Goal: Information Seeking & Learning: Find contact information

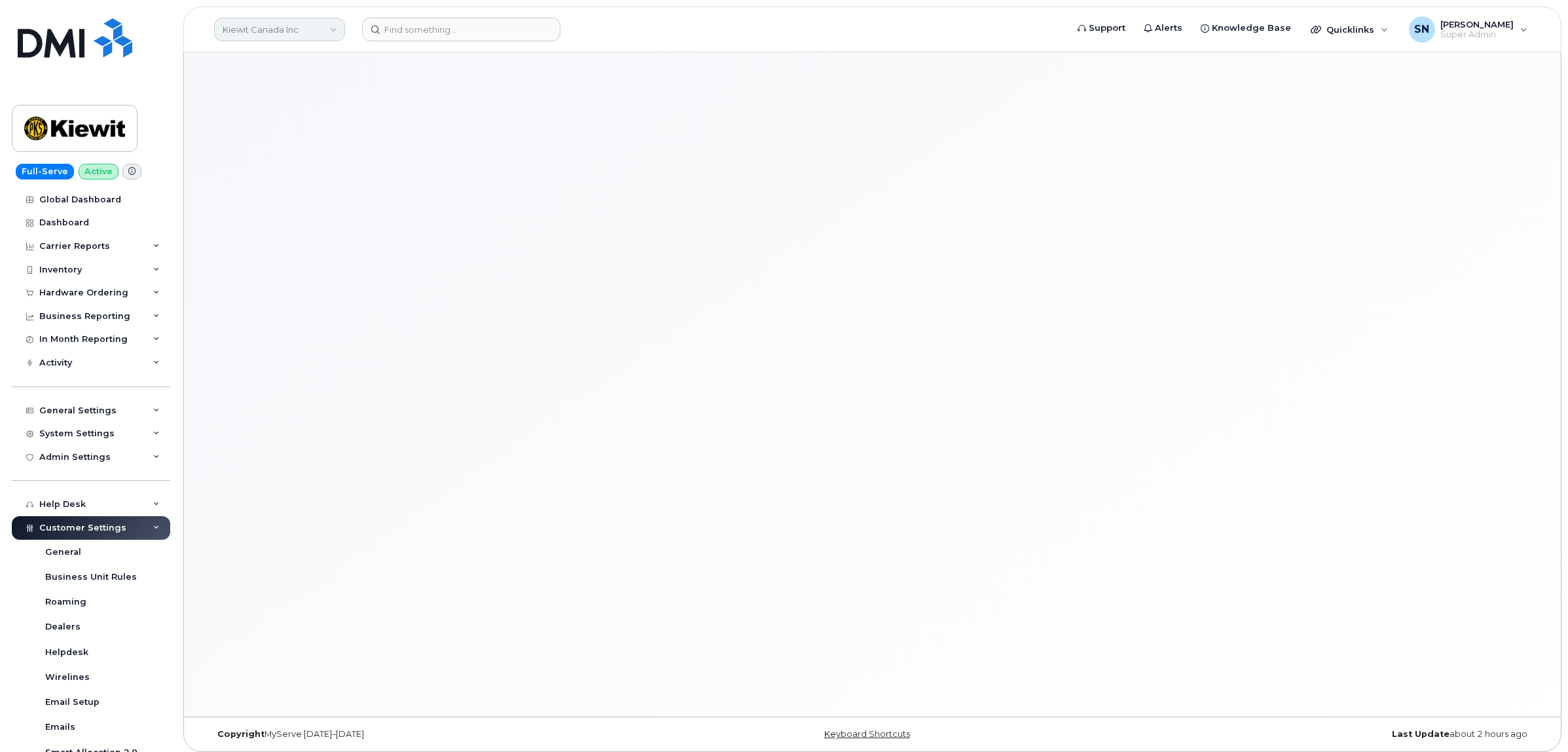
click at [286, 27] on link "Kiewit Canada Inc" at bounding box center [279, 29] width 131 height 23
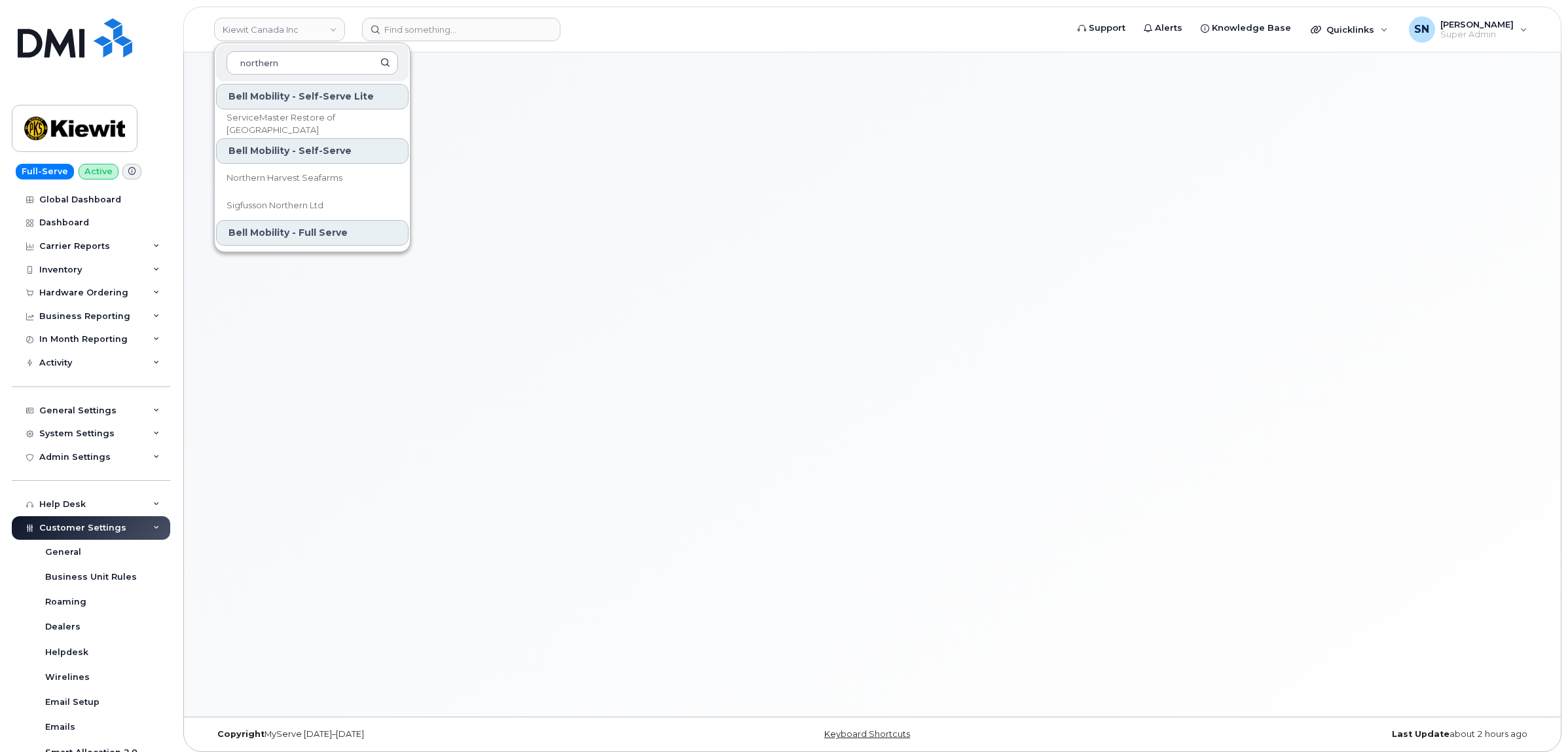
scroll to position [28, 0]
type input "northern"
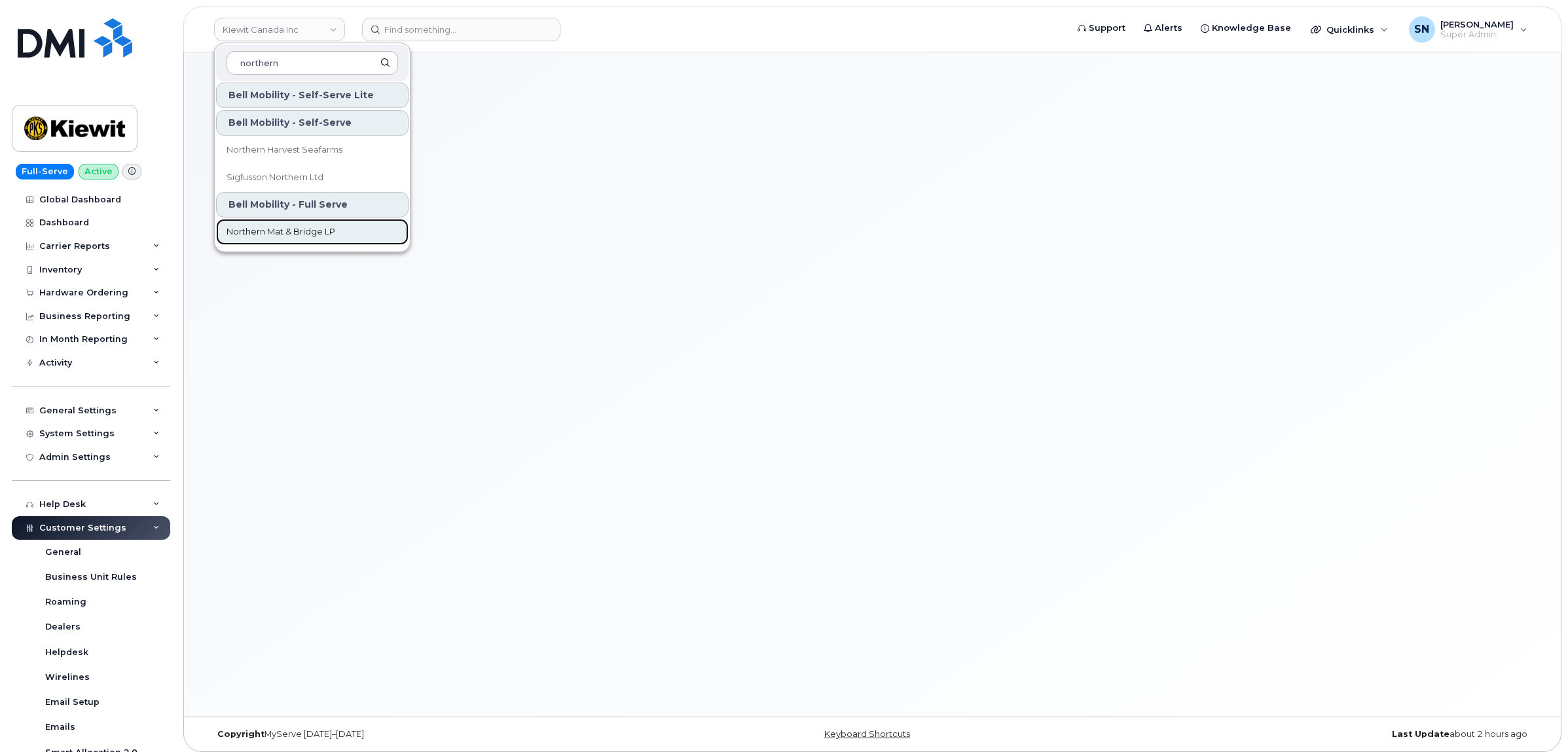
click at [322, 227] on span "Northern Mat & Bridge LP" at bounding box center [281, 232] width 109 height 13
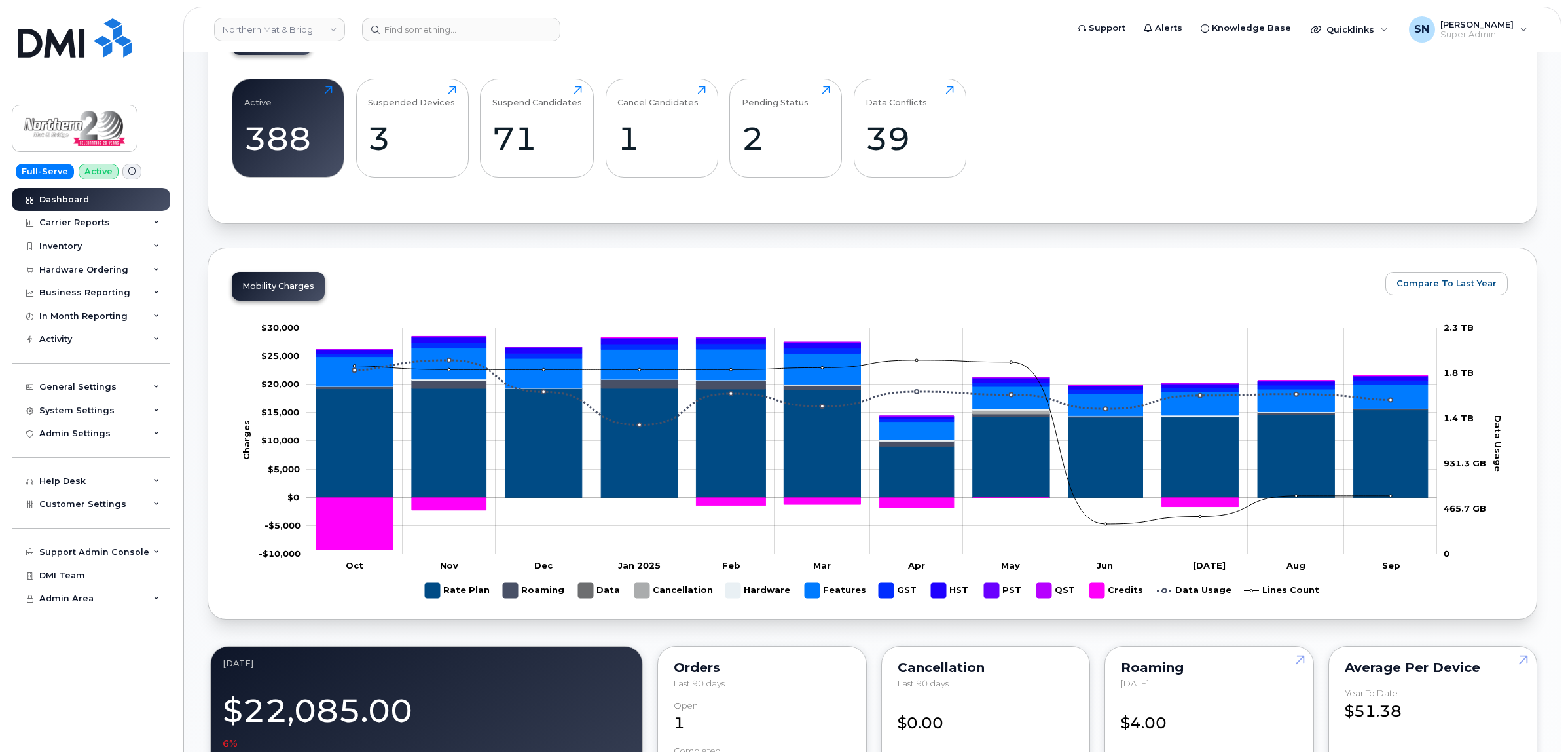
scroll to position [82, 0]
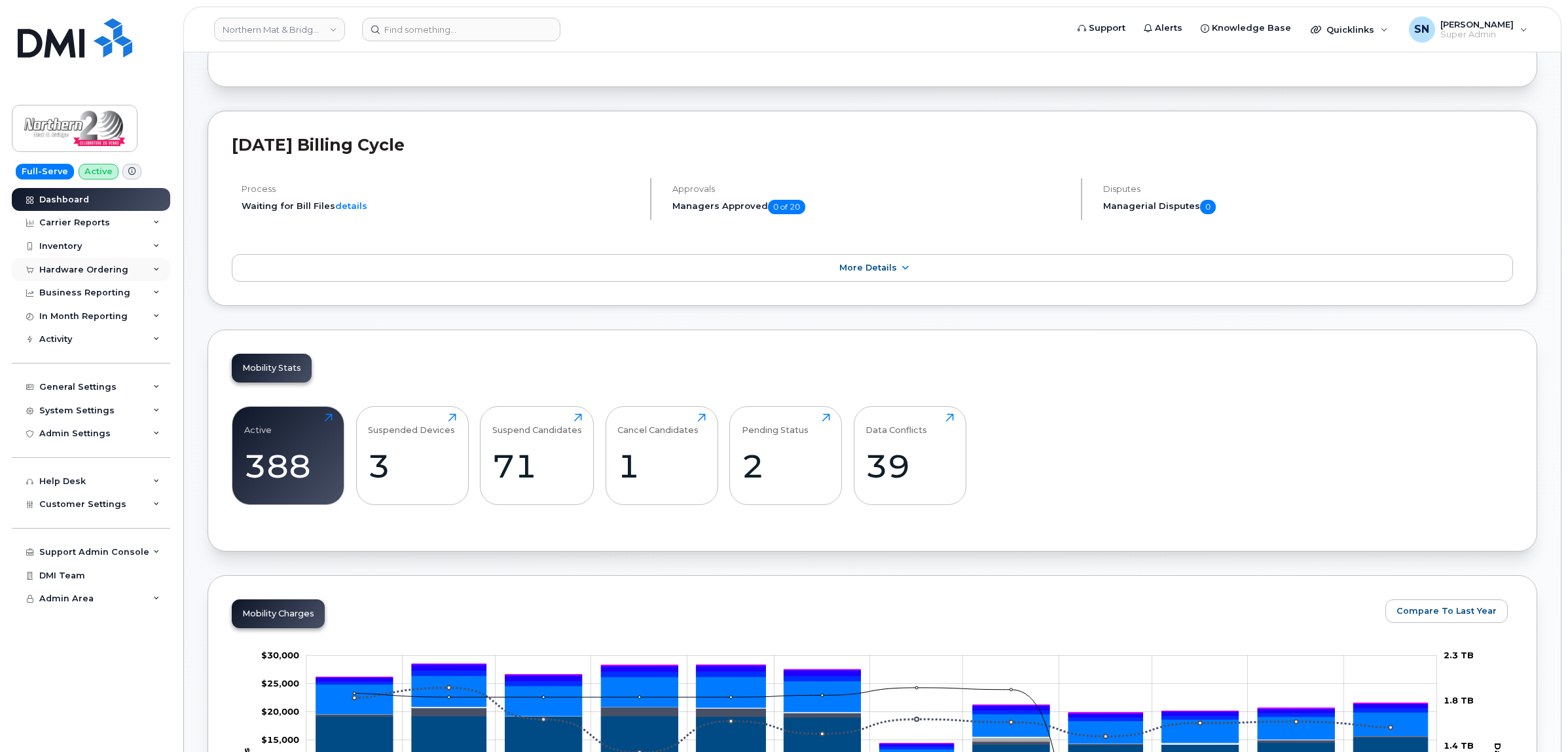
click at [107, 273] on div "Hardware Ordering" at bounding box center [84, 269] width 89 height 11
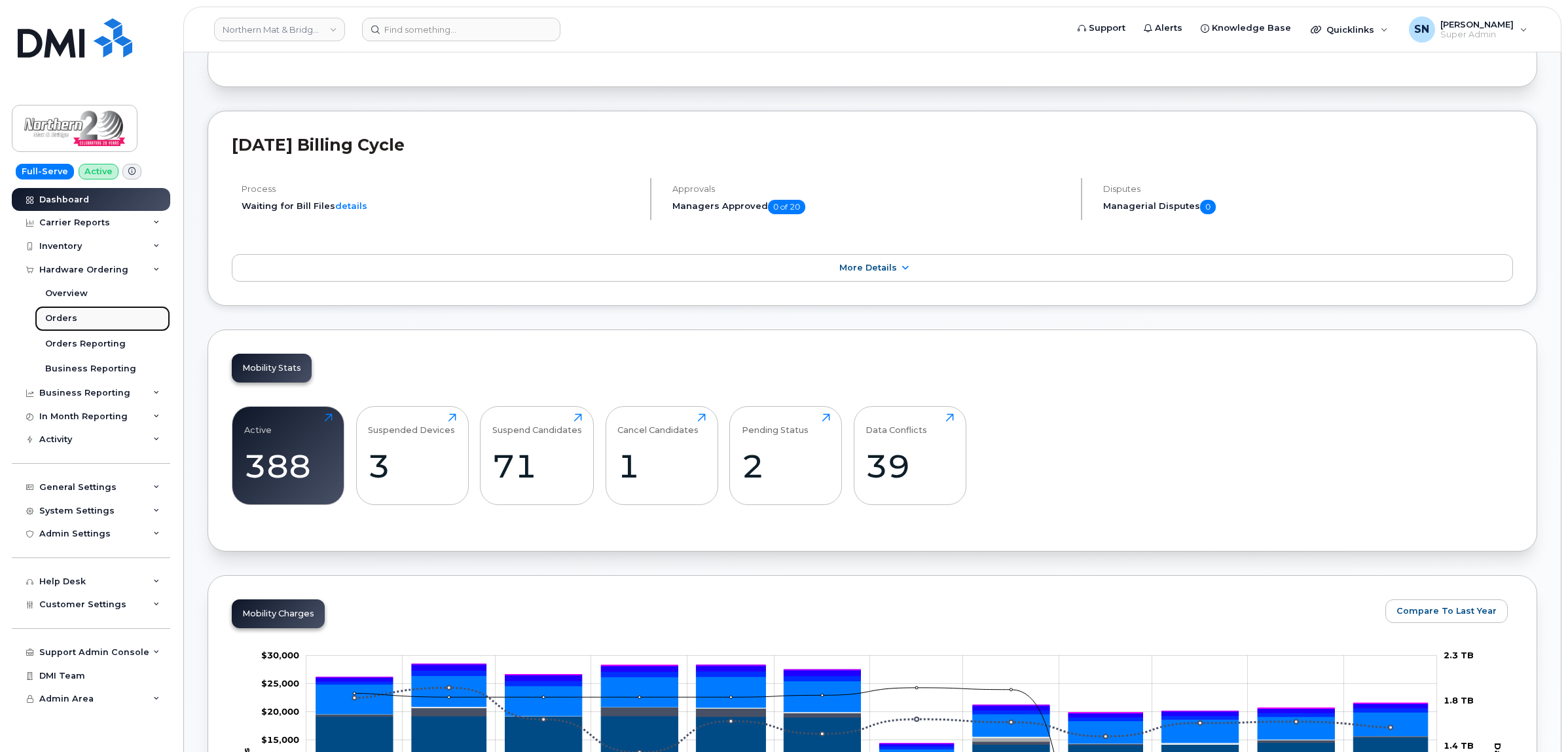
click at [69, 315] on div "Orders" at bounding box center [61, 318] width 32 height 12
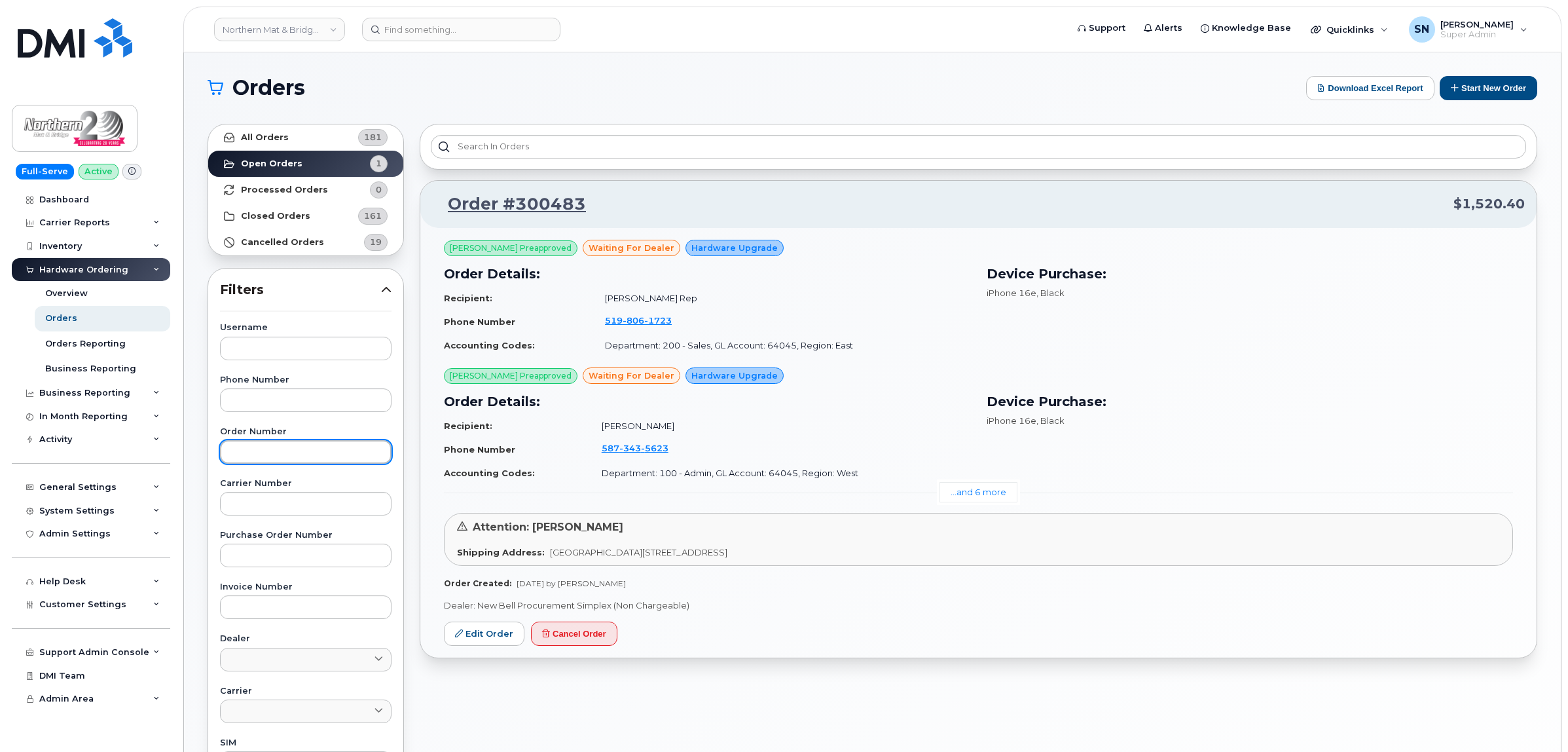
click at [311, 452] on input "text" at bounding box center [305, 452] width 172 height 23
paste input "300483"
type input "300483"
click at [306, 138] on link "All Orders 181" at bounding box center [306, 137] width 195 height 26
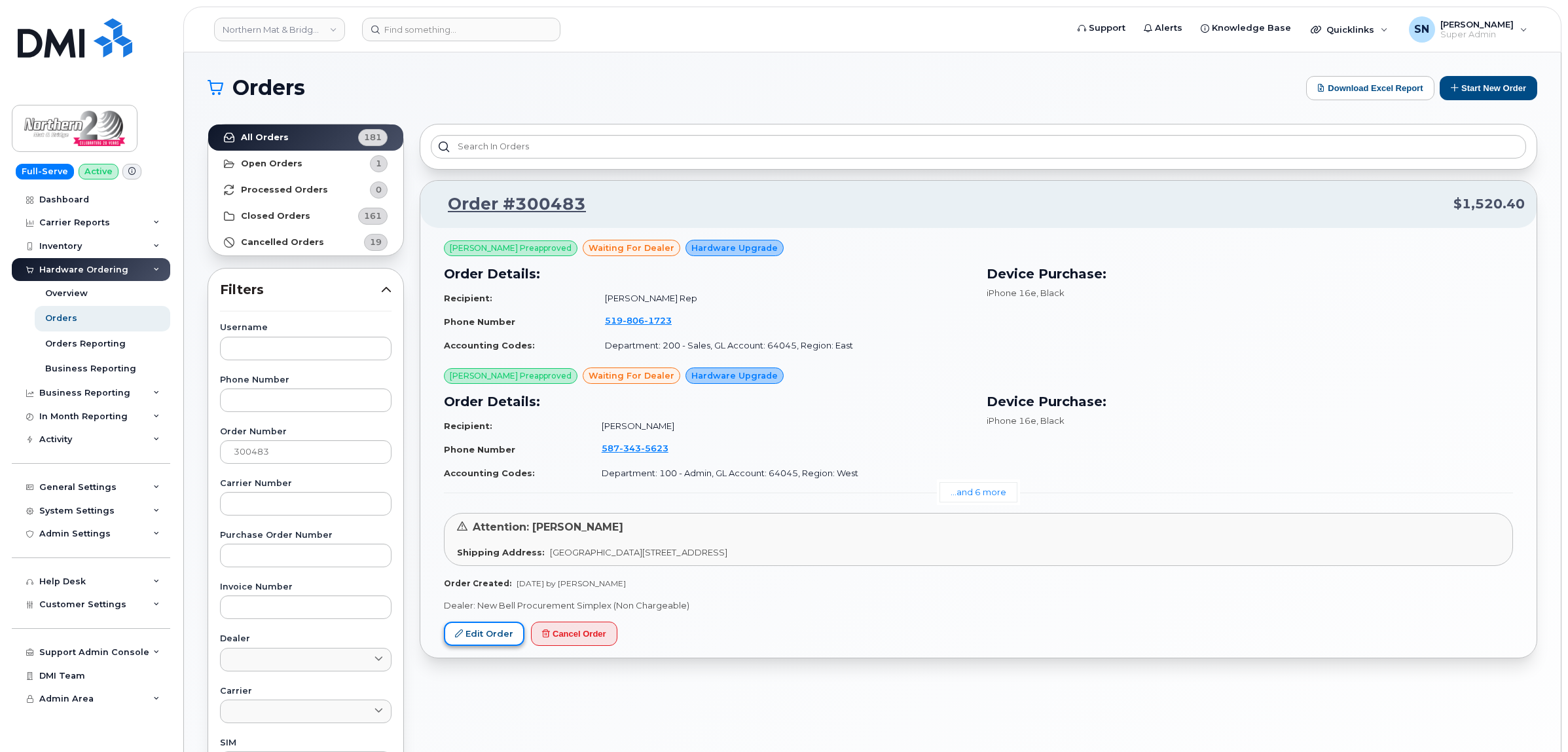
click at [501, 632] on link "Edit Order" at bounding box center [484, 633] width 81 height 24
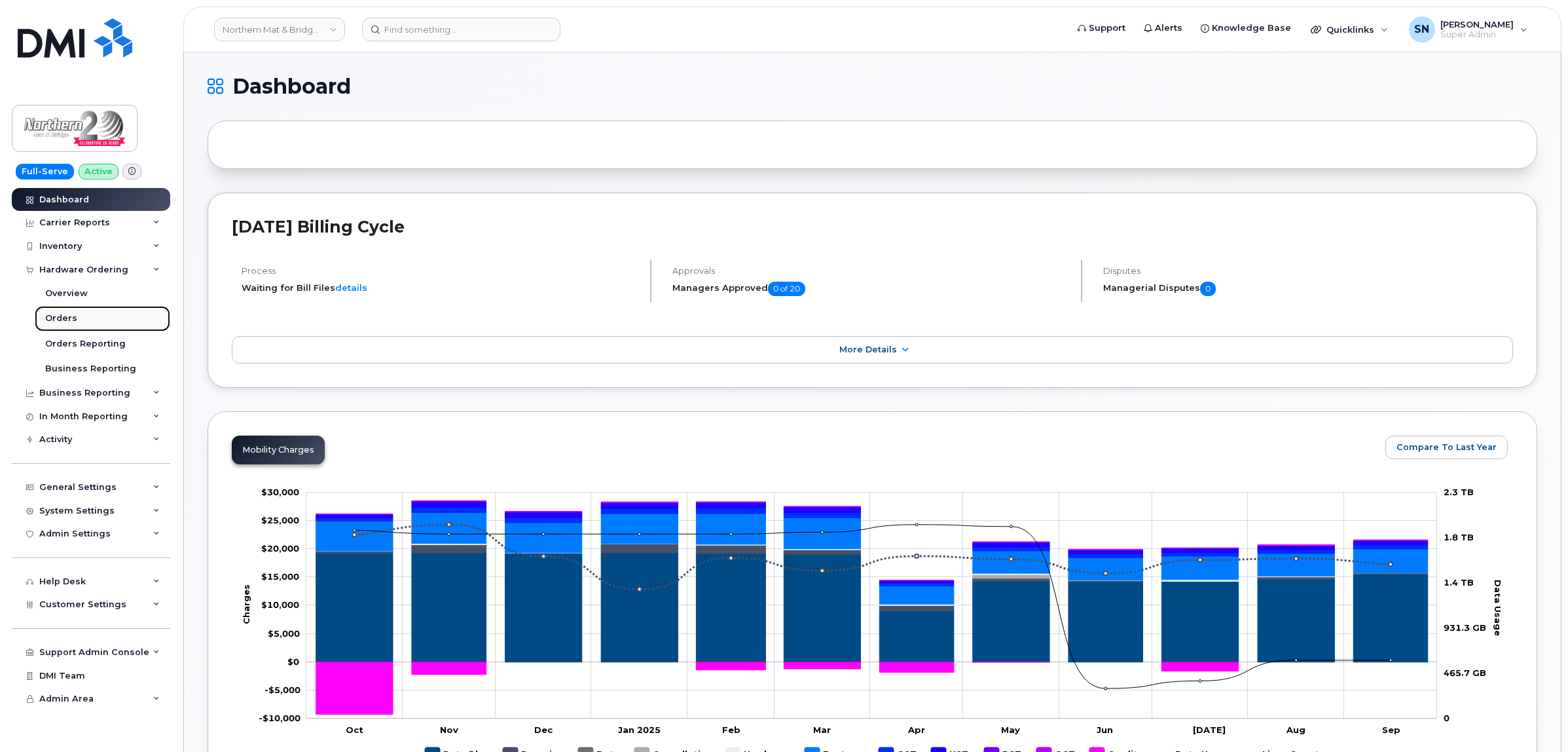
click at [59, 319] on div "Orders" at bounding box center [61, 318] width 32 height 12
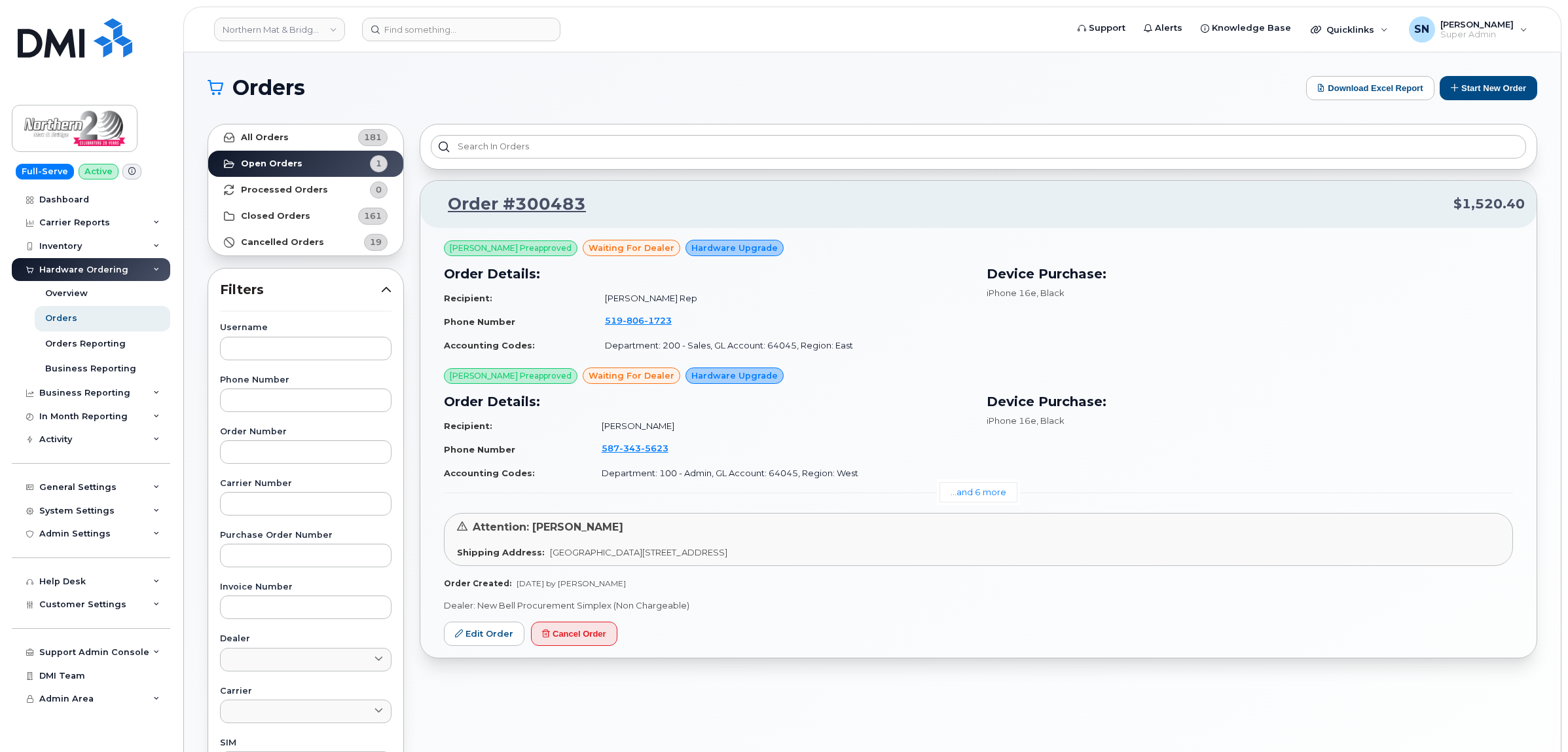
click at [314, 437] on div "Order Number" at bounding box center [305, 445] width 172 height 36
click at [318, 444] on input "text" at bounding box center [305, 452] width 172 height 23
paste input "300483"
type input "300483"
click at [317, 142] on link "All Orders 181" at bounding box center [306, 137] width 195 height 26
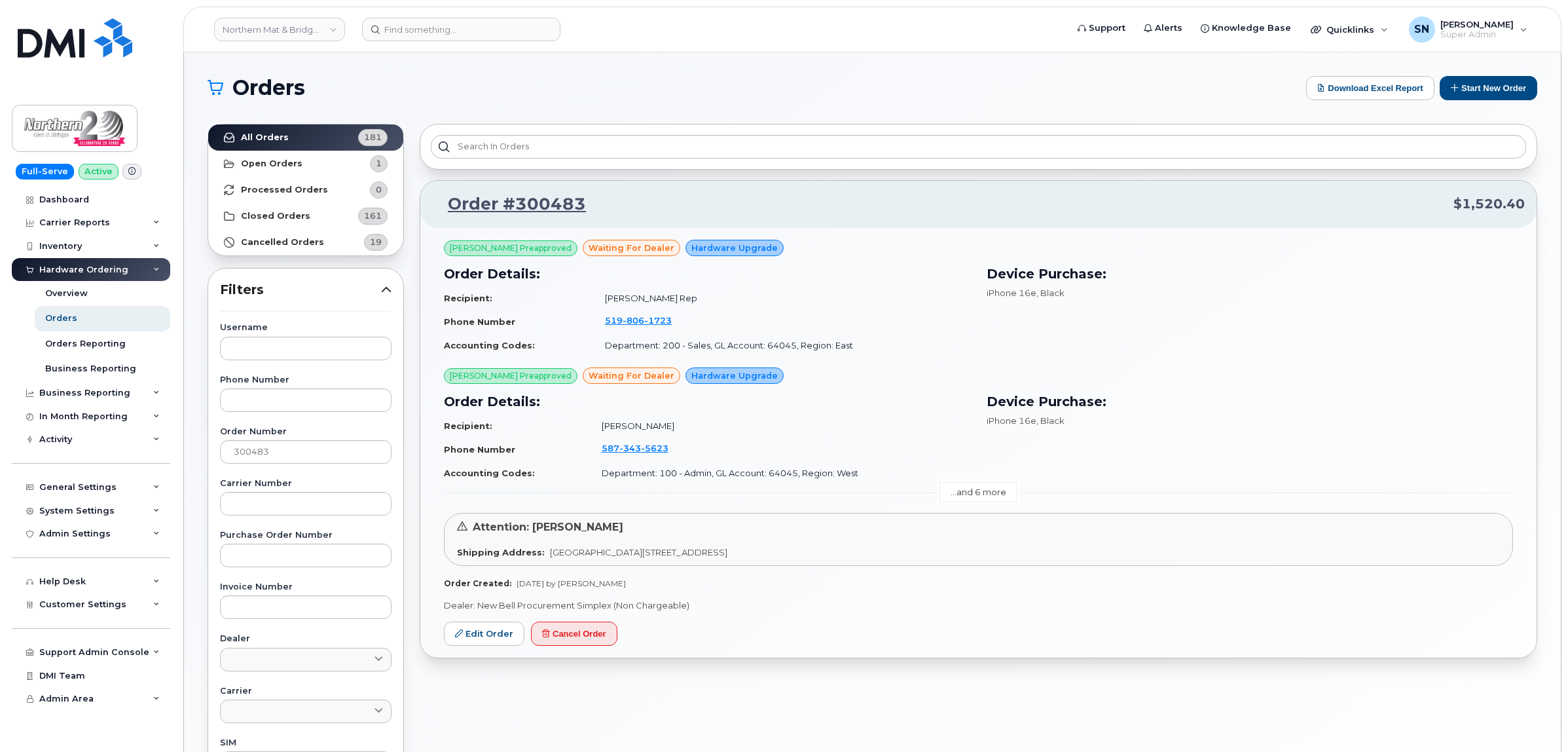
click at [974, 493] on link "...and 6 more" at bounding box center [978, 492] width 78 height 20
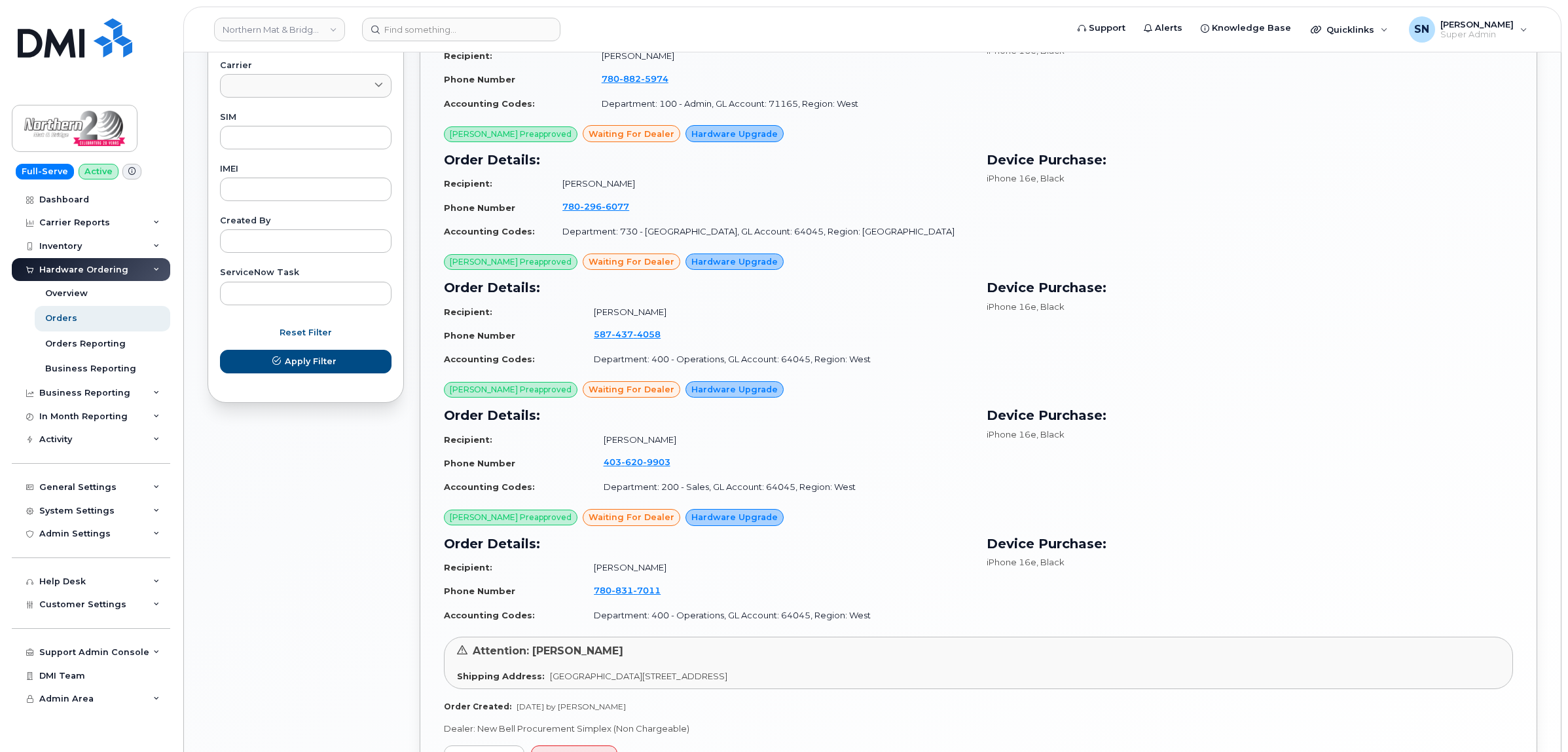
scroll to position [726, 0]
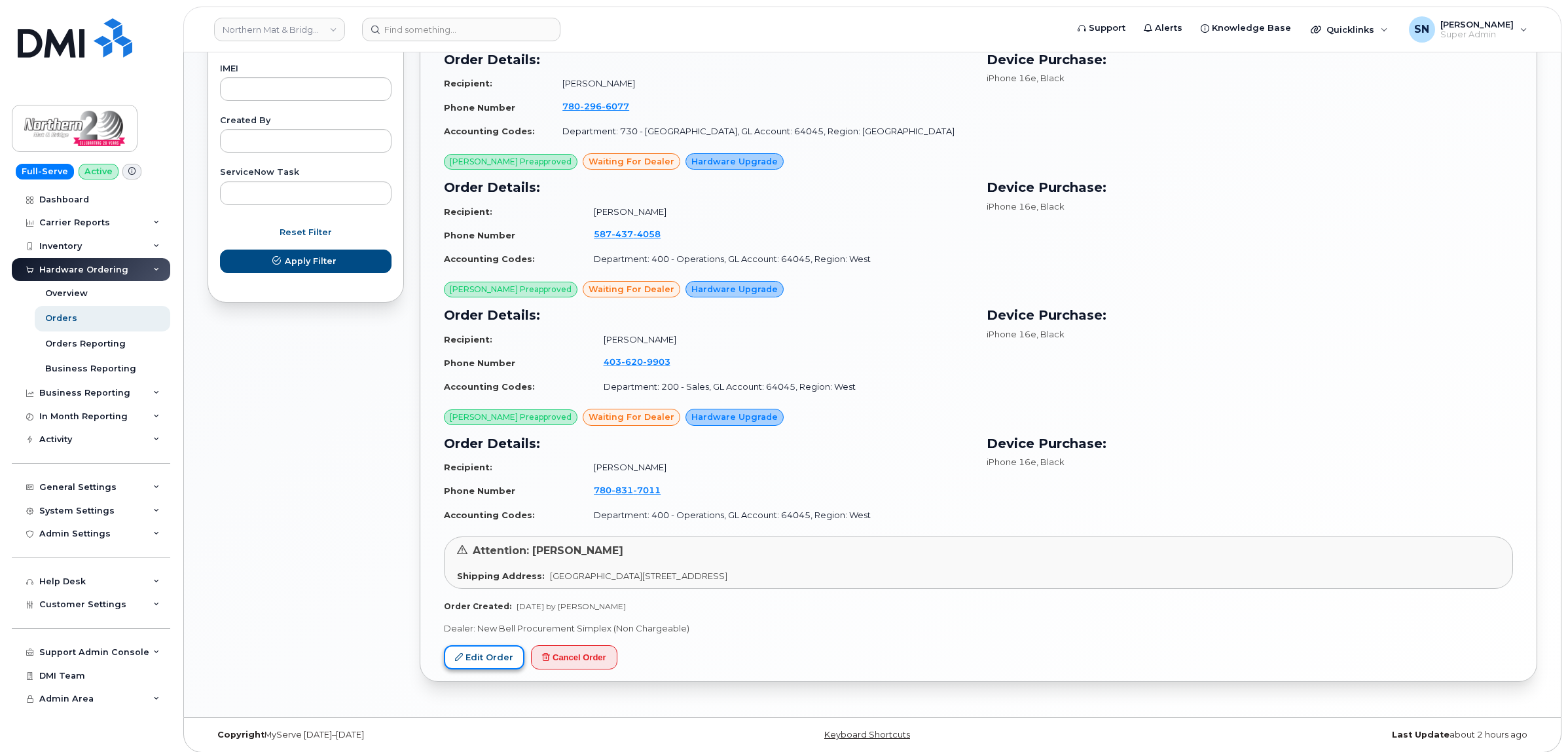
click at [503, 653] on link "Edit Order" at bounding box center [484, 657] width 81 height 24
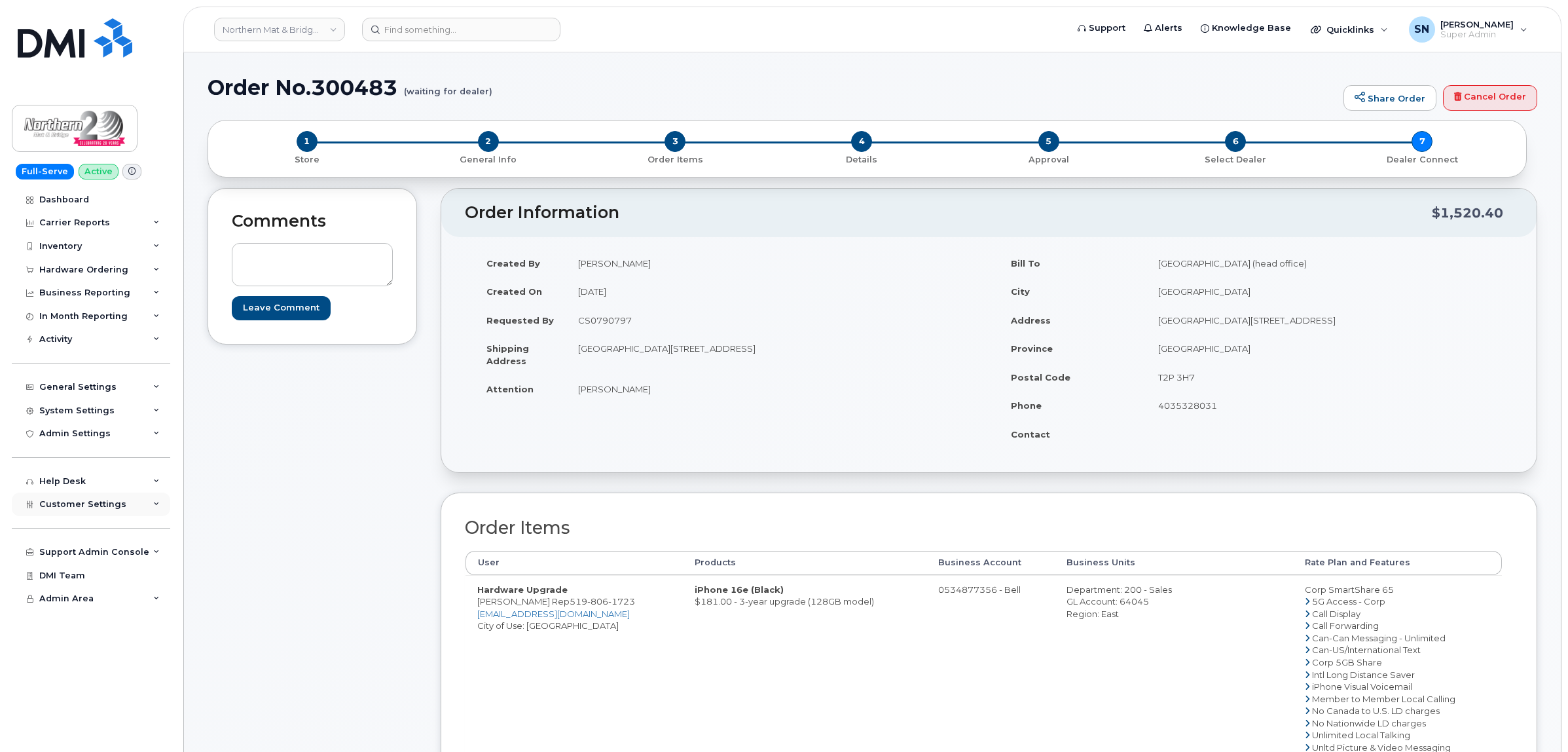
click at [114, 509] on span "Customer Settings" at bounding box center [83, 504] width 87 height 10
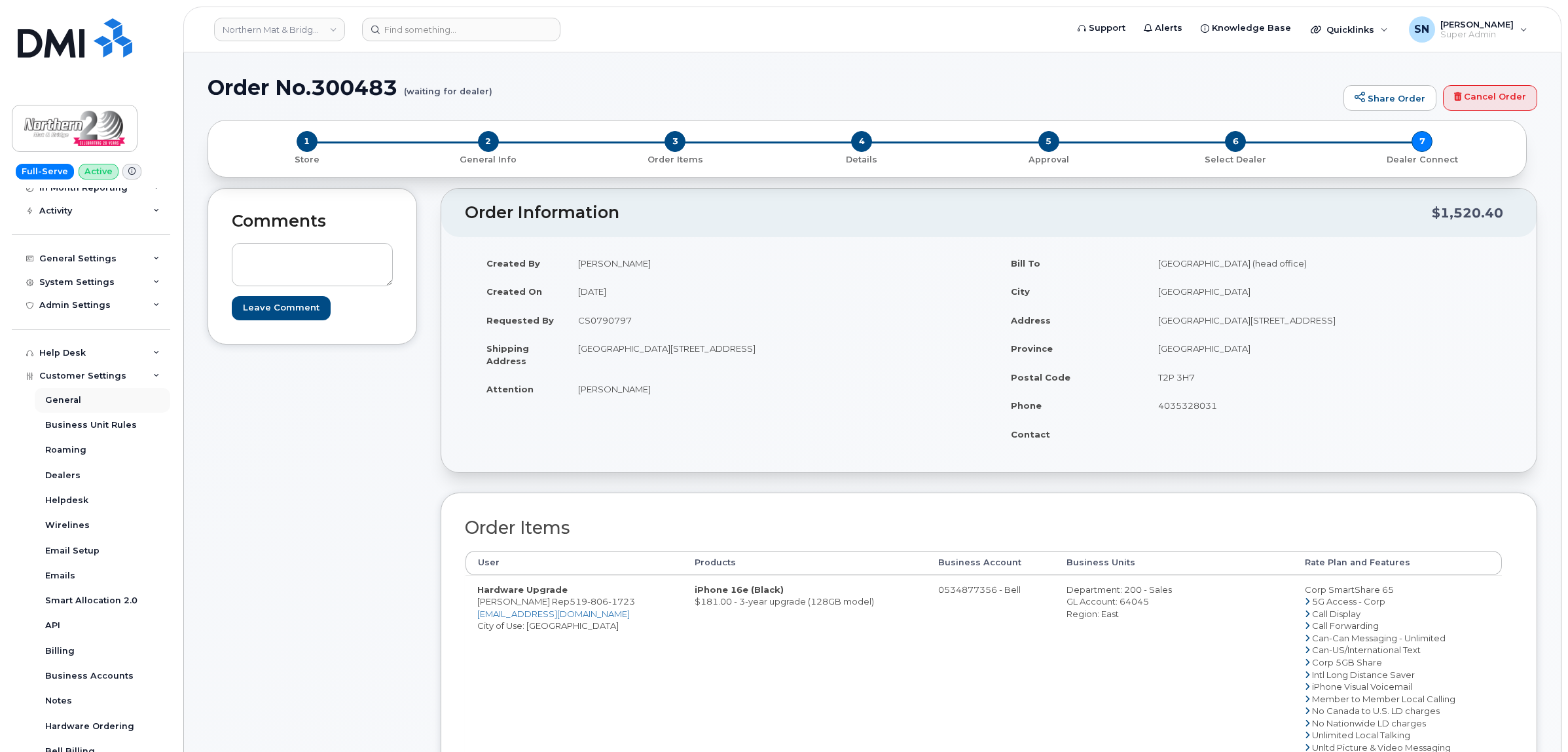
scroll to position [264, 0]
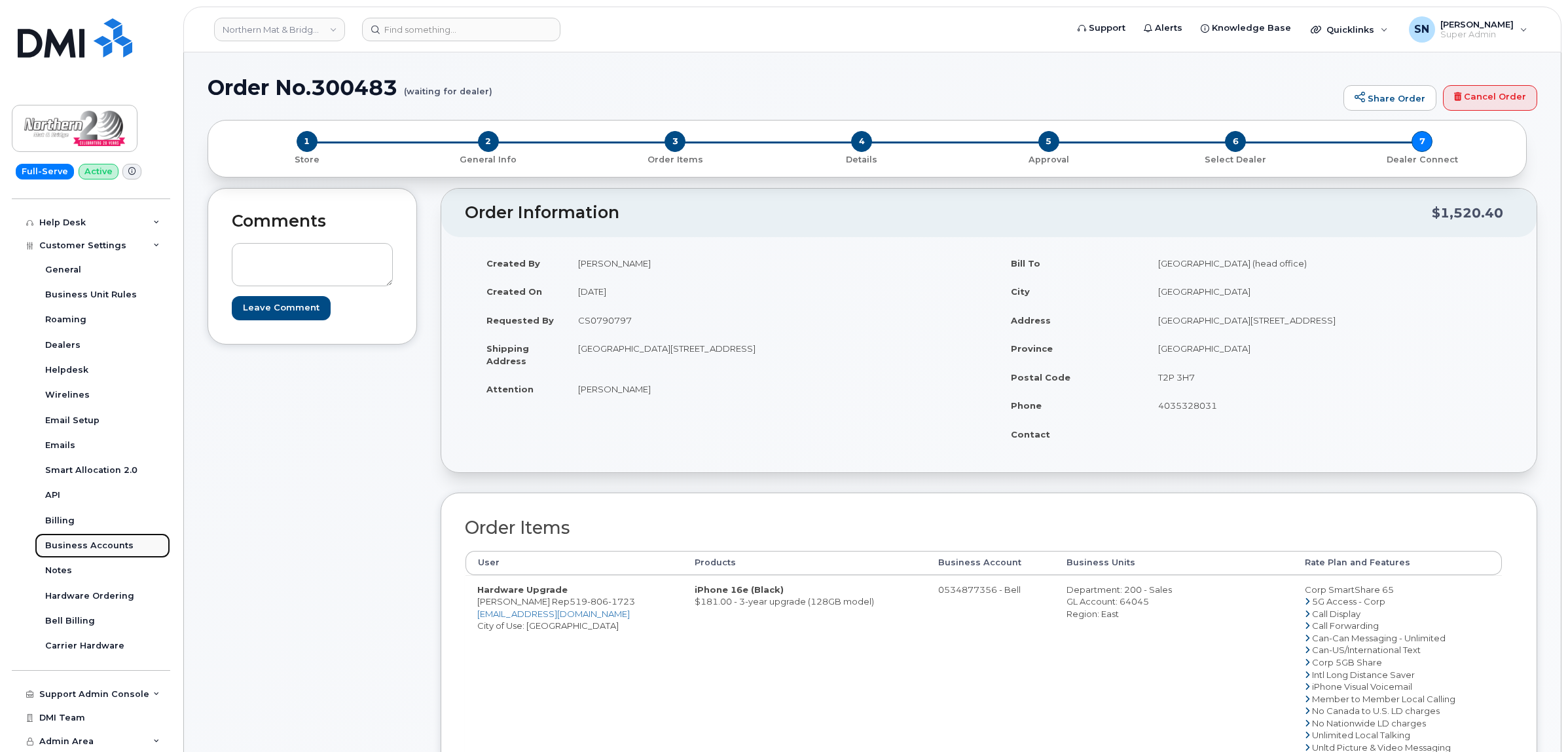
click at [116, 542] on div "Business Accounts" at bounding box center [89, 546] width 88 height 12
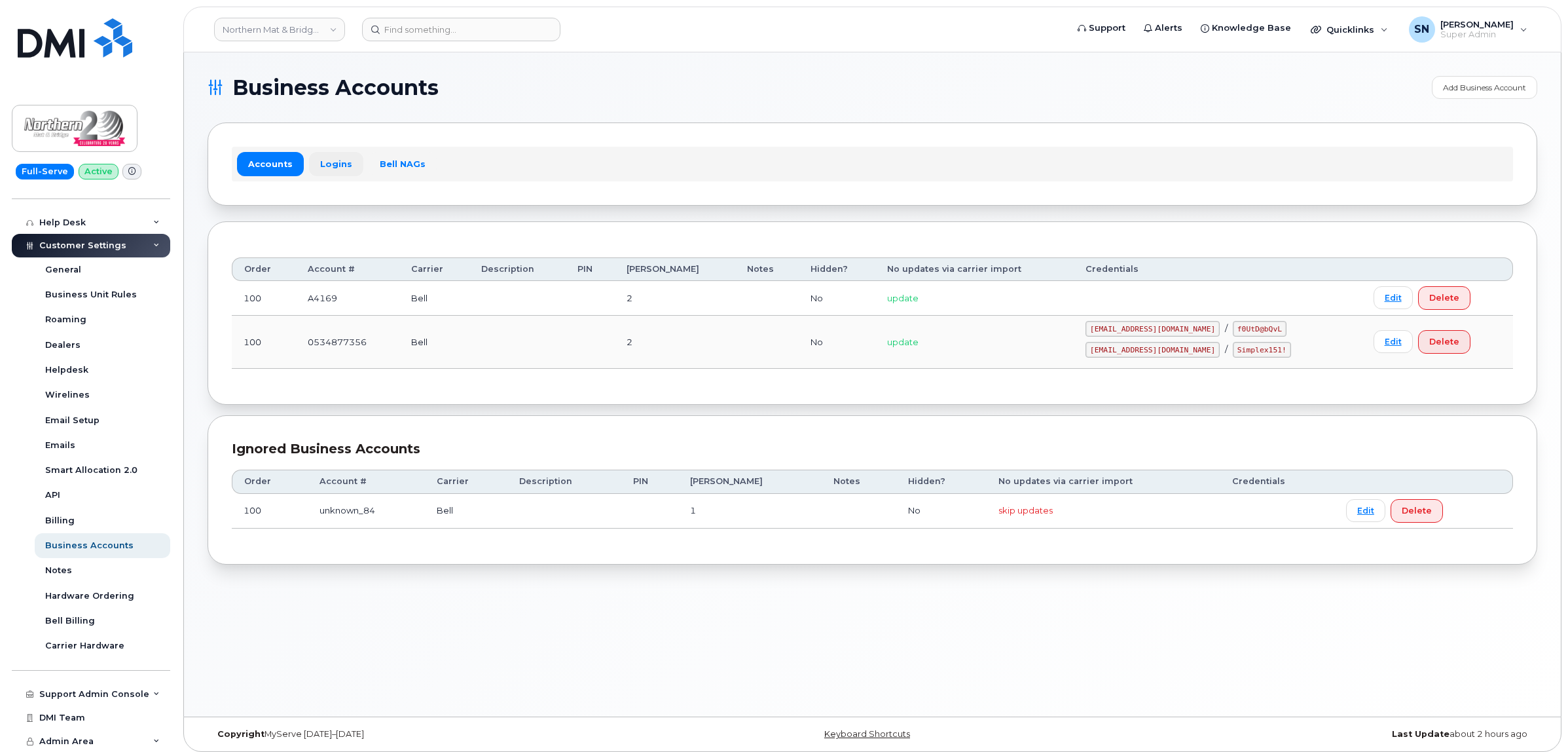
click at [338, 165] on link "Logins" at bounding box center [335, 163] width 54 height 23
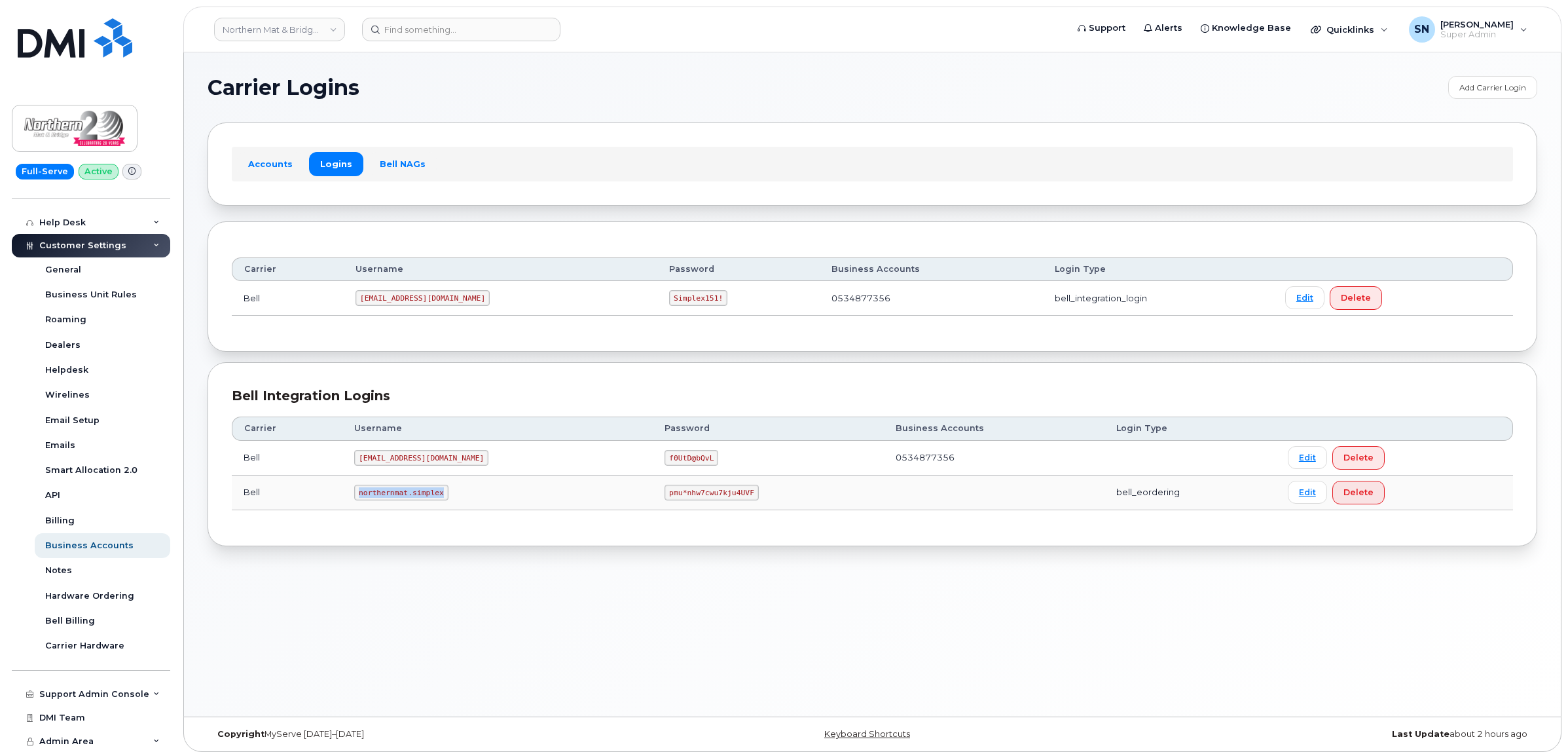
drag, startPoint x: 364, startPoint y: 493, endPoint x: 445, endPoint y: 495, distance: 81.0
click at [445, 495] on code "northernmat.simplex" at bounding box center [400, 493] width 94 height 16
copy code "northernmat.simplex"
drag, startPoint x: 624, startPoint y: 491, endPoint x: 714, endPoint y: 496, distance: 90.1
click at [714, 496] on td "pmu*nhw7cwu7kju4UVF" at bounding box center [768, 493] width 231 height 35
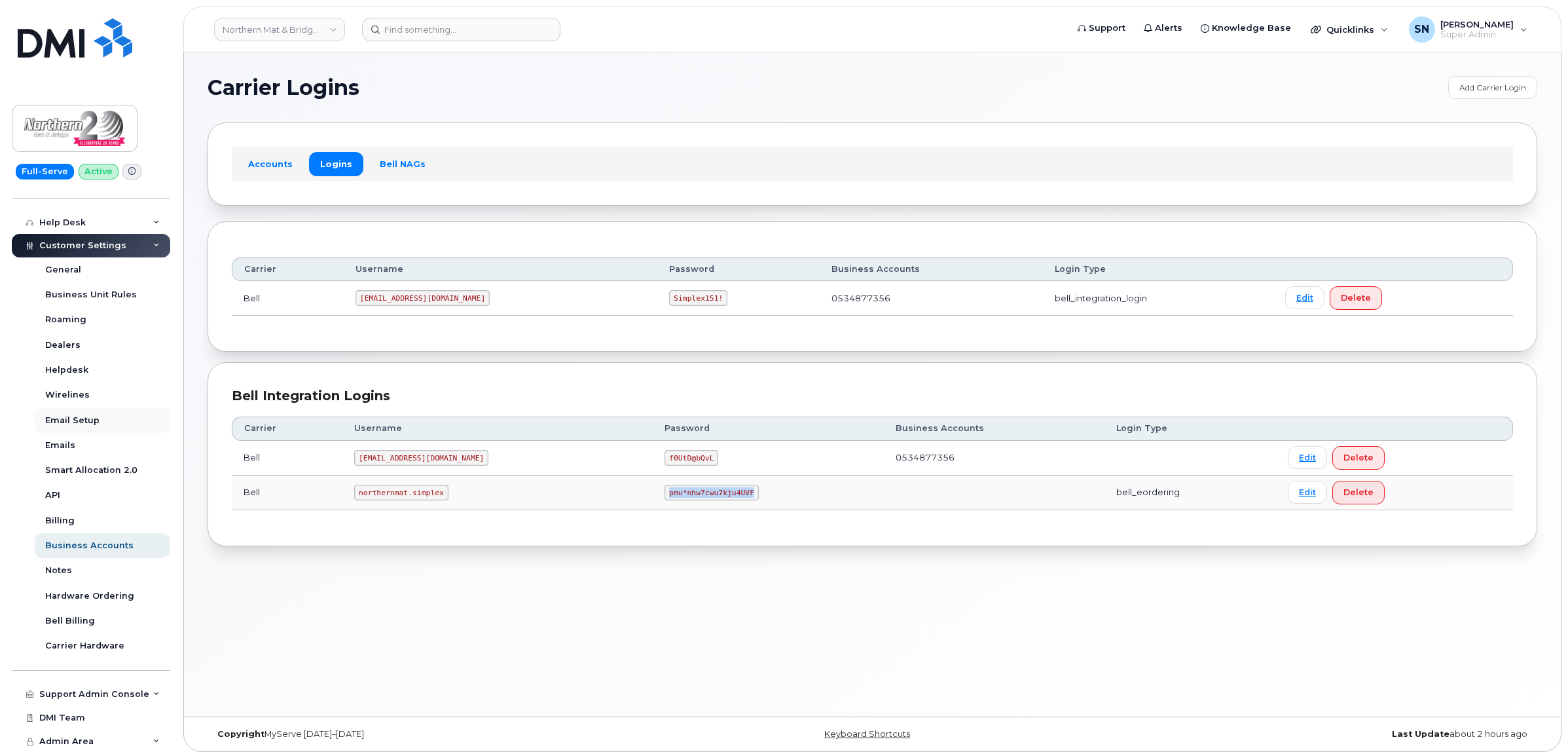
copy code "pmu*nhw7cwu7kju4UVF"
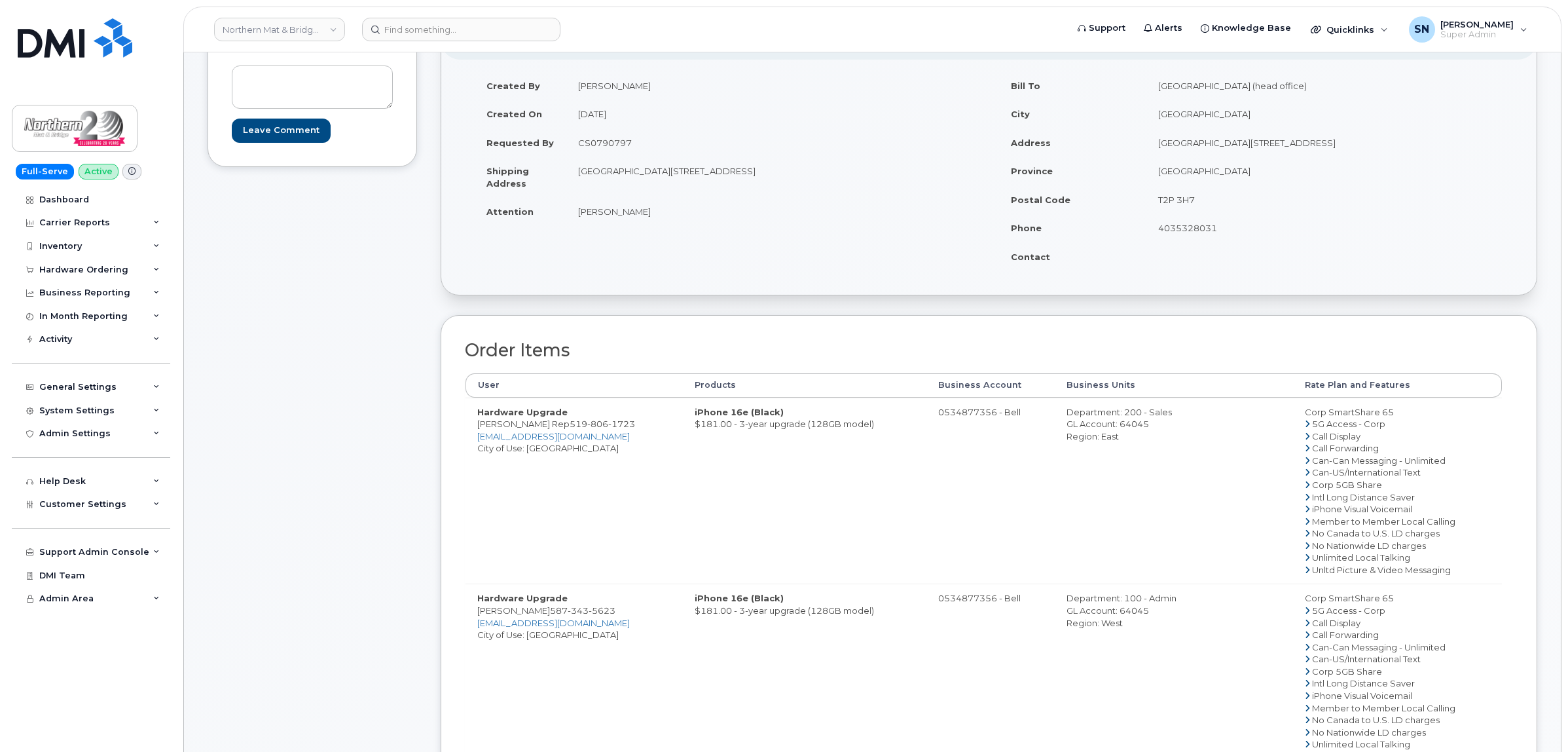
scroll to position [82, 0]
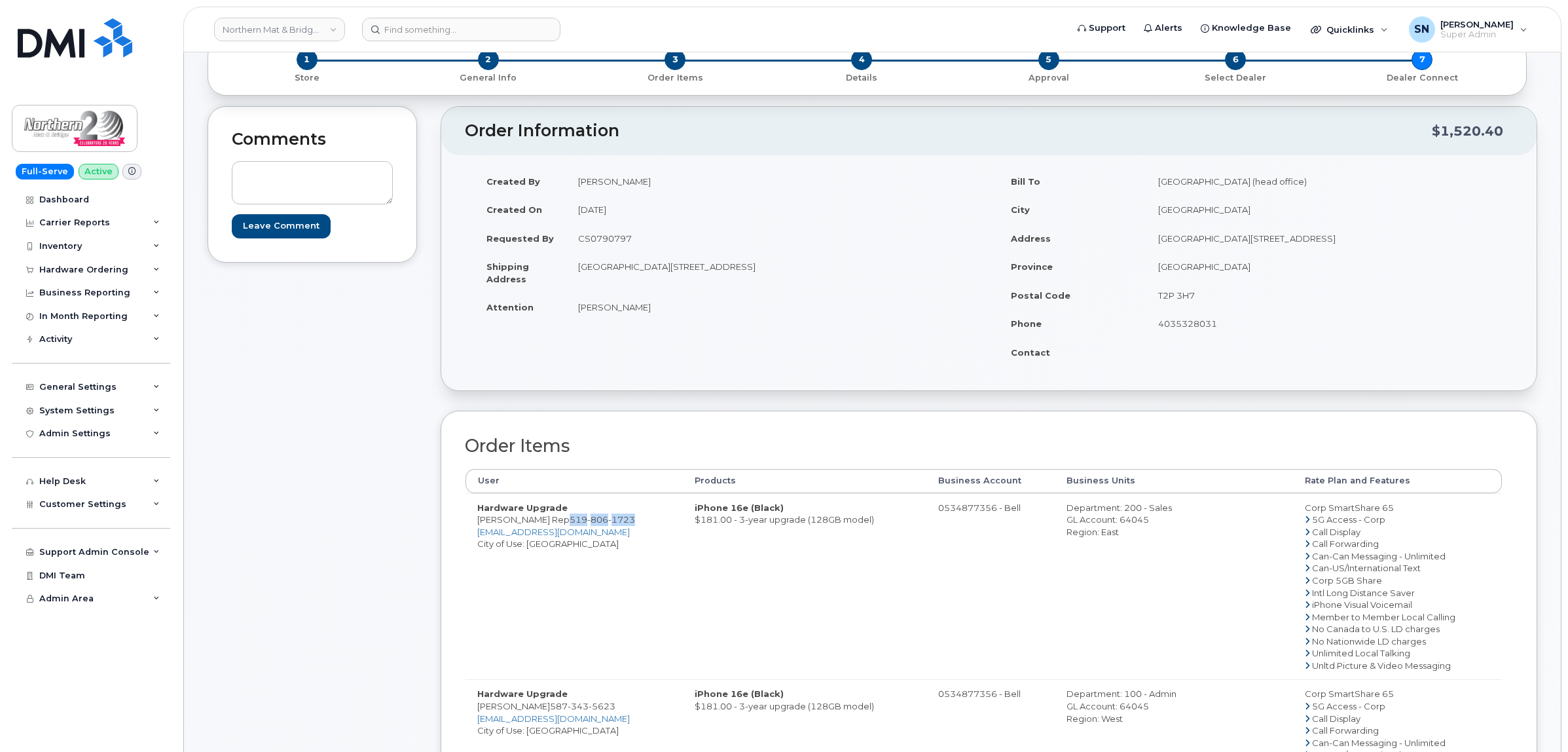
drag, startPoint x: 574, startPoint y: 522, endPoint x: 639, endPoint y: 526, distance: 65.1
click at [635, 524] on span "519 806 1723" at bounding box center [602, 519] width 66 height 11
copy span "519 806 1723"
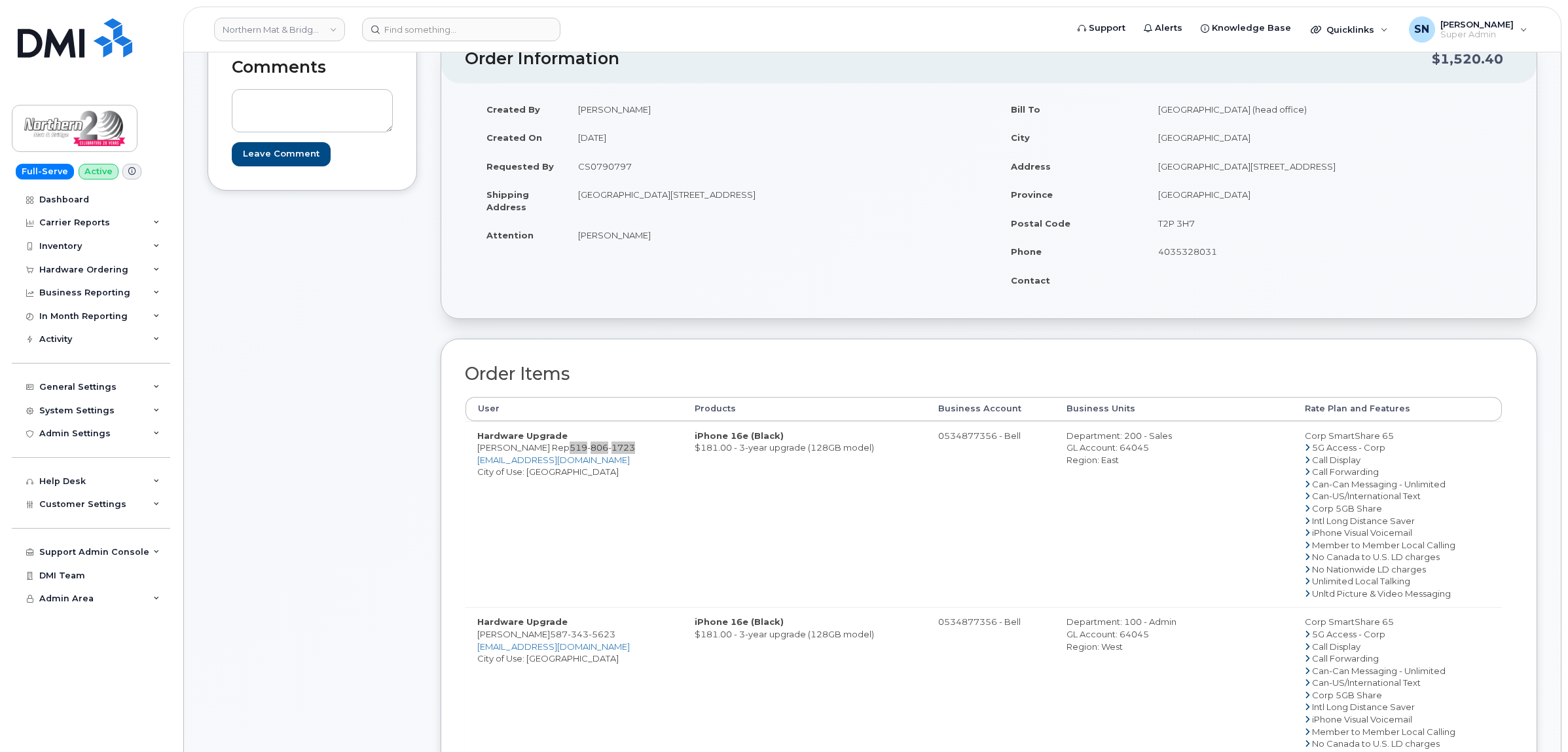
scroll to position [409, 0]
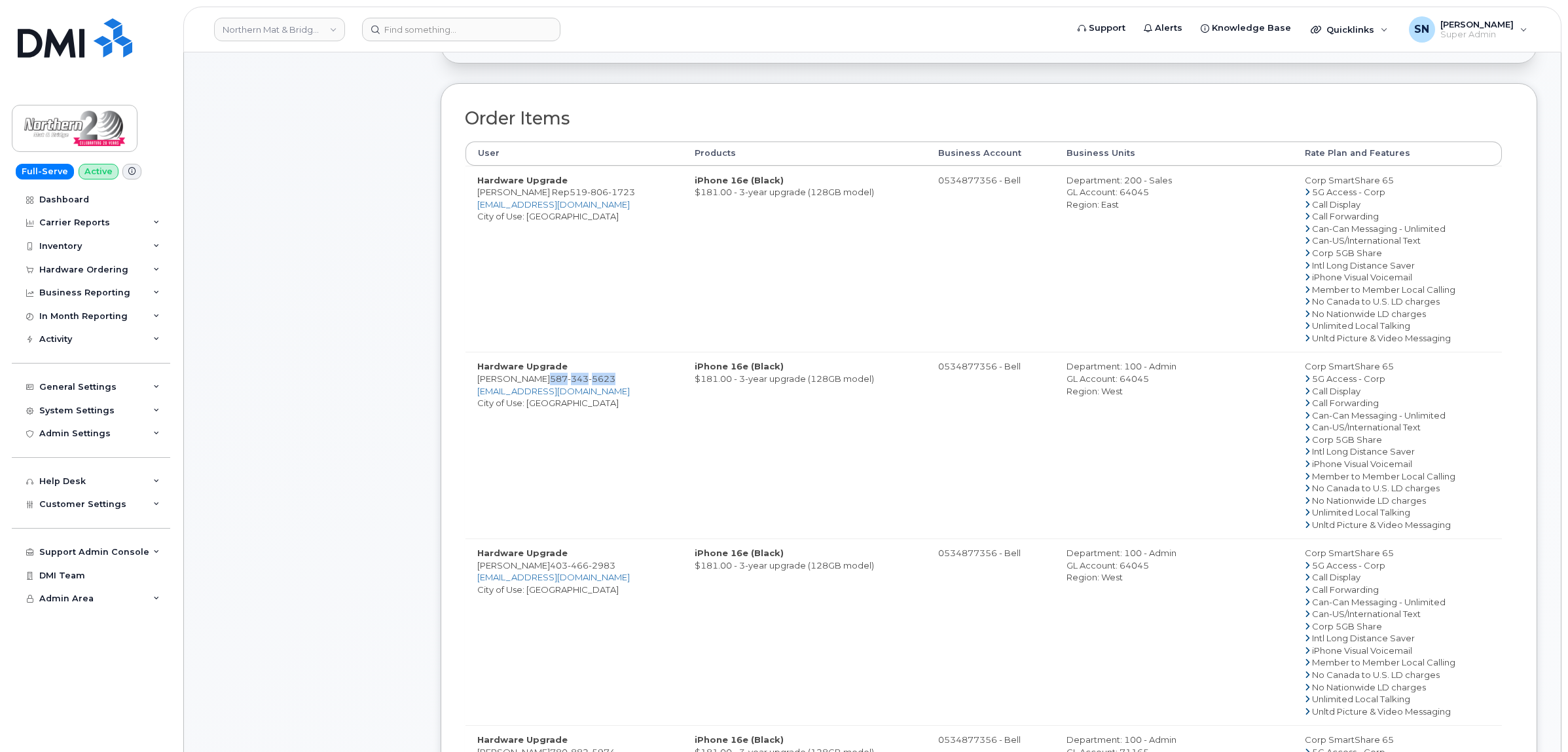
copy span "587 343 5623"
drag, startPoint x: 540, startPoint y: 380, endPoint x: 607, endPoint y: 382, distance: 67.0
click at [607, 382] on td "Hardware Upgrade Aisha Mamaril 587 343 5623 amamaril@northernmat.ca City of Use…" at bounding box center [574, 445] width 218 height 187
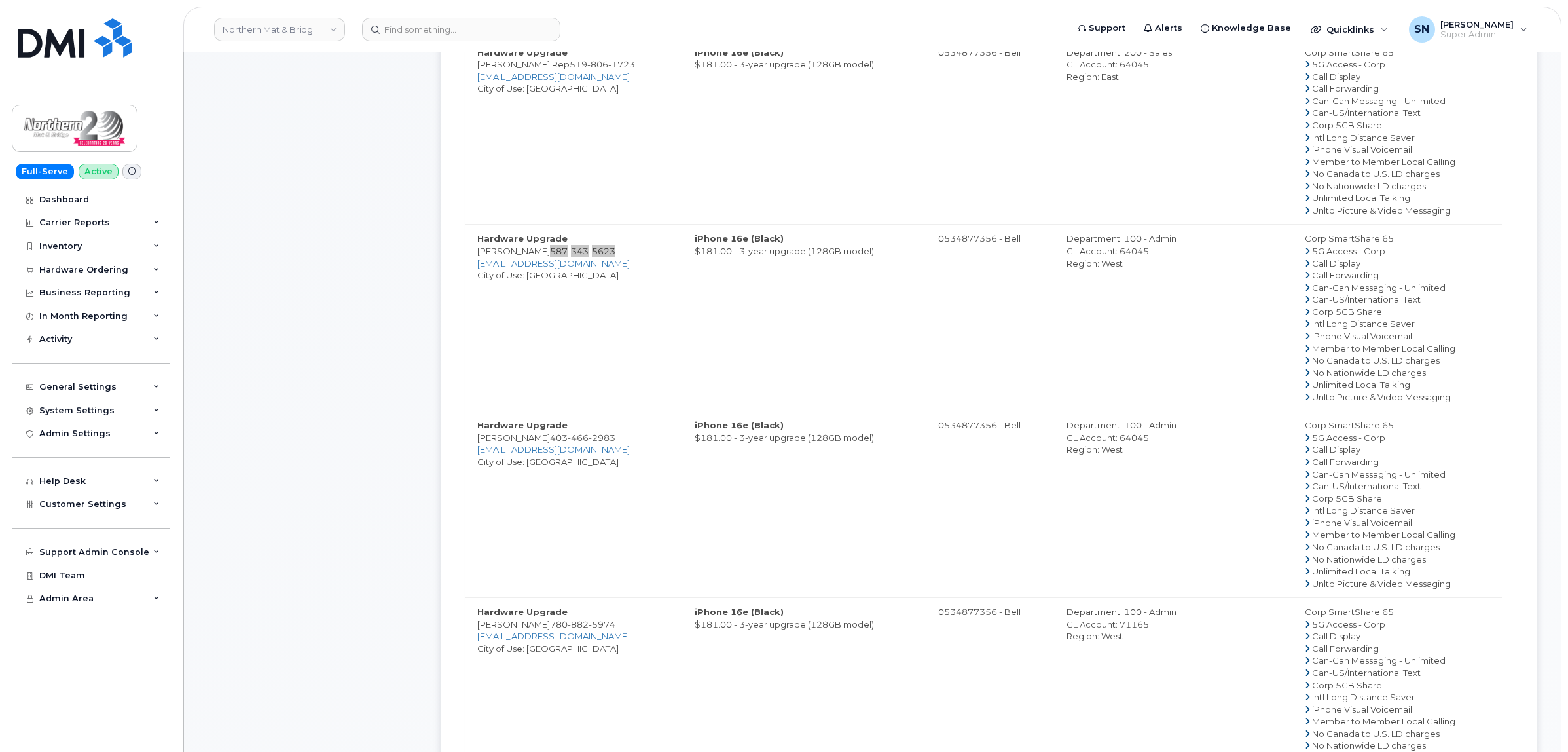
scroll to position [573, 0]
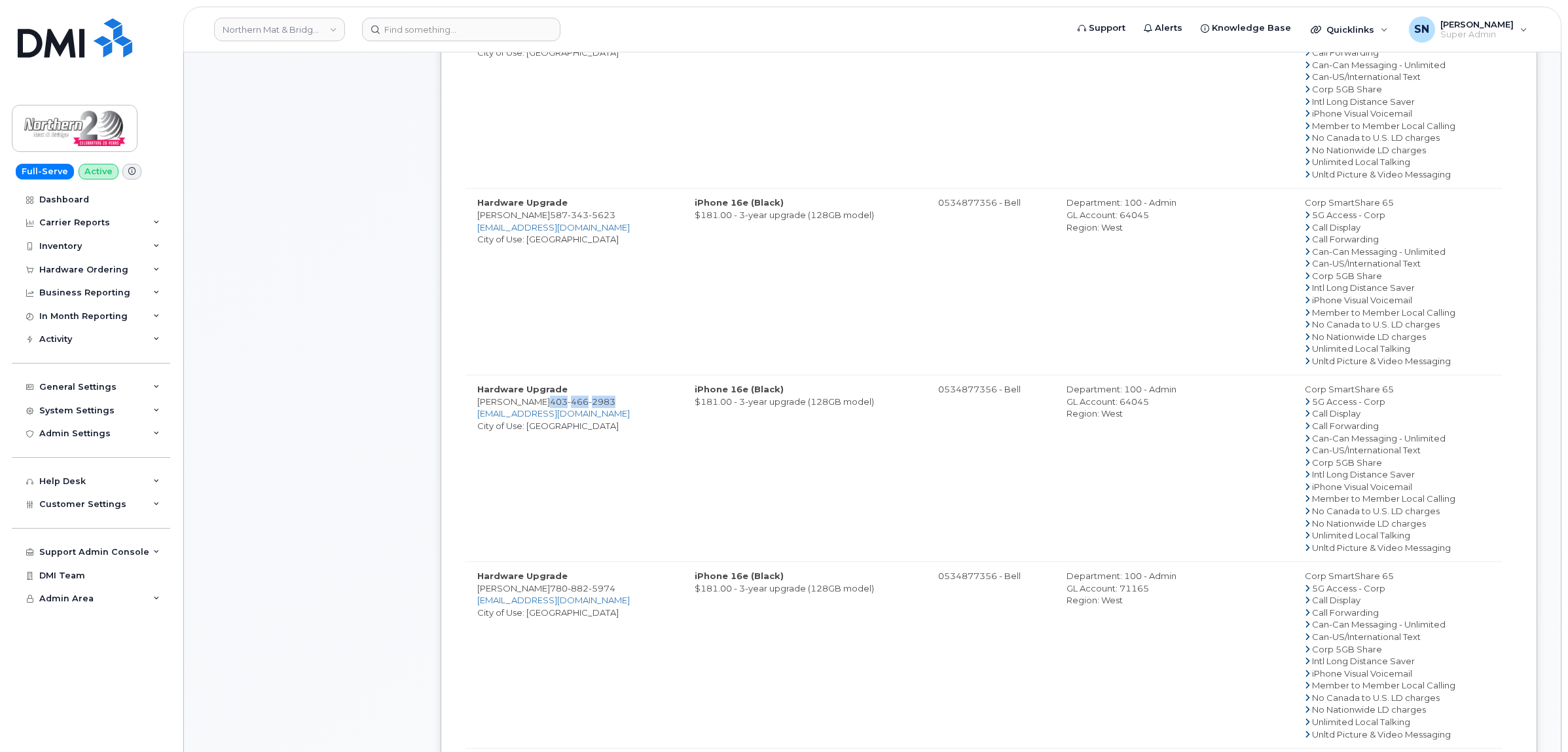
drag, startPoint x: 558, startPoint y: 403, endPoint x: 625, endPoint y: 406, distance: 67.1
click at [625, 406] on td "Hardware Upgrade Cameron Gardner 403 466 2983 cgardner@northernmat.ca City of U…" at bounding box center [574, 468] width 218 height 187
copy span "403 466 2983"
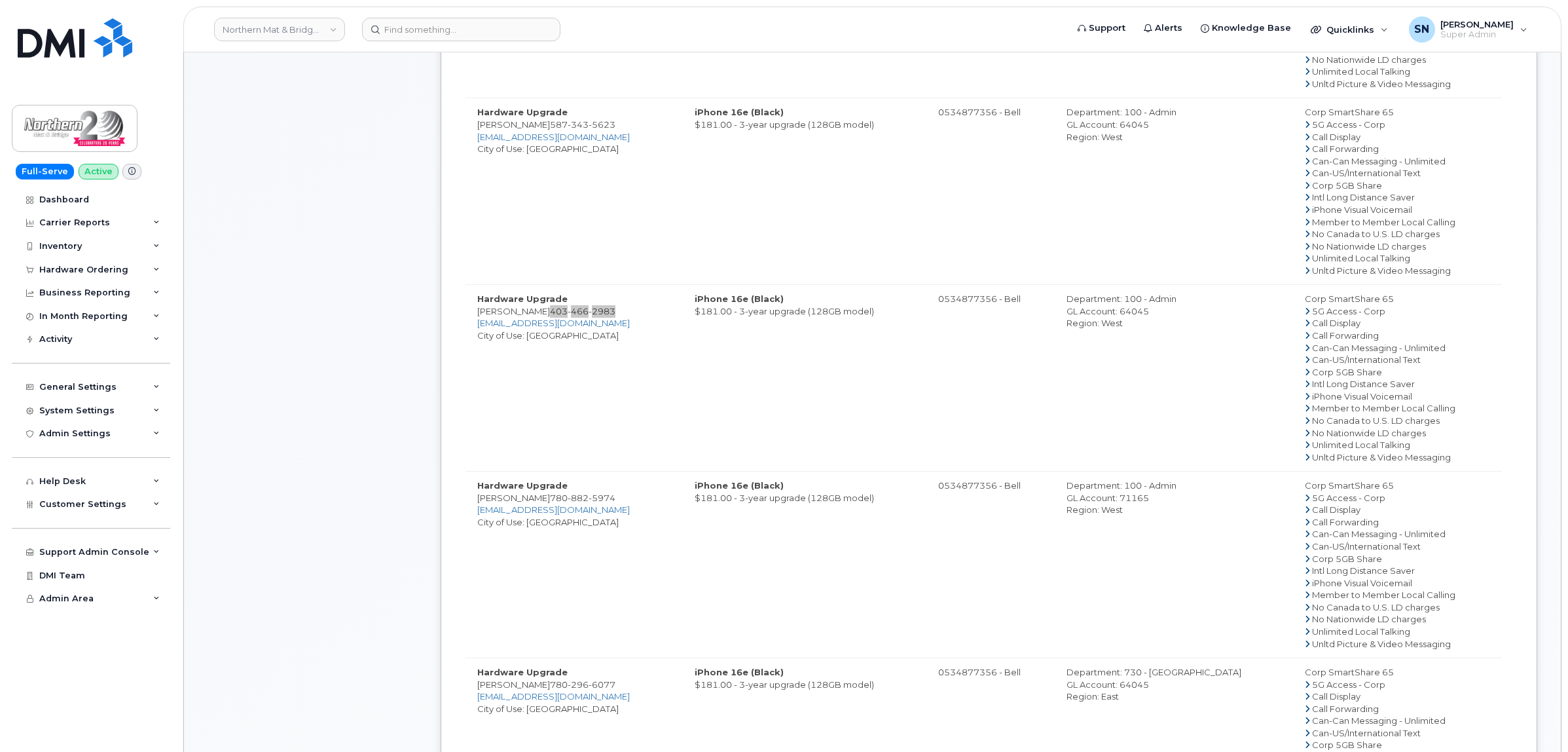
scroll to position [737, 0]
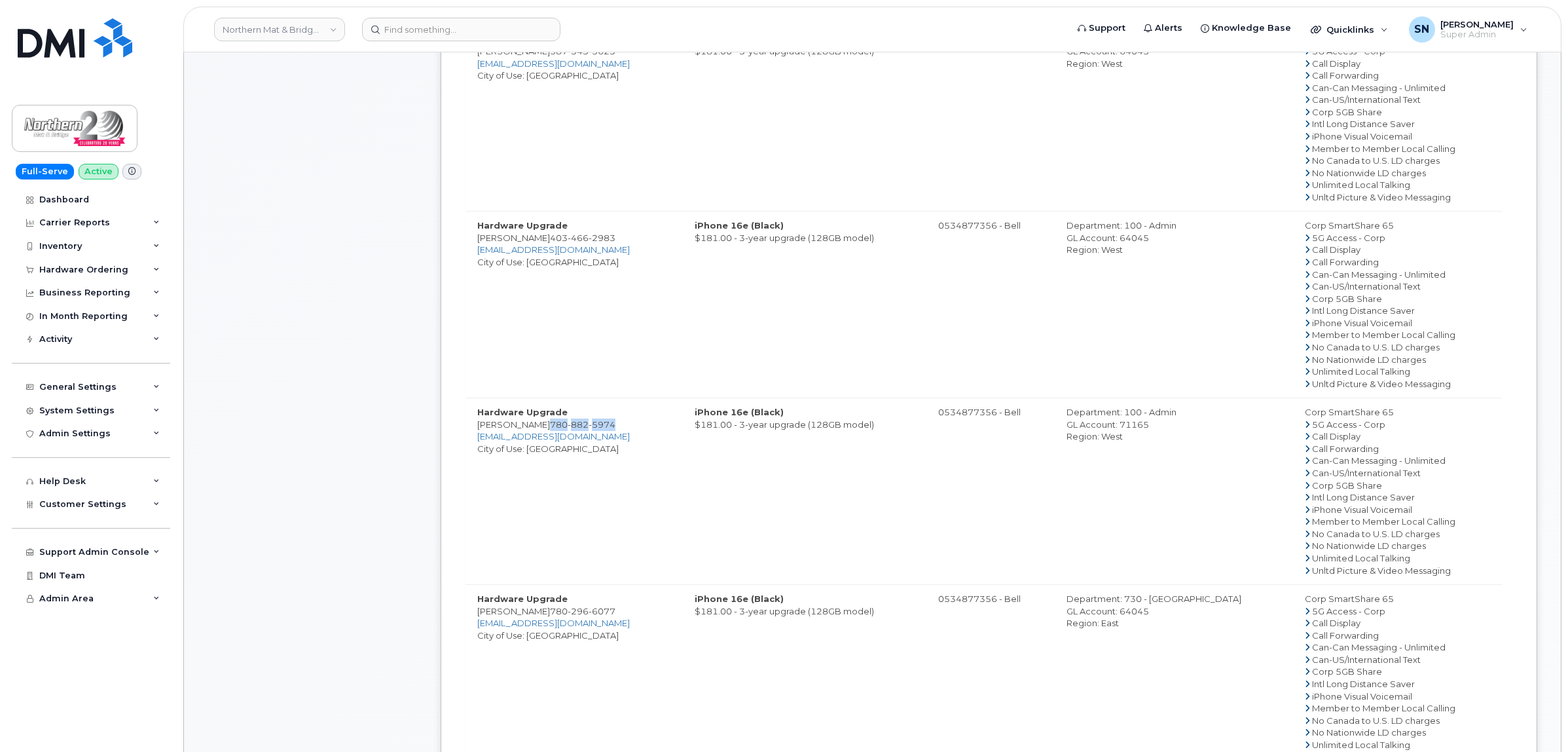
drag, startPoint x: 531, startPoint y: 425, endPoint x: 595, endPoint y: 431, distance: 64.3
click at [595, 430] on span "780 882 5974" at bounding box center [582, 424] width 66 height 11
copy span "780 882 5974"
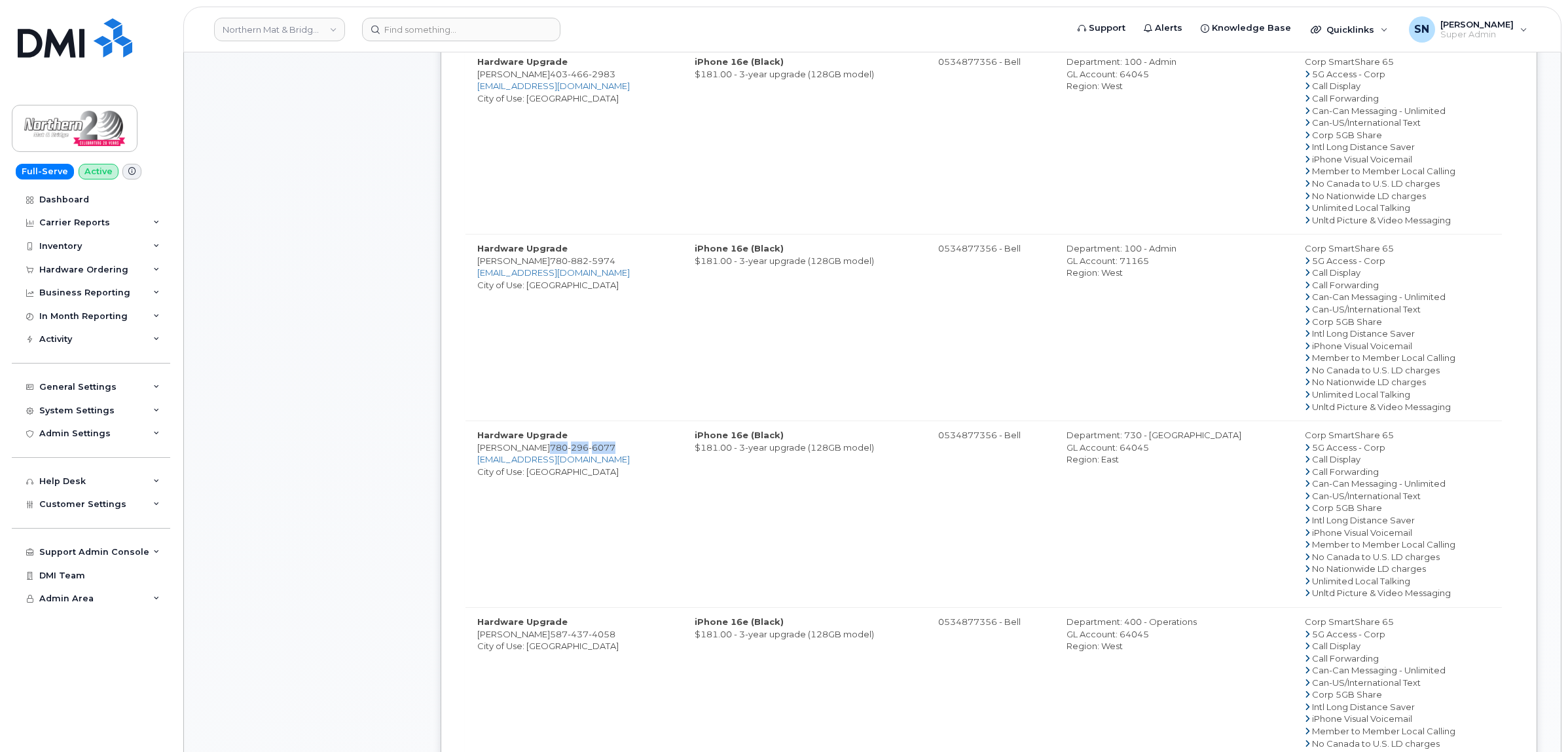
drag, startPoint x: 537, startPoint y: 450, endPoint x: 601, endPoint y: 447, distance: 64.1
click at [601, 447] on span "780 296 6077" at bounding box center [582, 447] width 66 height 11
copy span "780 296 6077"
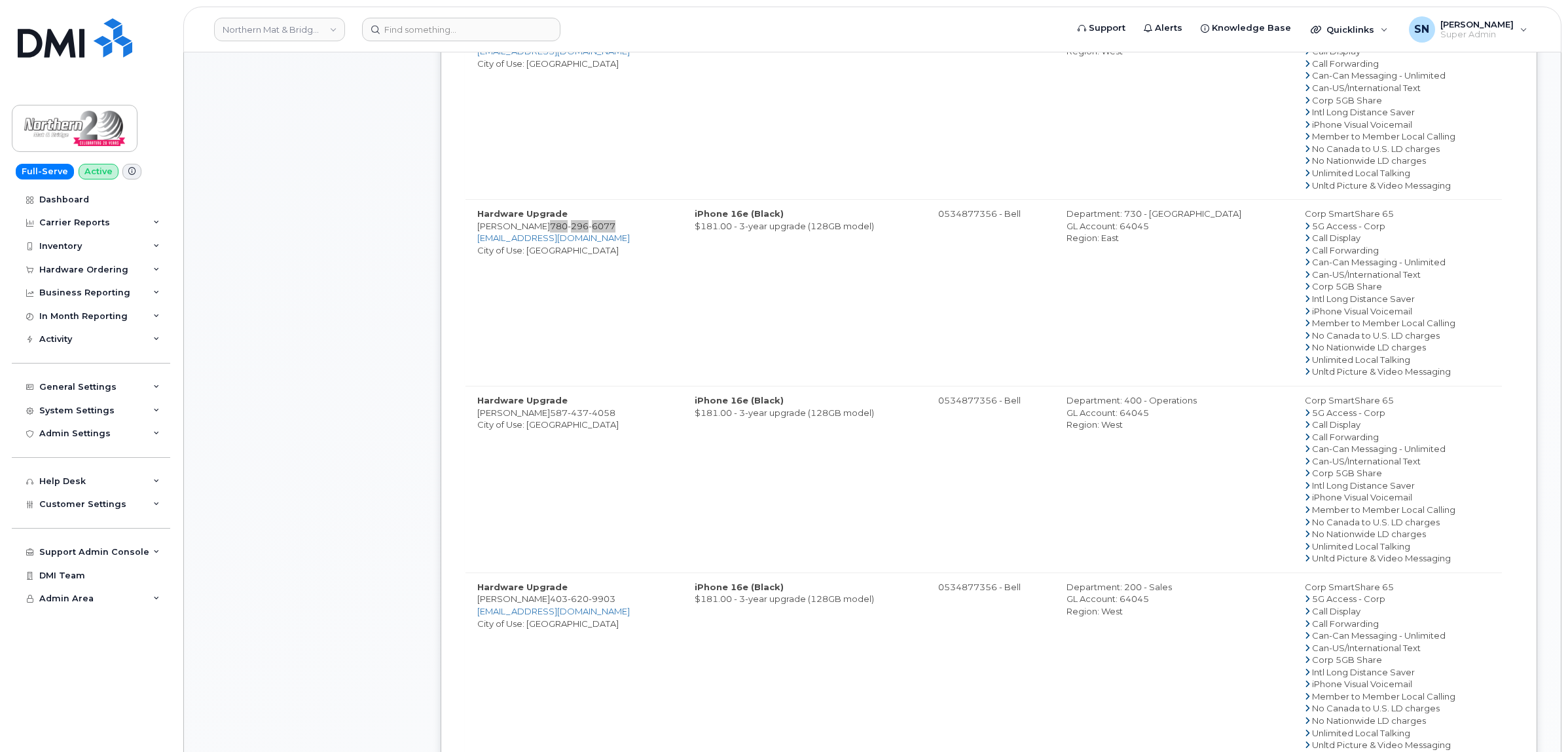
scroll to position [1146, 0]
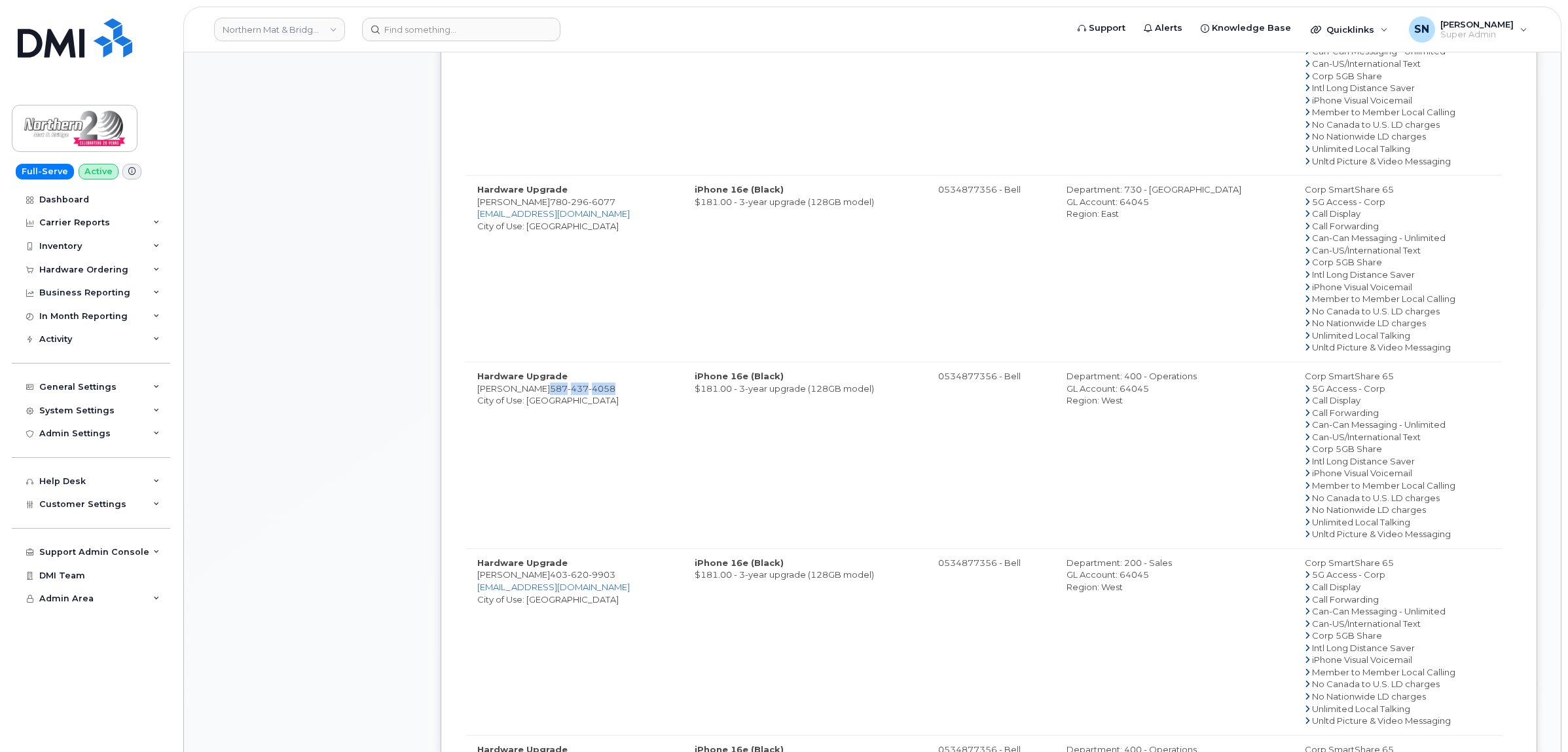
drag, startPoint x: 532, startPoint y: 390, endPoint x: 599, endPoint y: 396, distance: 67.3
click at [599, 396] on td "Hardware Upgrade Curtis Noehl 587 437 4058 City of Use: Calgary" at bounding box center [574, 455] width 218 height 187
copy span "587 437 4058"
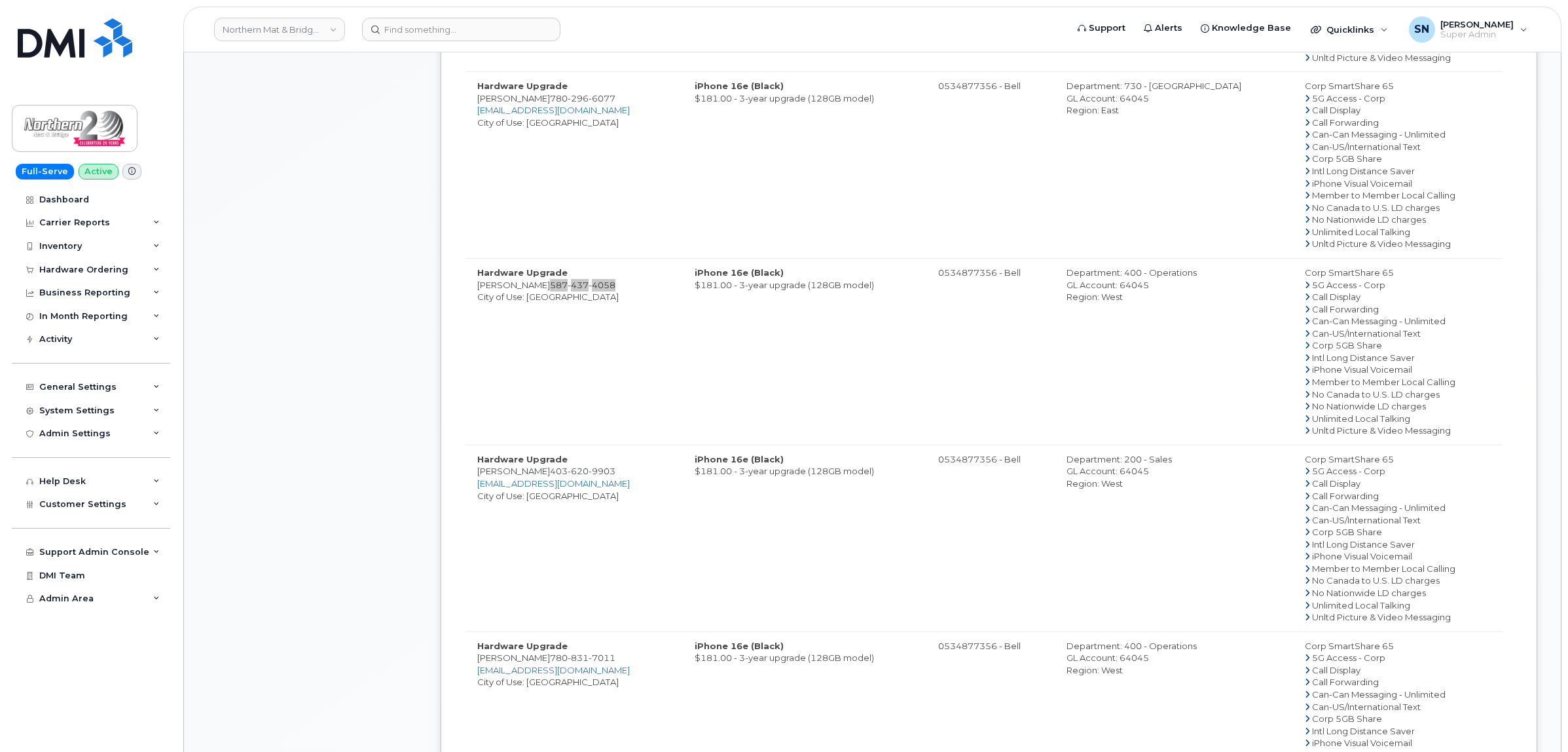
scroll to position [1392, 0]
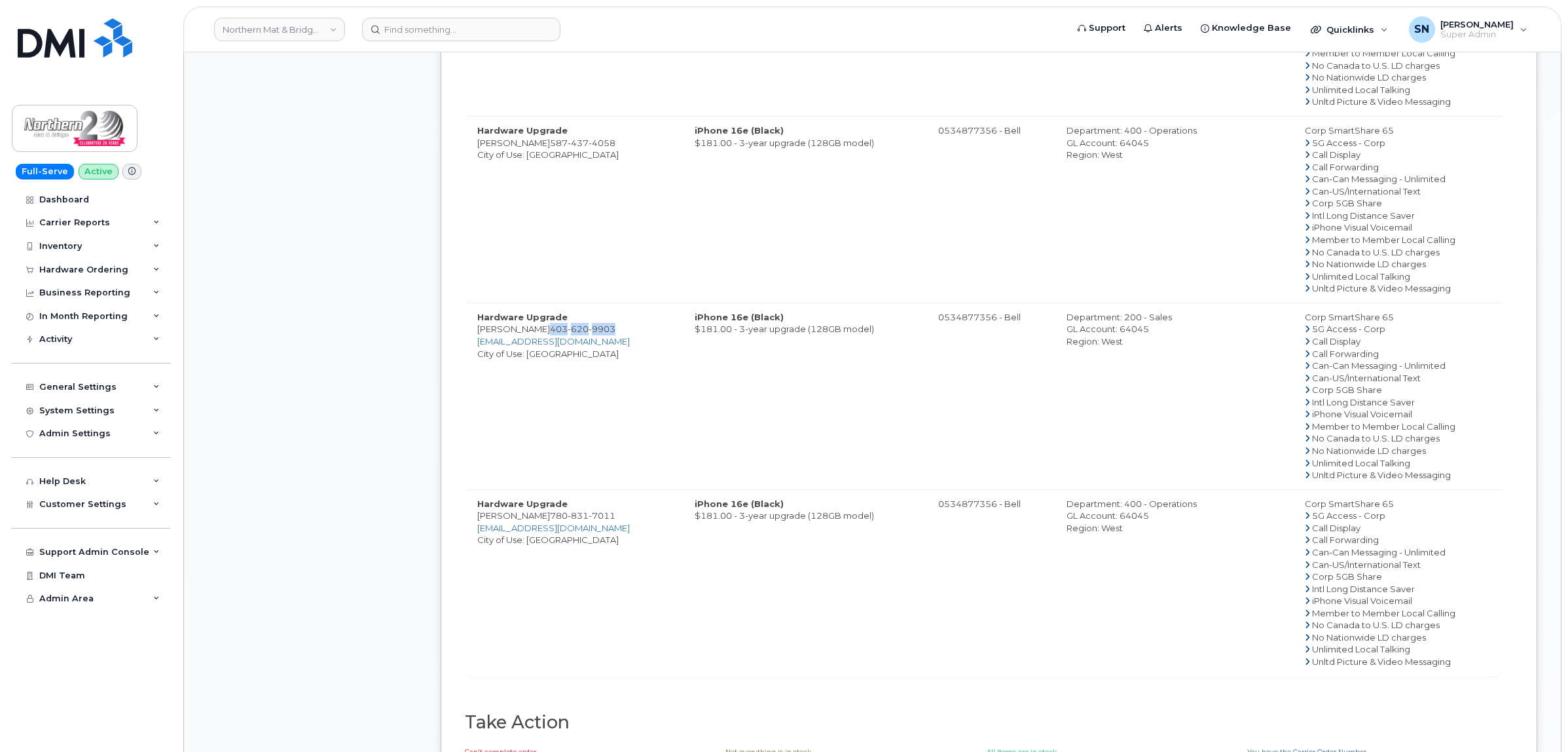
drag, startPoint x: 541, startPoint y: 329, endPoint x: 606, endPoint y: 331, distance: 65.0
click at [606, 331] on span "403 620 9903" at bounding box center [582, 329] width 66 height 11
copy span "403 620 9903"
drag, startPoint x: 533, startPoint y: 516, endPoint x: 597, endPoint y: 517, distance: 64.0
click at [597, 517] on span "780 831 7011" at bounding box center [582, 515] width 66 height 11
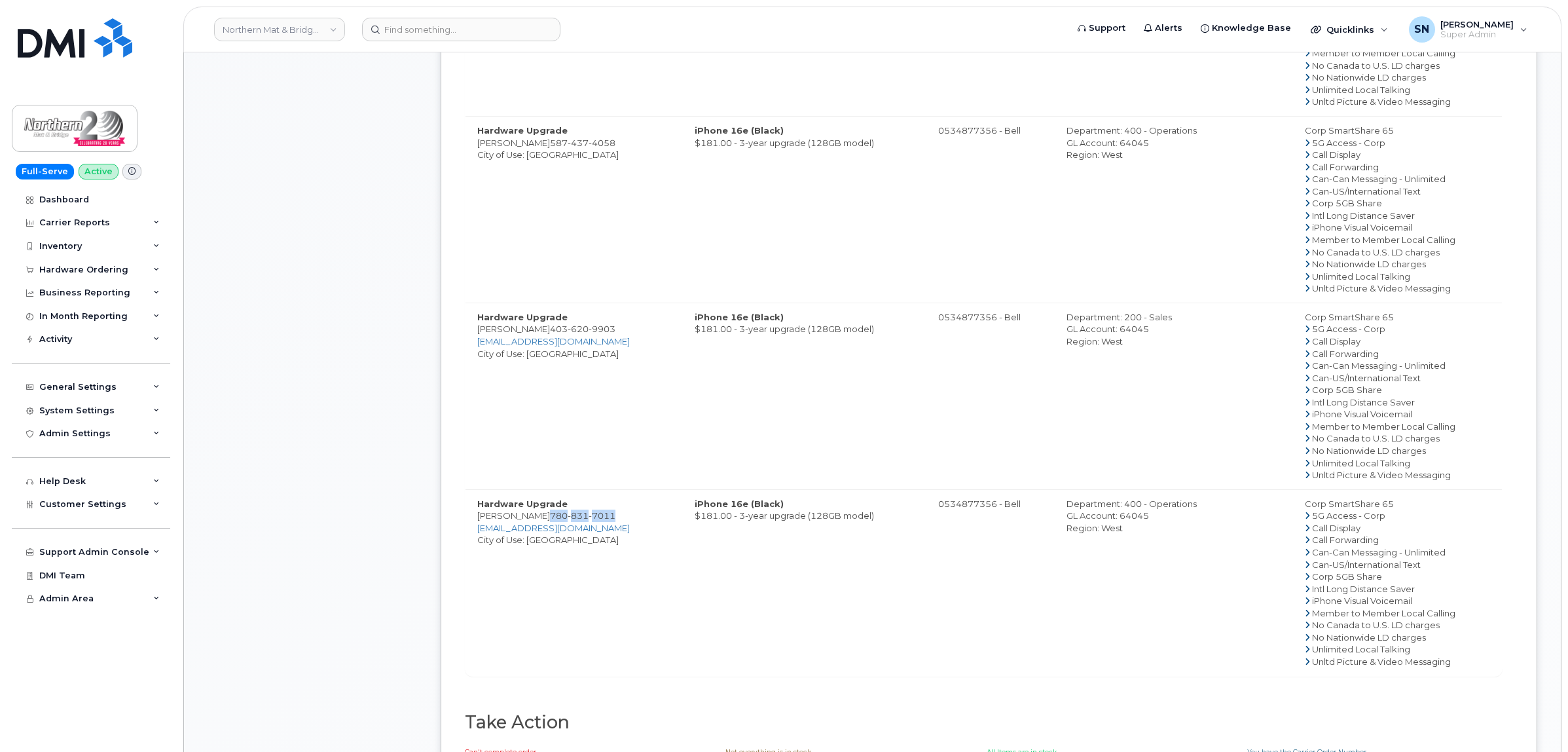
copy span "780 831 7011"
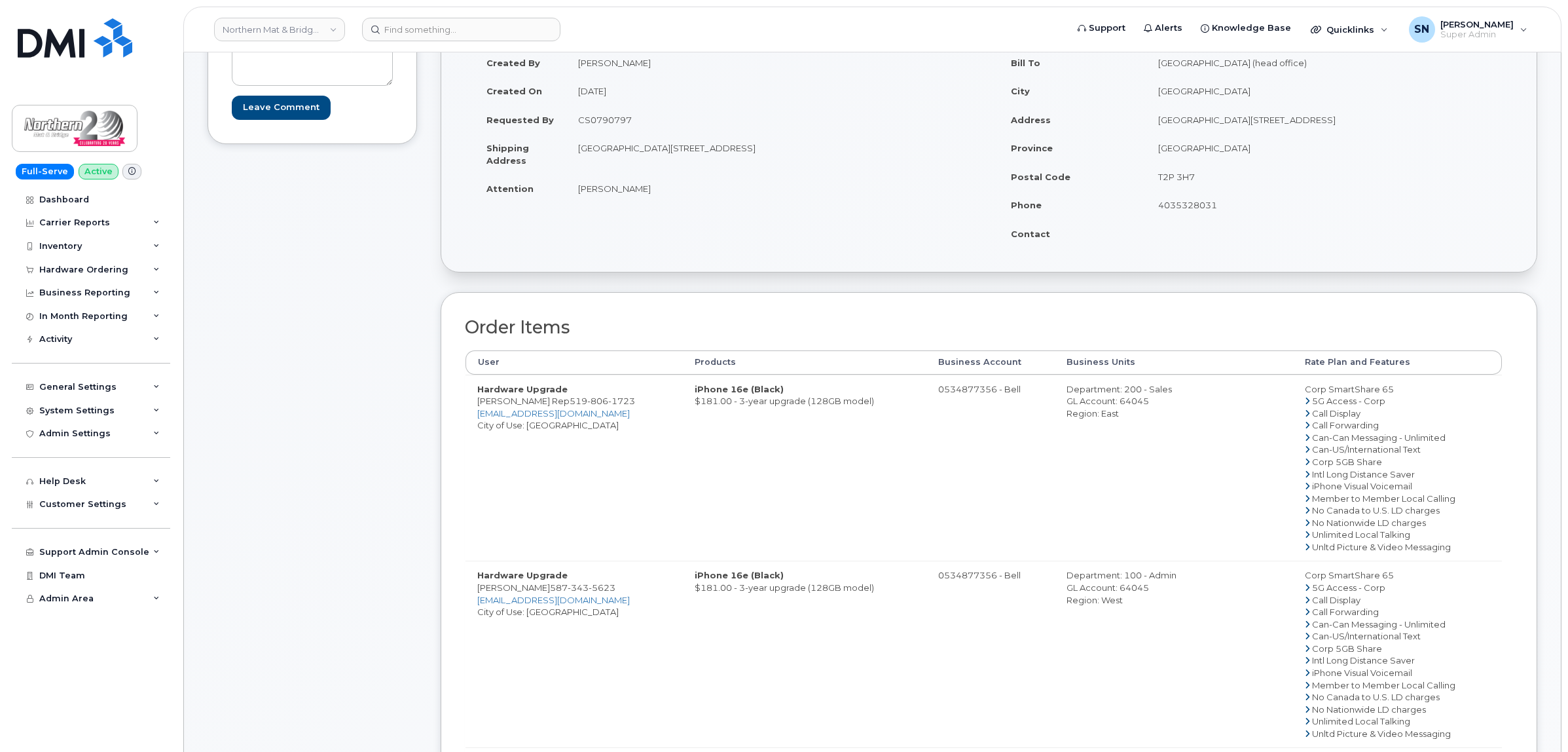
scroll to position [82, 0]
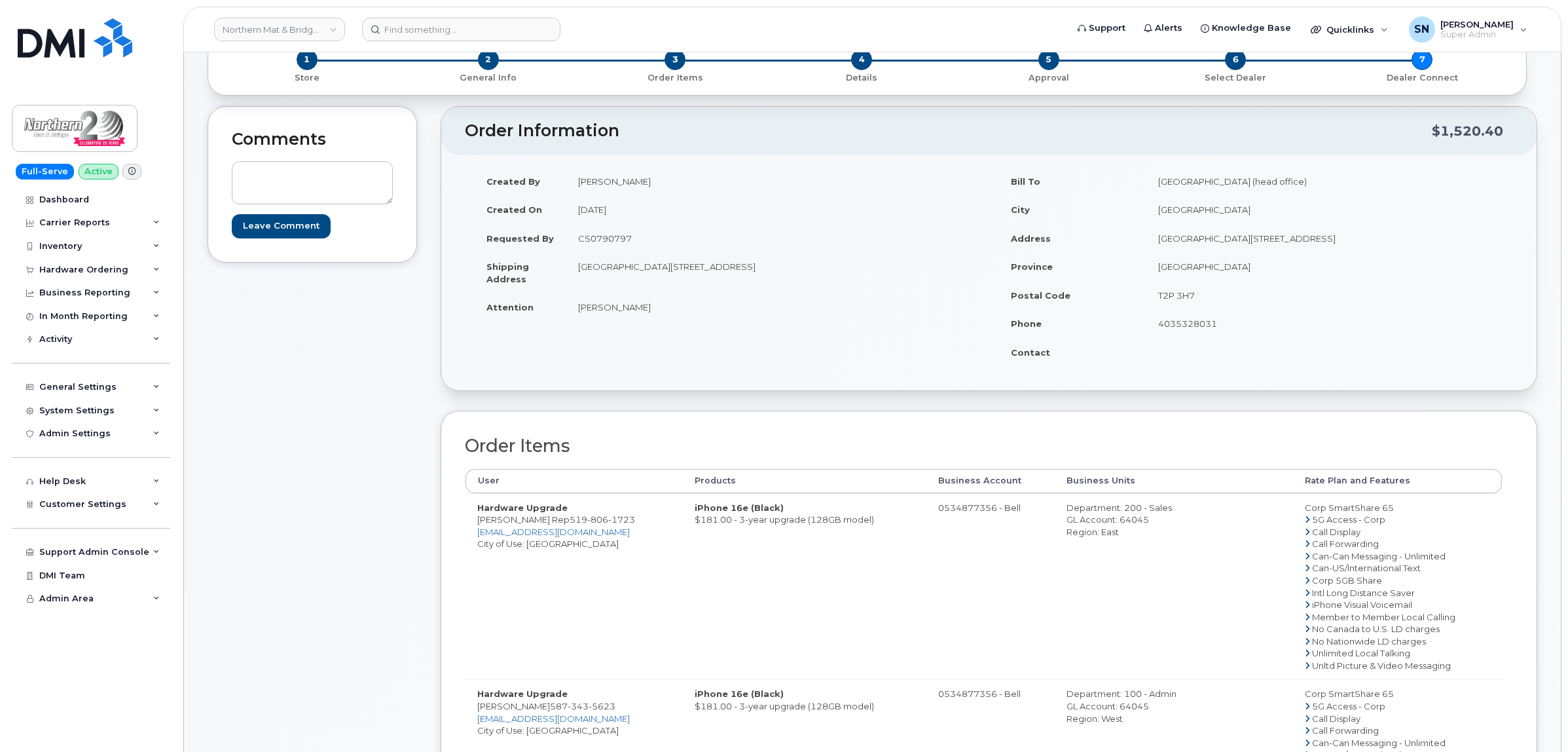
drag, startPoint x: 673, startPoint y: 272, endPoint x: 728, endPoint y: 276, distance: 55.1
click at [728, 276] on td "[GEOGRAPHIC_DATA][STREET_ADDRESS]" at bounding box center [773, 272] width 413 height 40
click at [689, 289] on td "[GEOGRAPHIC_DATA][STREET_ADDRESS]" at bounding box center [773, 272] width 413 height 40
click at [675, 265] on td "[GEOGRAPHIC_DATA][STREET_ADDRESS]" at bounding box center [773, 272] width 413 height 40
drag, startPoint x: 675, startPoint y: 265, endPoint x: 780, endPoint y: 266, distance: 105.0
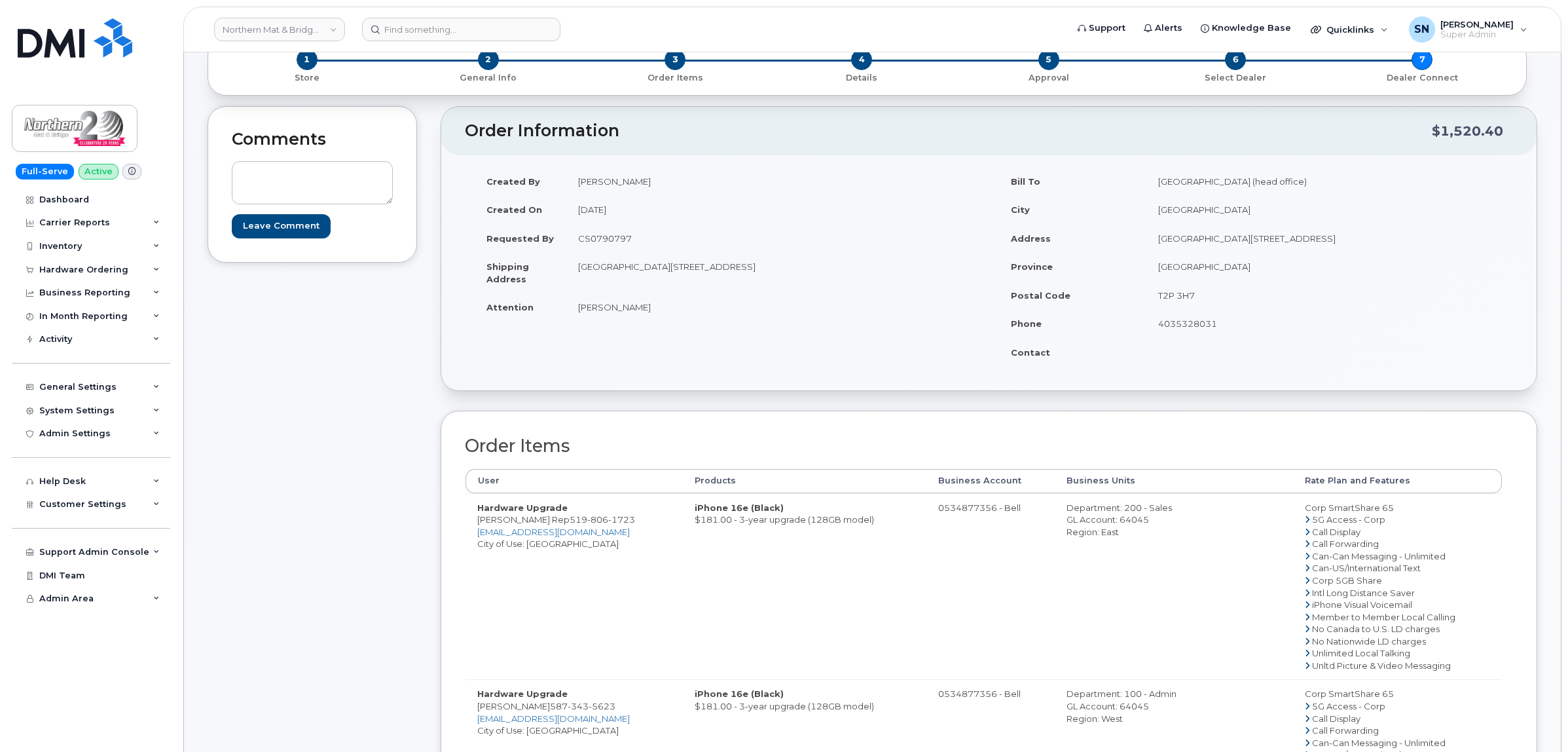
click at [780, 266] on td "[GEOGRAPHIC_DATA][STREET_ADDRESS]" at bounding box center [773, 272] width 413 height 40
drag, startPoint x: 580, startPoint y: 267, endPoint x: 668, endPoint y: 274, distance: 88.3
click at [668, 274] on td "[GEOGRAPHIC_DATA][STREET_ADDRESS]" at bounding box center [773, 272] width 413 height 40
click at [603, 286] on td "[GEOGRAPHIC_DATA][STREET_ADDRESS]" at bounding box center [773, 272] width 413 height 40
drag, startPoint x: 578, startPoint y: 264, endPoint x: 734, endPoint y: 273, distance: 156.3
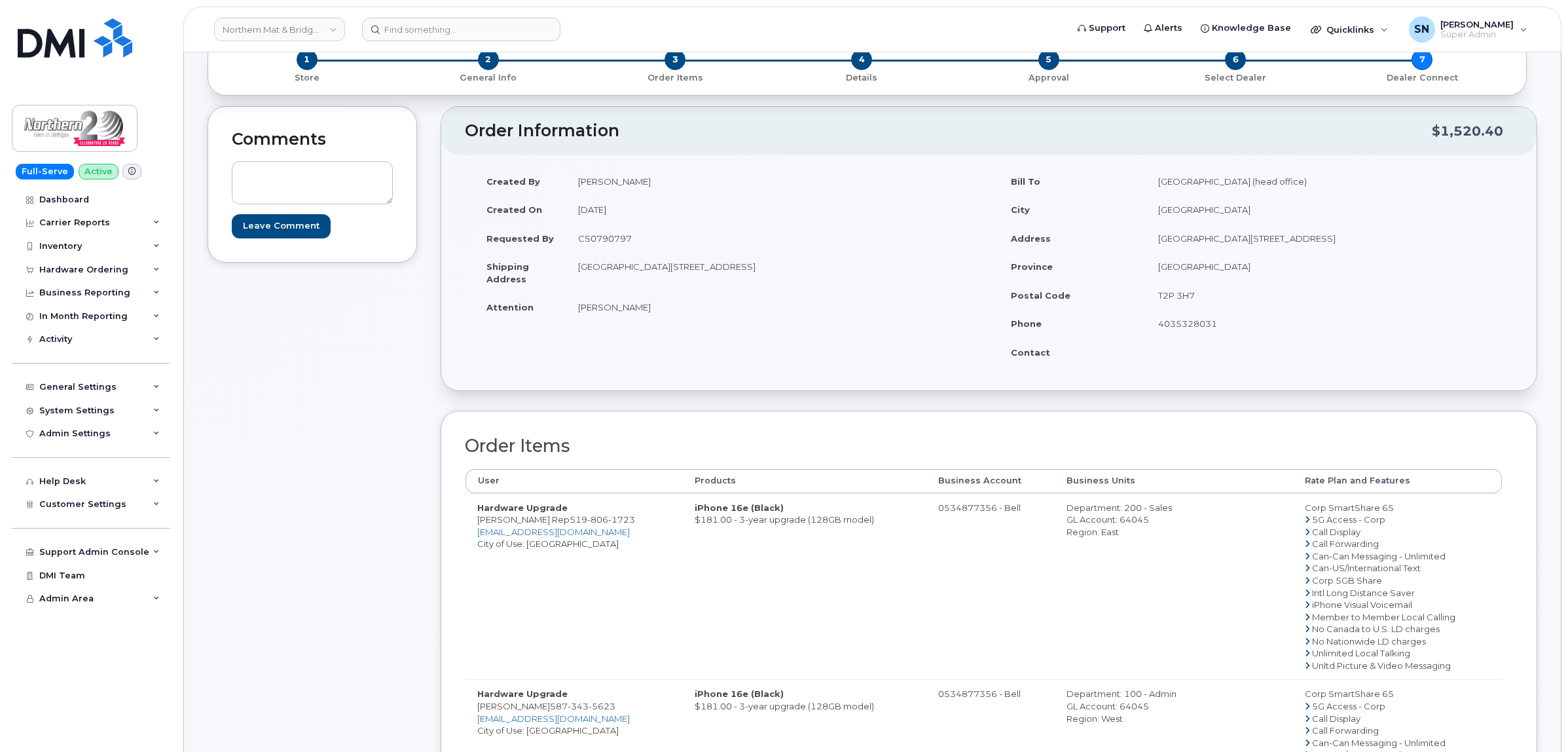
click at [734, 273] on td "[GEOGRAPHIC_DATA][STREET_ADDRESS]" at bounding box center [773, 272] width 413 height 40
copy td "Bow Valley Square #4, 250 6 Ave SW"
click at [725, 300] on td "[PERSON_NAME]" at bounding box center [773, 307] width 413 height 29
drag, startPoint x: 763, startPoint y: 269, endPoint x: 785, endPoint y: 269, distance: 22.0
click at [785, 269] on td "[GEOGRAPHIC_DATA][STREET_ADDRESS]" at bounding box center [773, 272] width 413 height 40
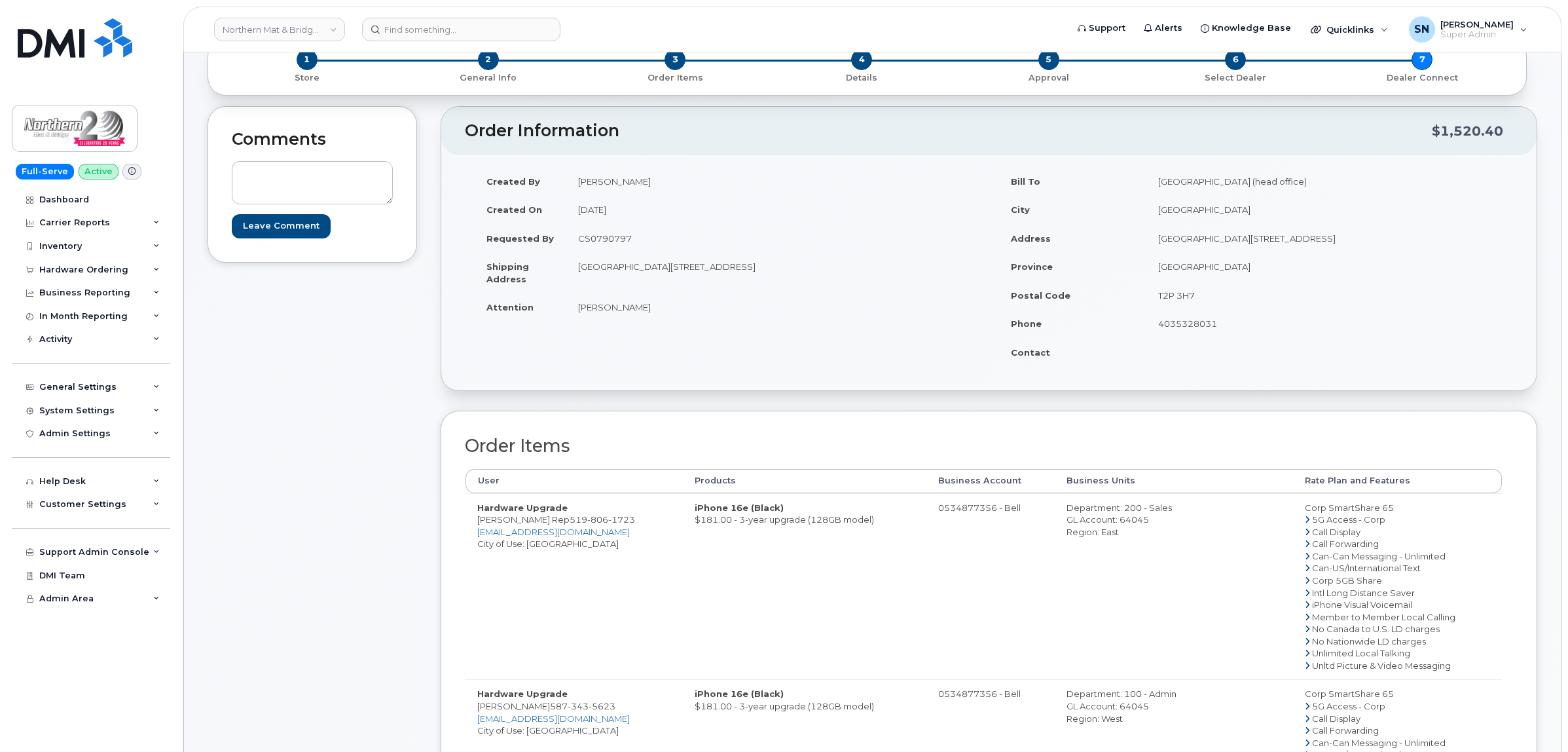
copy td "1420"
click at [888, 316] on td "[PERSON_NAME]" at bounding box center [773, 307] width 413 height 29
drag, startPoint x: 857, startPoint y: 266, endPoint x: 898, endPoint y: 267, distance: 41.0
click at [898, 267] on td "[GEOGRAPHIC_DATA][STREET_ADDRESS]" at bounding box center [773, 272] width 413 height 40
drag, startPoint x: 575, startPoint y: 310, endPoint x: 647, endPoint y: 312, distance: 72.0
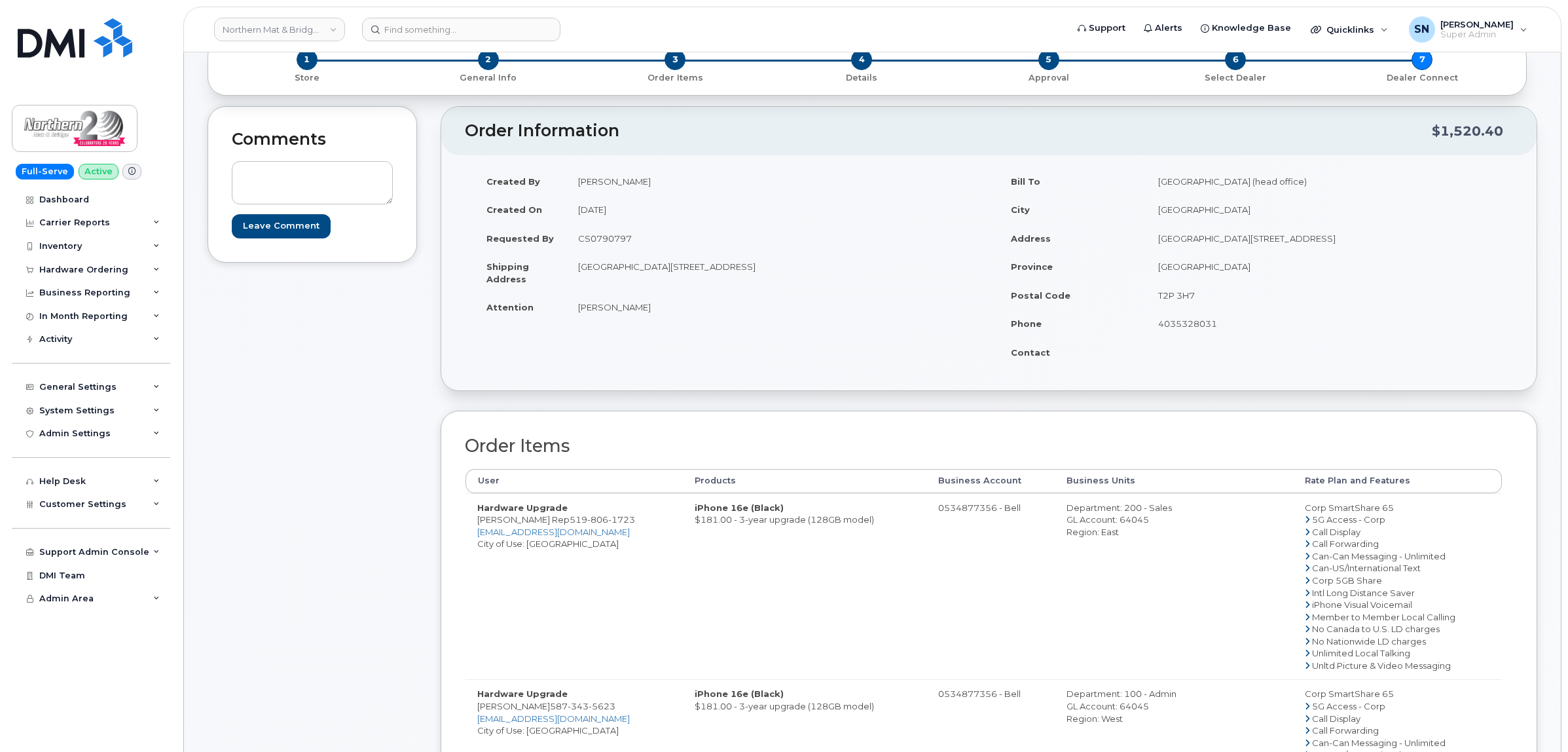
click at [647, 312] on td "[PERSON_NAME]" at bounding box center [773, 307] width 413 height 29
click at [594, 377] on div "Created By Sabrina Nguyen Created On September 10, 2025 Requested By CS0790797 …" at bounding box center [989, 272] width 1048 height 211
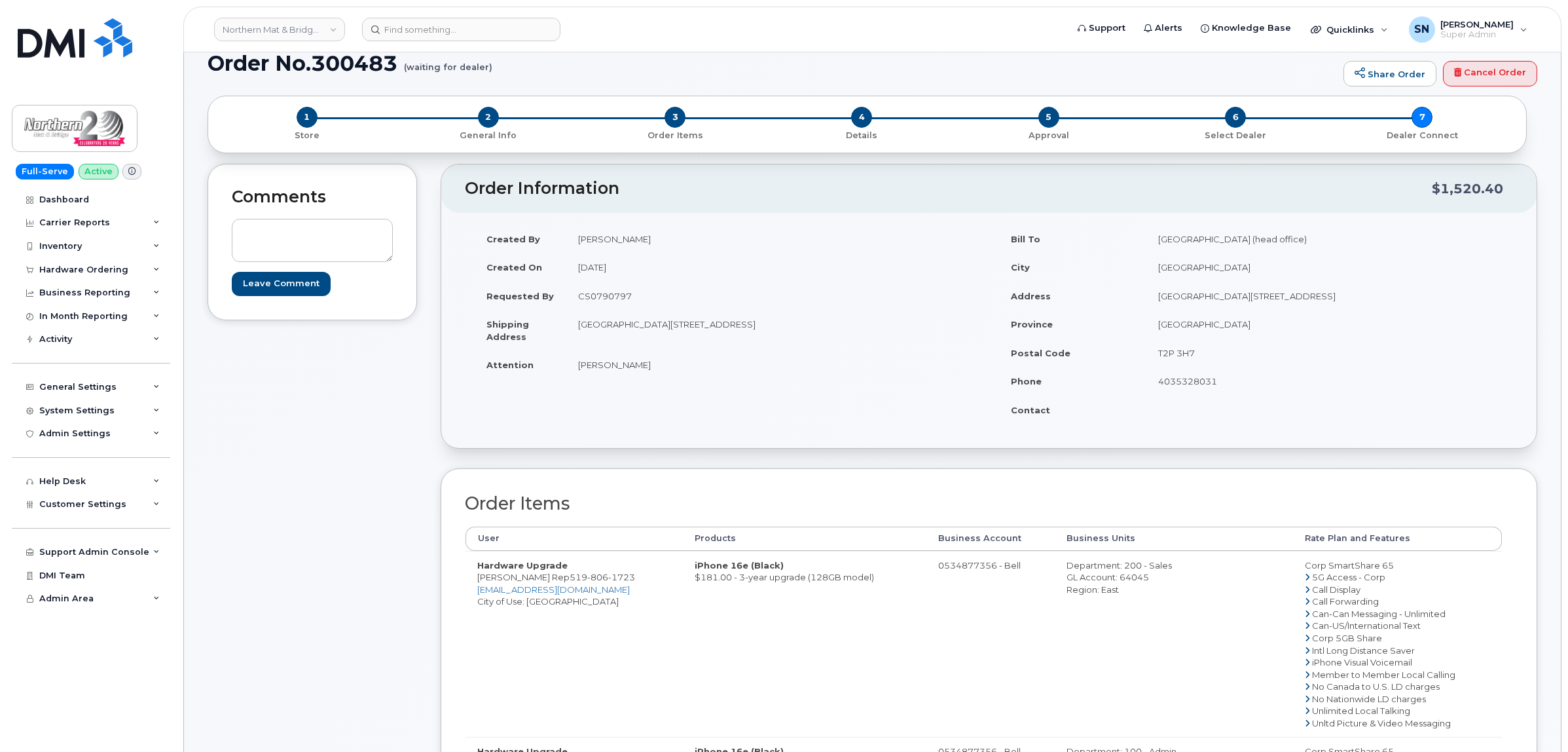
scroll to position [0, 0]
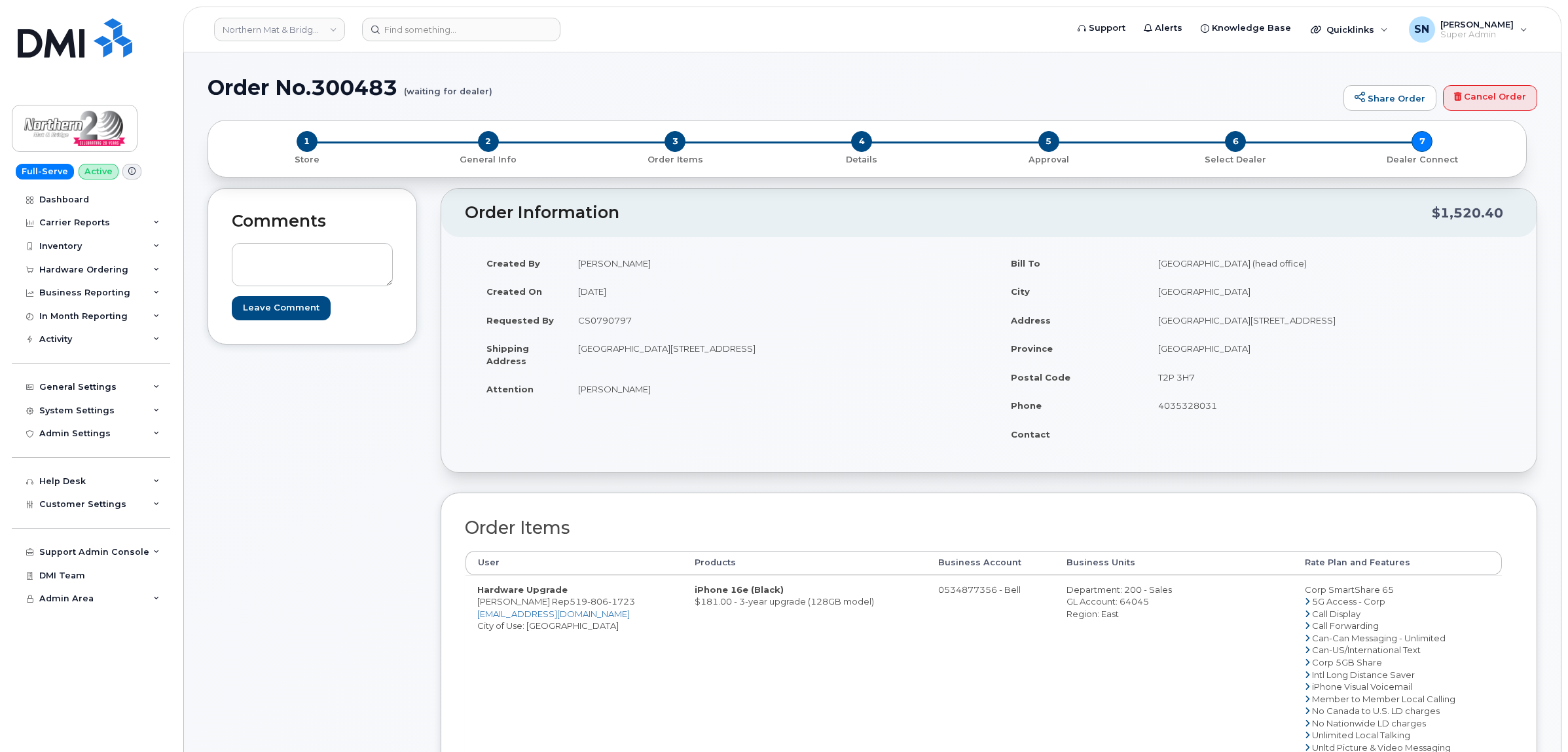
drag, startPoint x: 213, startPoint y: 83, endPoint x: 397, endPoint y: 88, distance: 184.1
click at [397, 88] on h1 "Order No.300483 (waiting for dealer)" at bounding box center [772, 88] width 1129 height 23
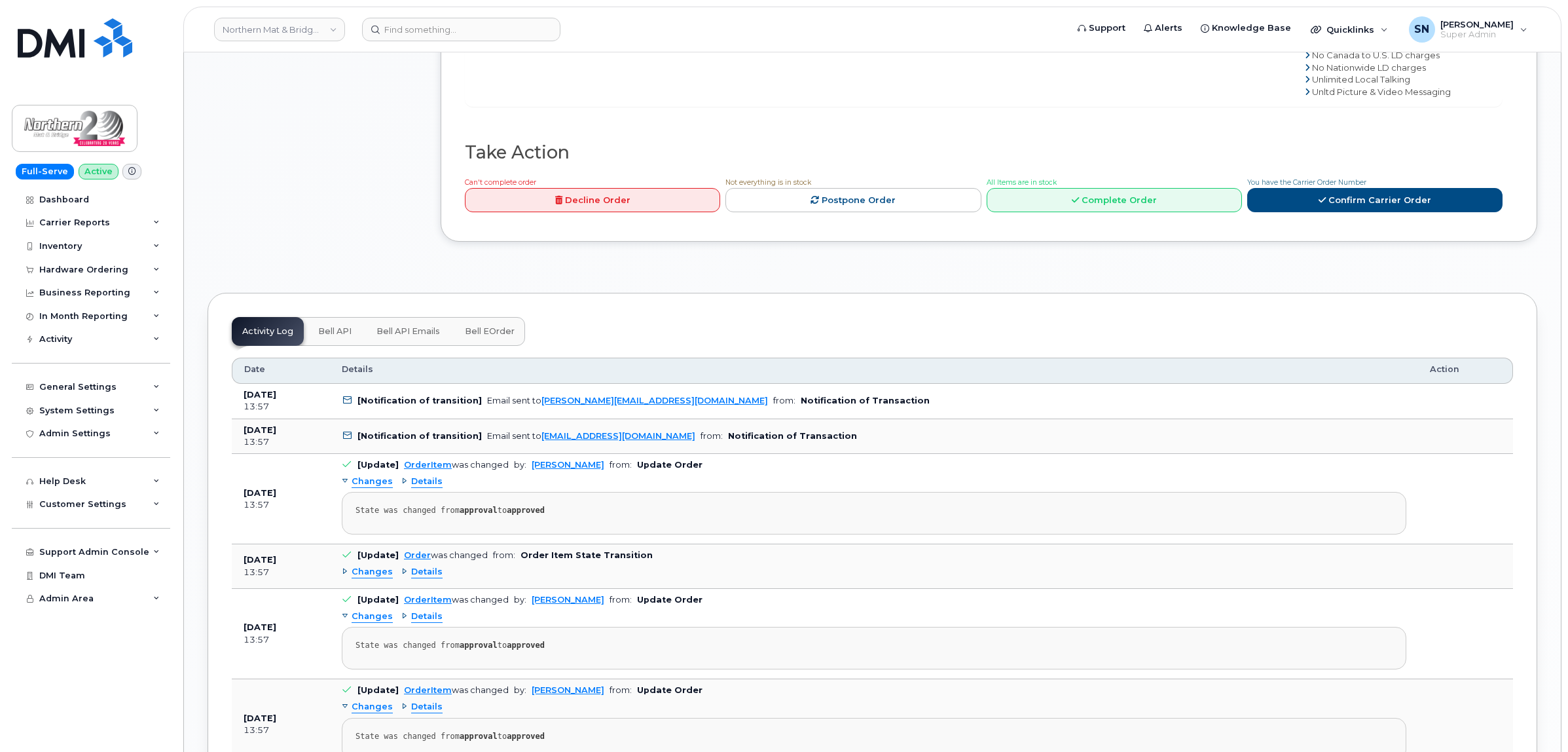
scroll to position [1965, 0]
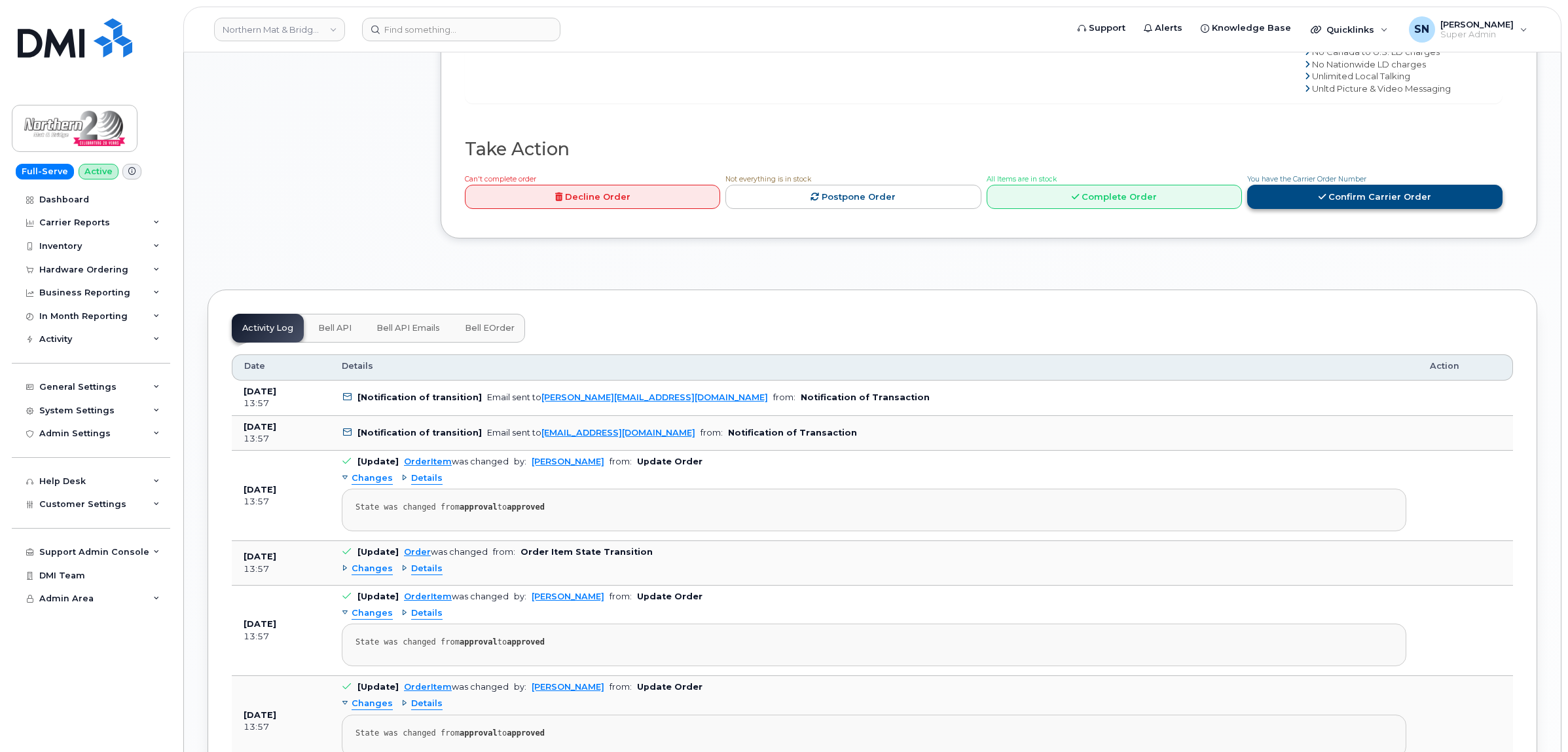
click at [1319, 193] on link "Confirm Carrier Order" at bounding box center [1374, 196] width 255 height 24
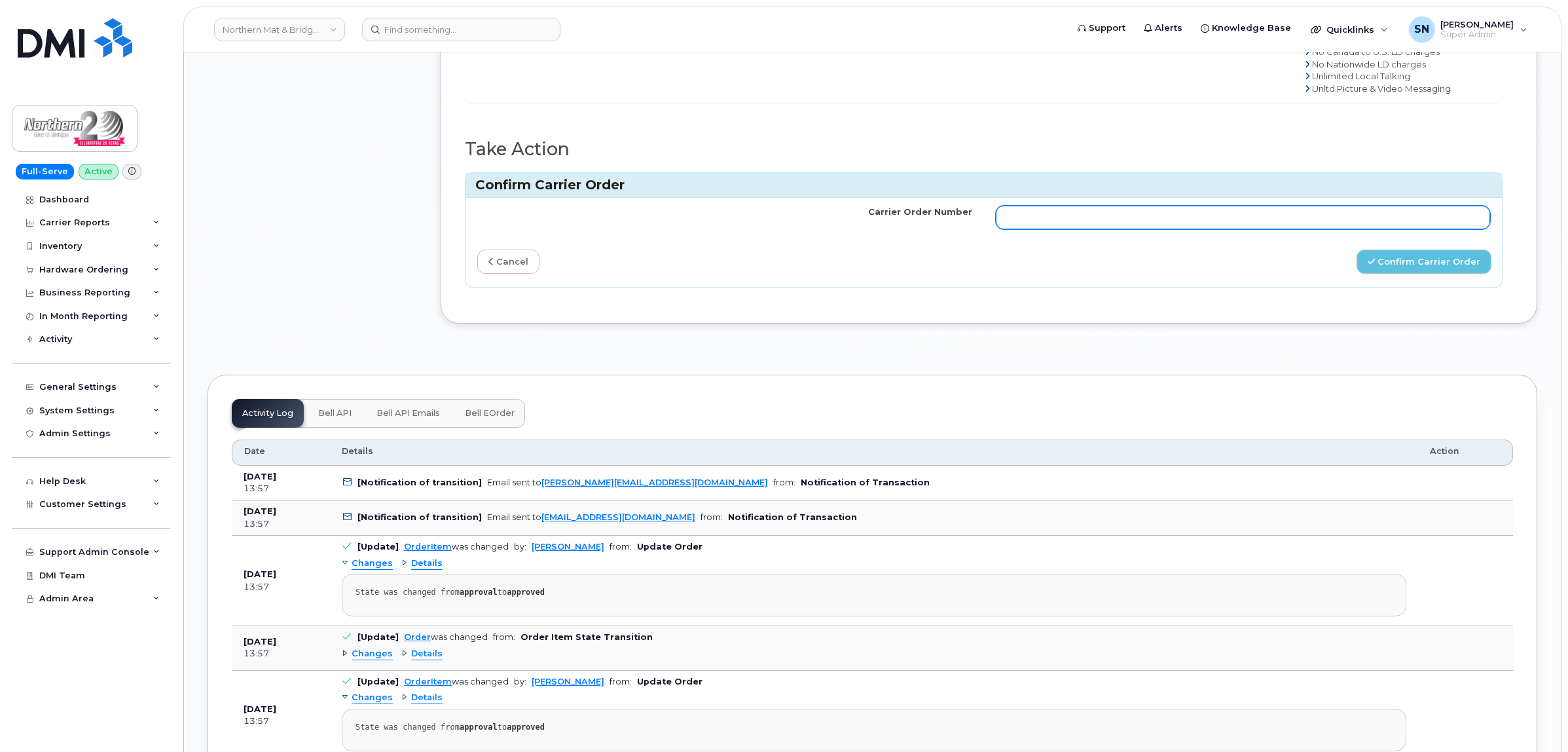
click at [1288, 223] on input "Carrier Order Number" at bounding box center [1243, 217] width 495 height 23
paste input "3015116"
type input "3015116"
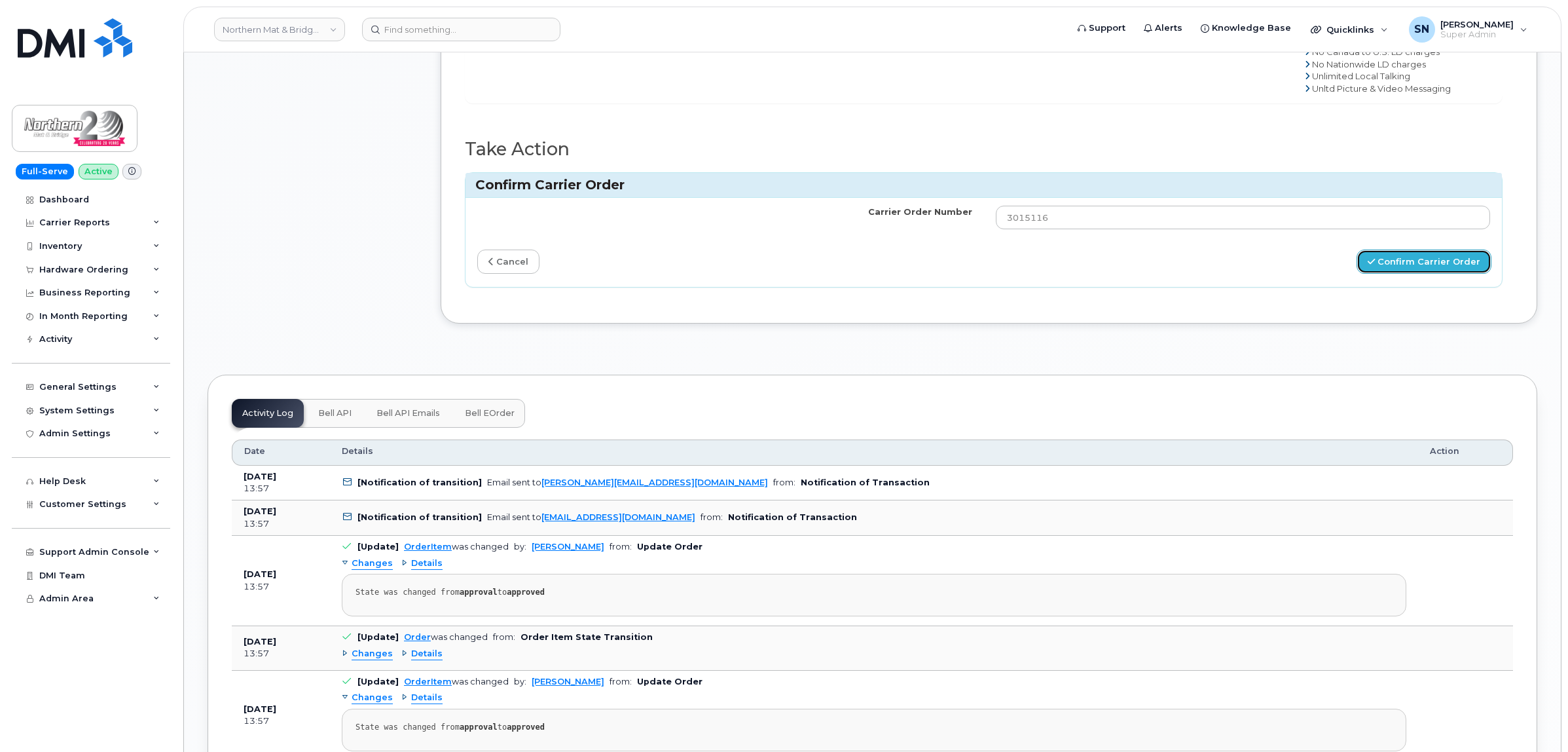
click at [1370, 266] on button "Confirm Carrier Order" at bounding box center [1423, 262] width 135 height 24
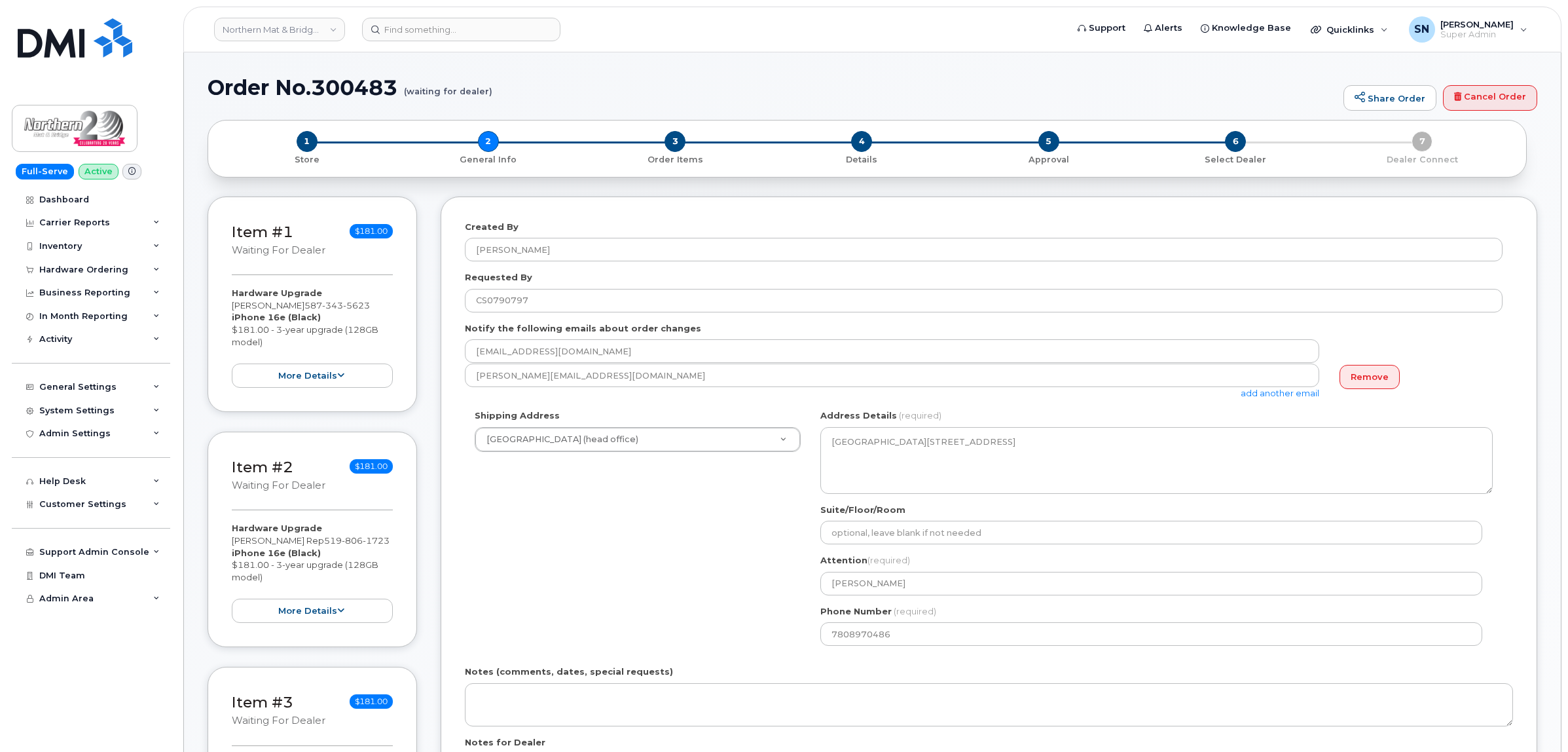
select select
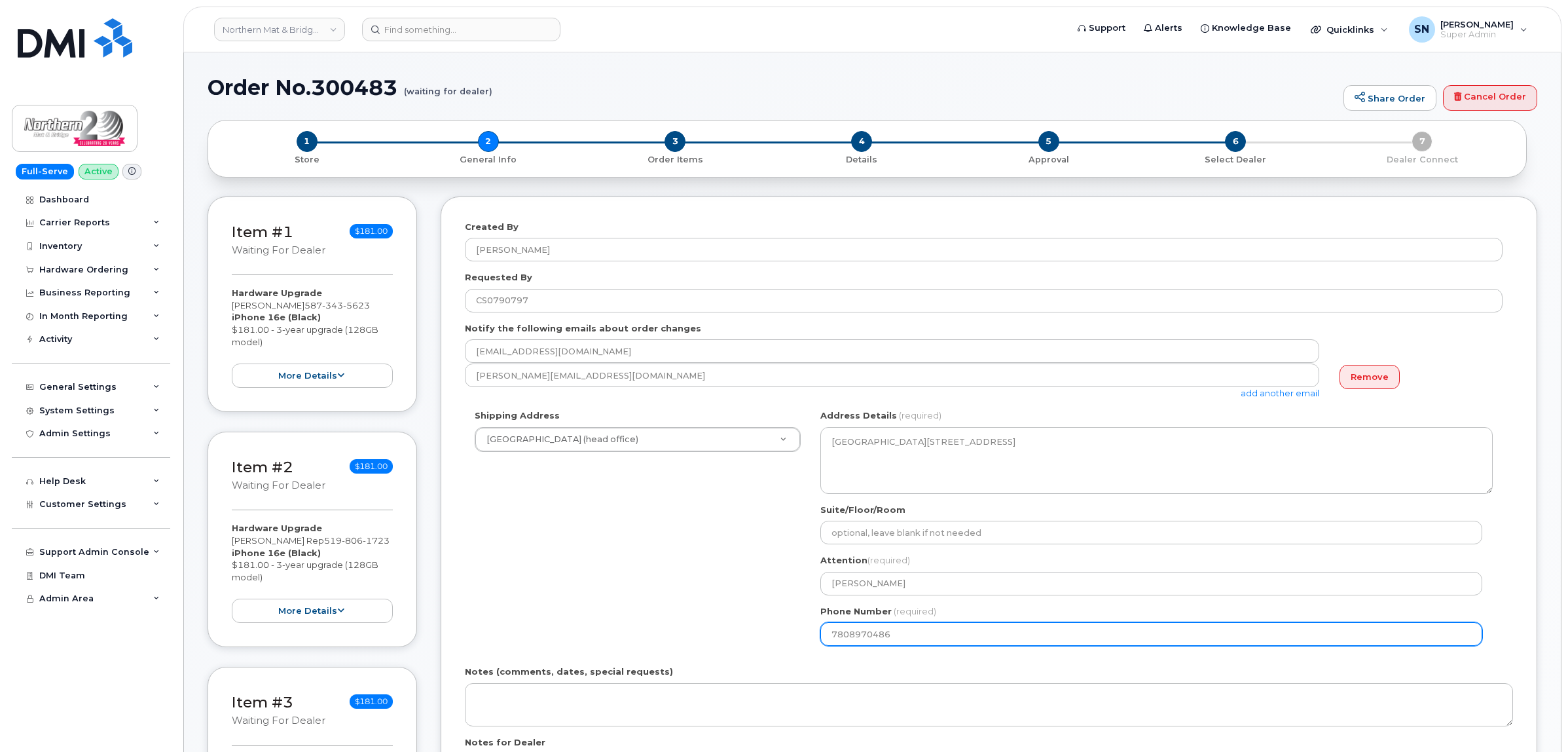
click at [807, 638] on div "Shipping Address [GEOGRAPHIC_DATA] (head office) New Address [GEOGRAPHIC_DATA] …" at bounding box center [983, 532] width 1038 height 246
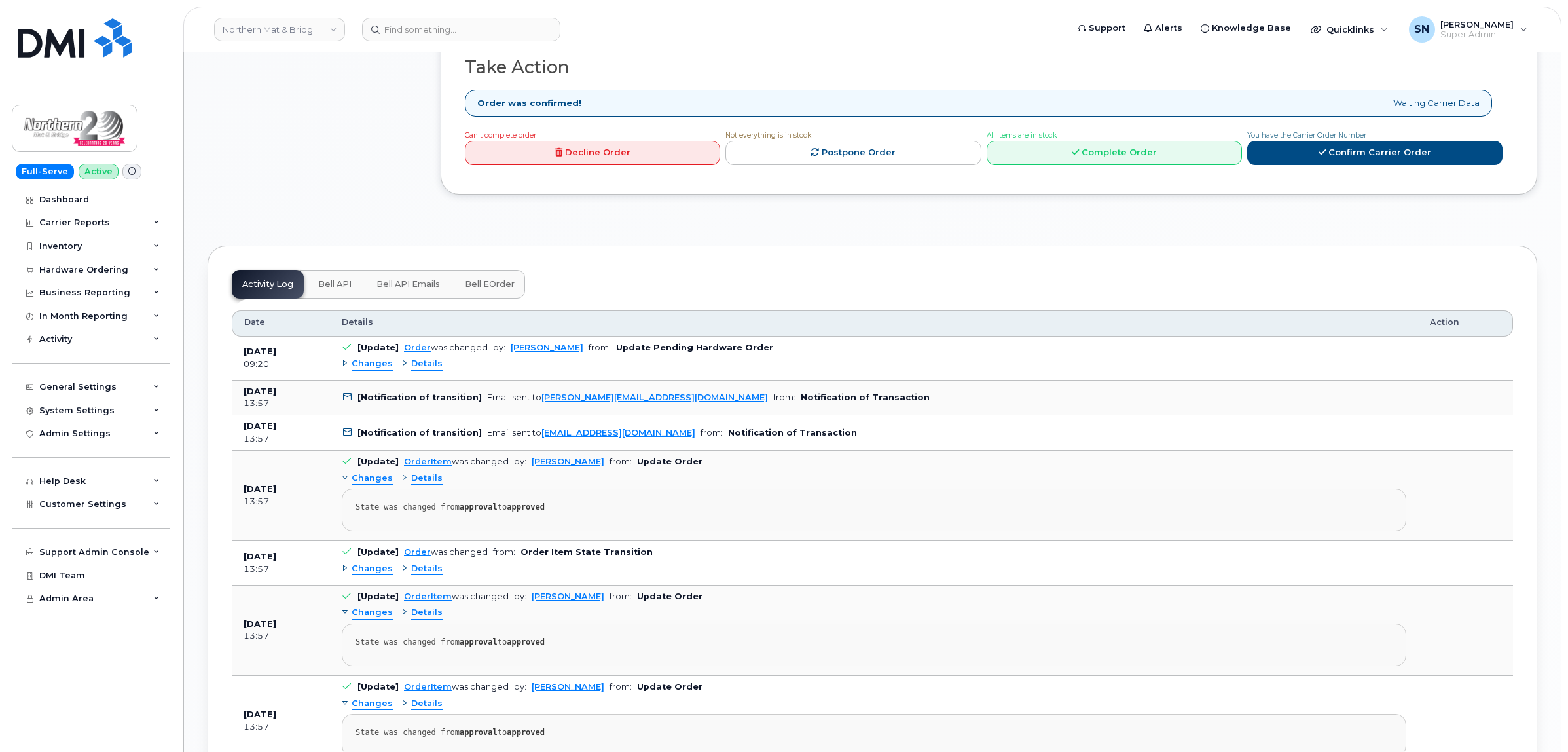
scroll to position [2129, 0]
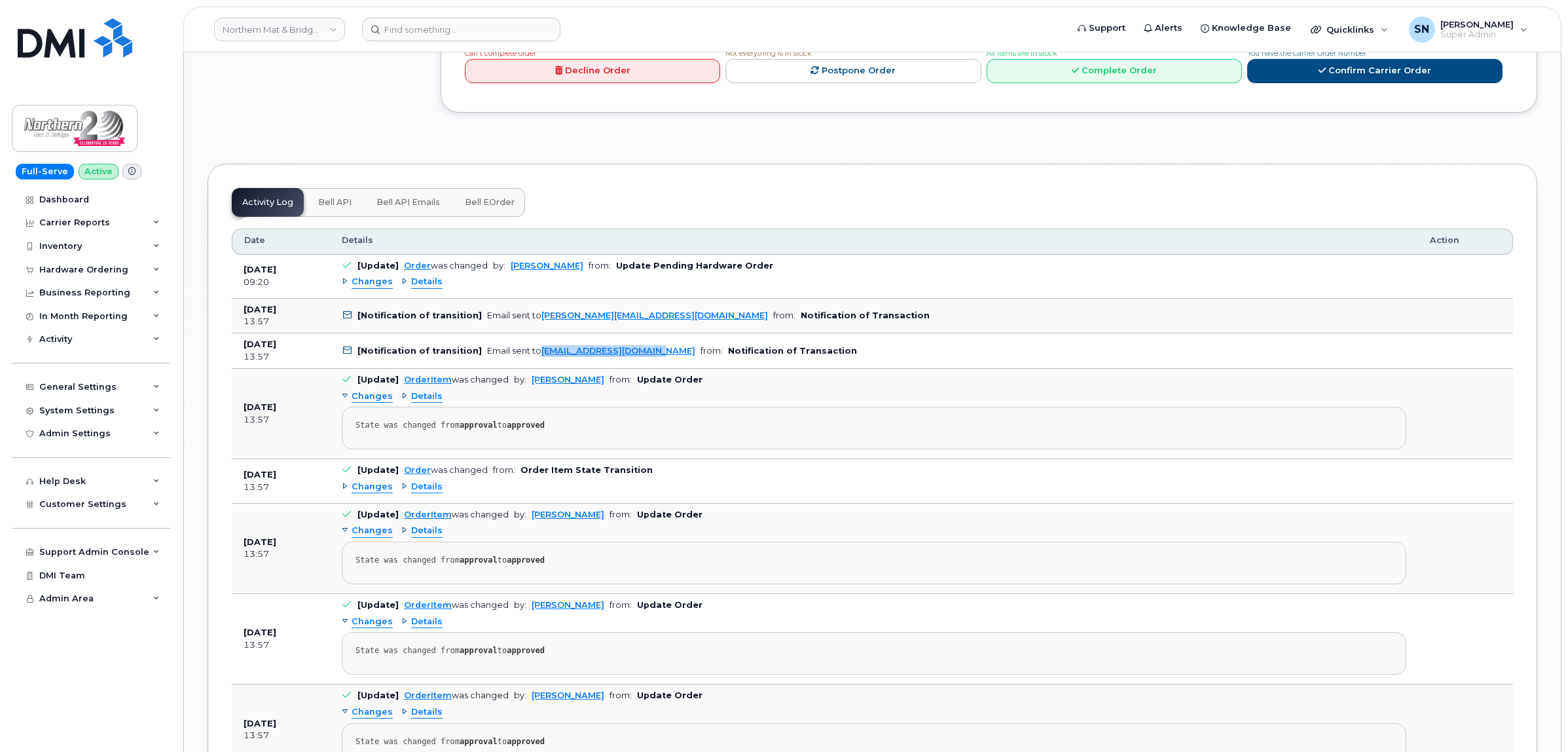
drag, startPoint x: 653, startPoint y: 359, endPoint x: 533, endPoint y: 363, distance: 120.1
click at [533, 363] on td "[Notification of transition] Email sent to [EMAIL_ADDRESS][DOMAIN_NAME] from: N…" at bounding box center [874, 351] width 1088 height 35
copy link "[EMAIL_ADDRESS][DOMAIN_NAME]"
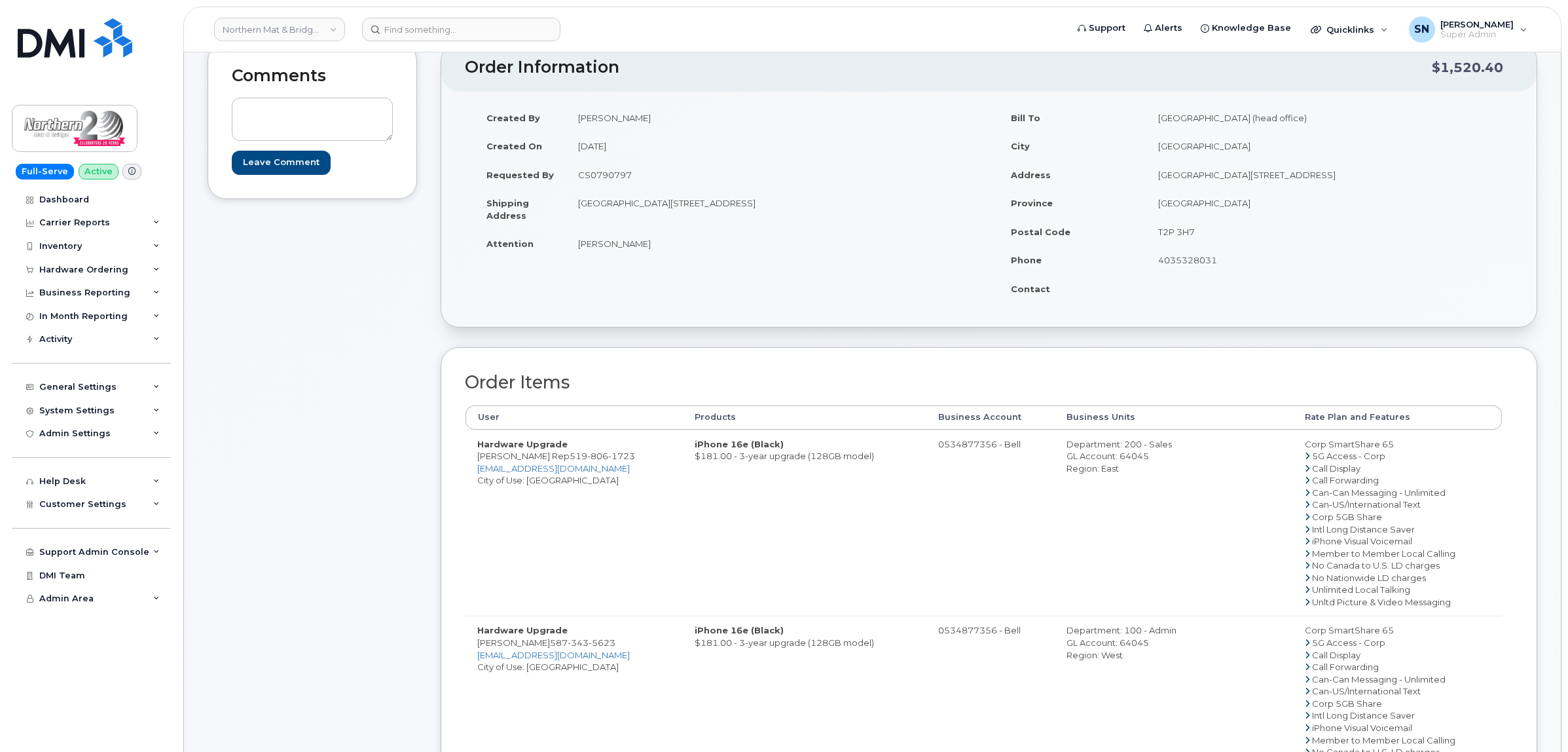
scroll to position [0, 0]
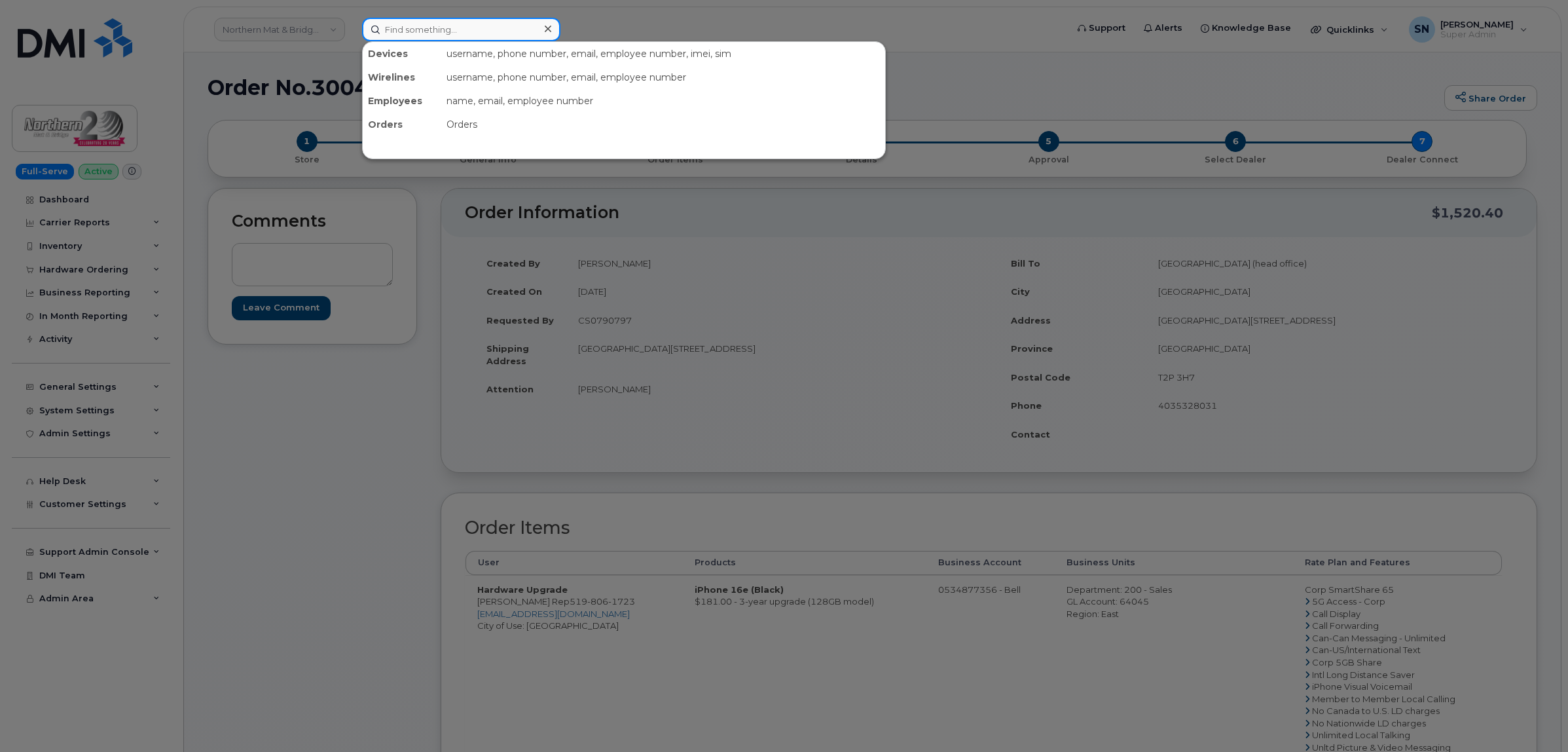
click at [453, 30] on input at bounding box center [461, 29] width 198 height 23
paste input "4035888420"
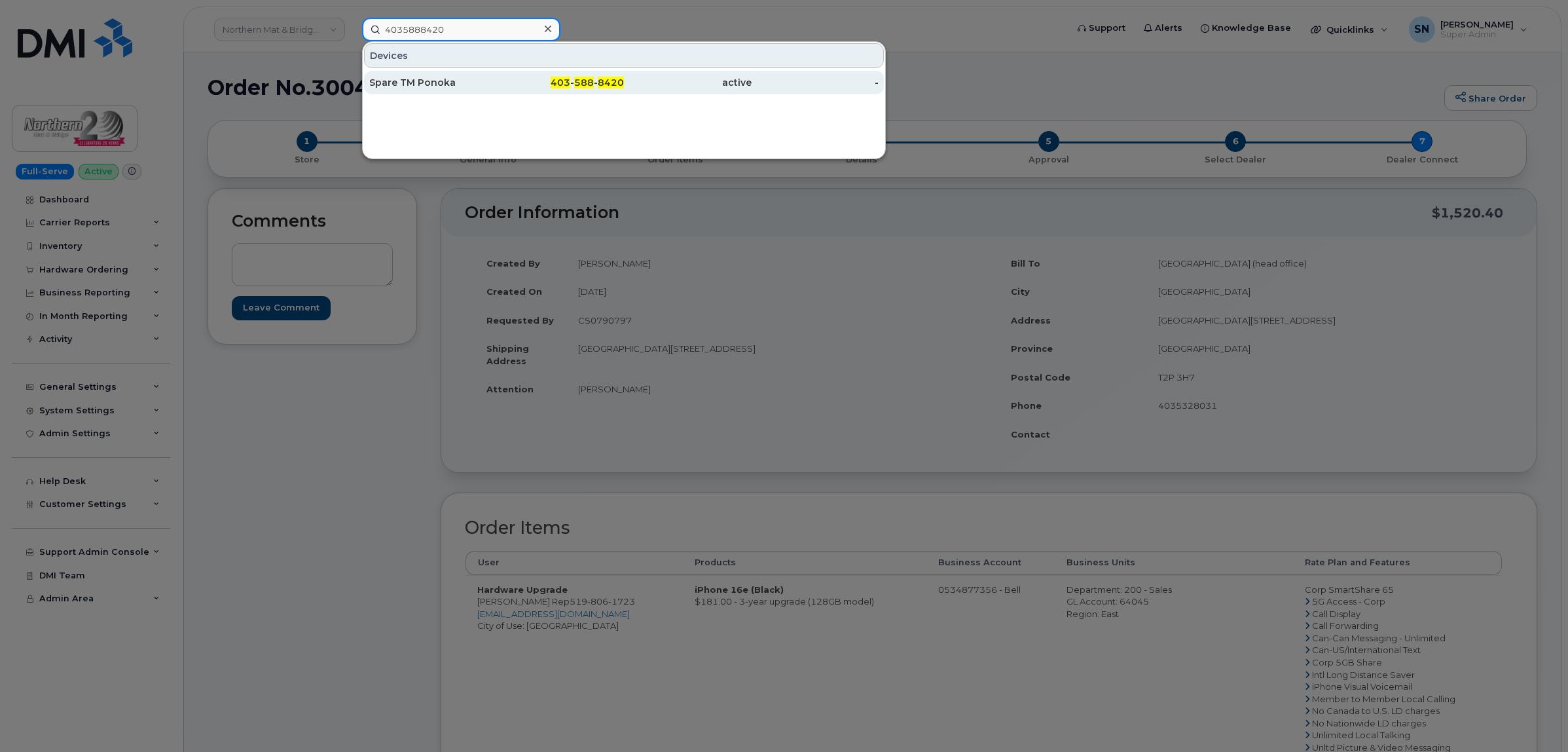
type input "4035888420"
click at [405, 88] on div "Spare TM Ponoka" at bounding box center [433, 83] width 128 height 13
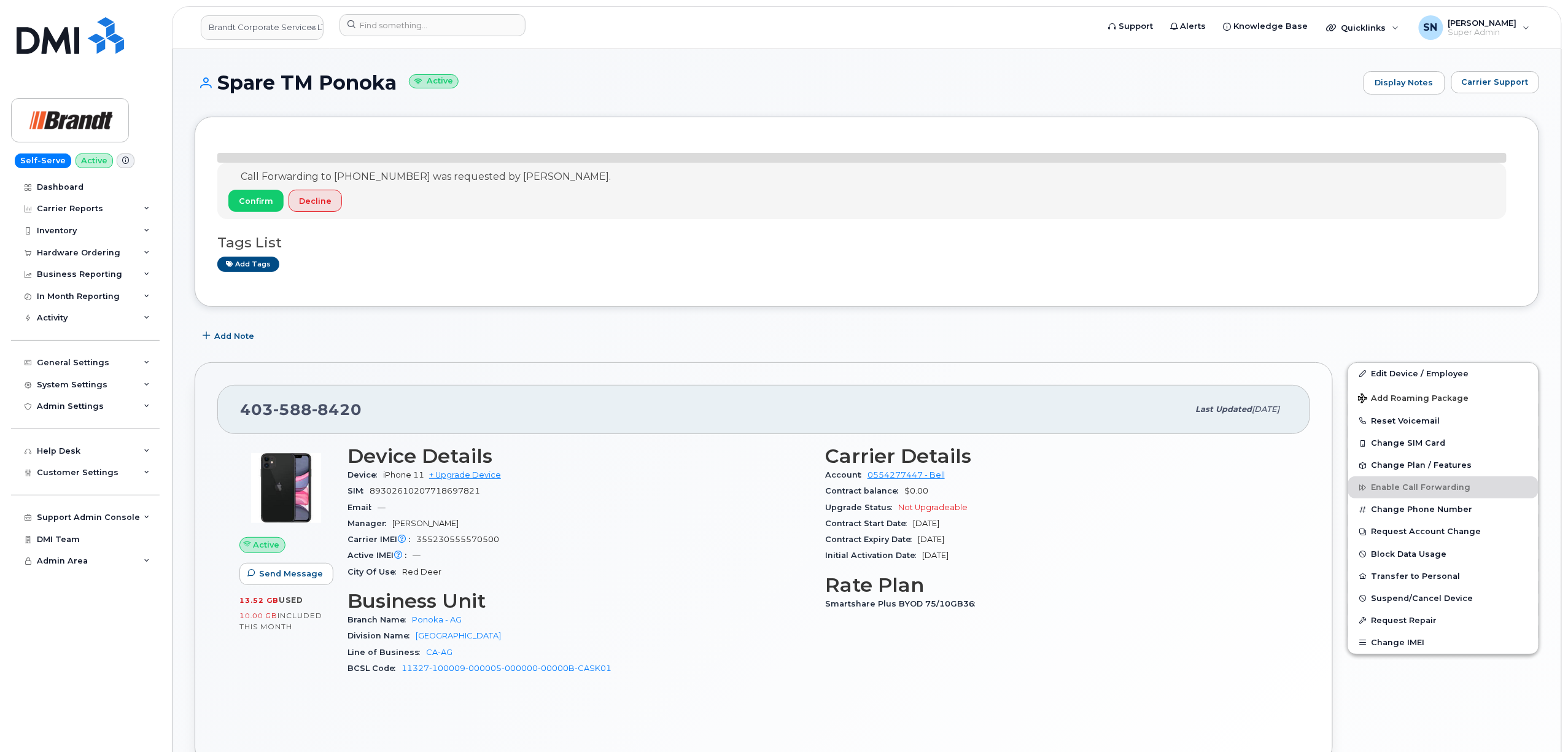
click at [584, 63] on div "Spare TM Ponoka Active Display Notes Carrier Support Call Forwarding to [PHONE_…" at bounding box center [866, 655] width 1388 height 1213
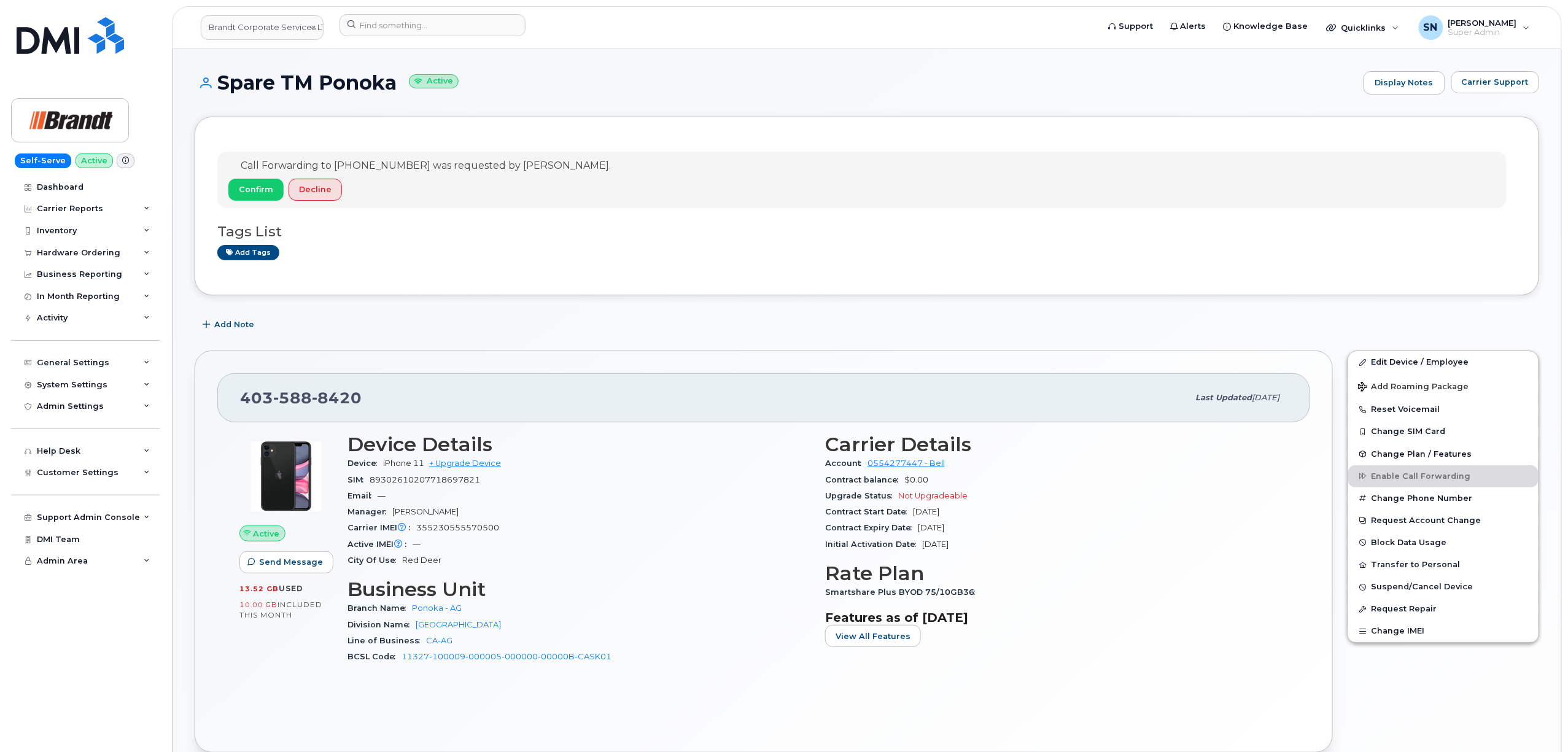
click at [497, 78] on h1 "Spare TM Ponoka Active" at bounding box center [776, 82] width 1163 height 21
click at [541, 79] on h1 "Spare TM Ponoka Active" at bounding box center [776, 82] width 1163 height 21
click at [555, 285] on div "Call Forwarding to [PHONE_NUMBER] was requested by [PERSON_NAME]. Confirm Decli…" at bounding box center [867, 206] width 1345 height 179
click at [361, 355] on div "[PHONE_NUMBER] Last updated [DATE] Active Send Message 13.52 GB  used 10.00 GB …" at bounding box center [764, 551] width 1138 height 402
click at [416, 307] on div "Call Forwarding to [PHONE_NUMBER] was requested by [PERSON_NAME]. Confirm Decli…" at bounding box center [867, 761] width 1345 height 1289
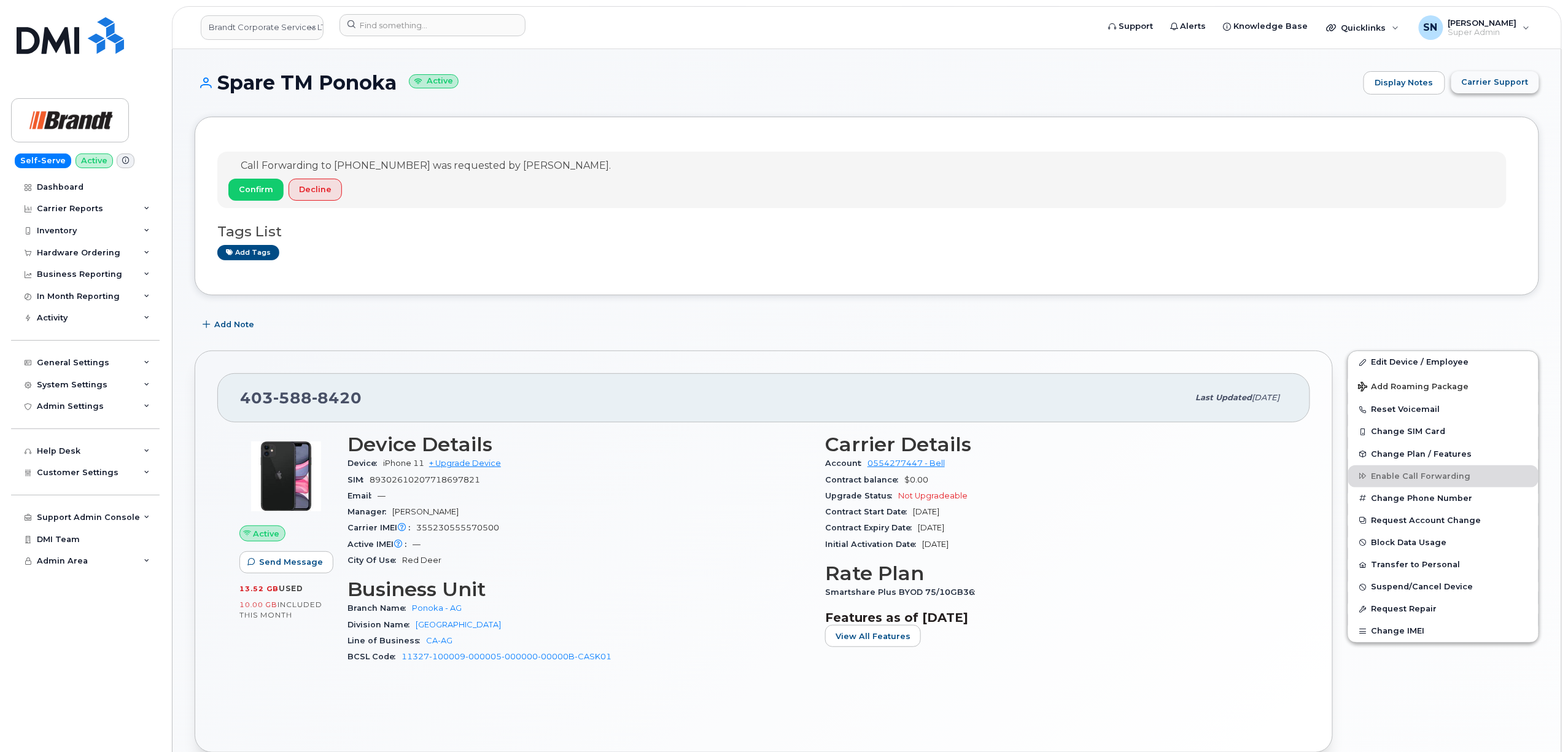
click at [1487, 83] on span "Carrier Support" at bounding box center [1495, 82] width 67 height 12
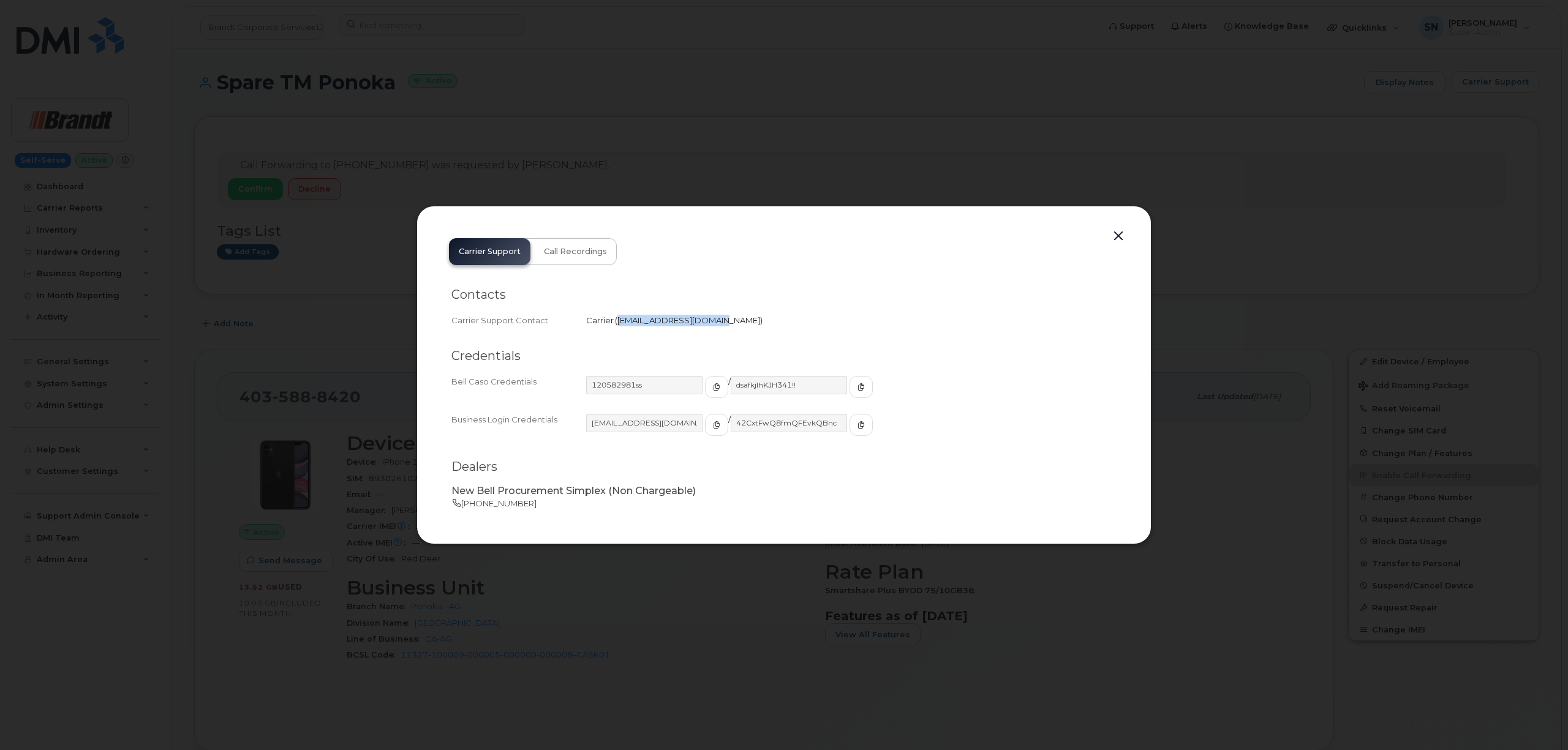
drag, startPoint x: 616, startPoint y: 322, endPoint x: 707, endPoint y: 322, distance: 91.0
click at [707, 322] on span "corpclientcare@bell.ca" at bounding box center [688, 320] width 147 height 10
copy span "corpclientcare@bell.ca"
click at [1117, 239] on button "button" at bounding box center [1118, 237] width 19 height 17
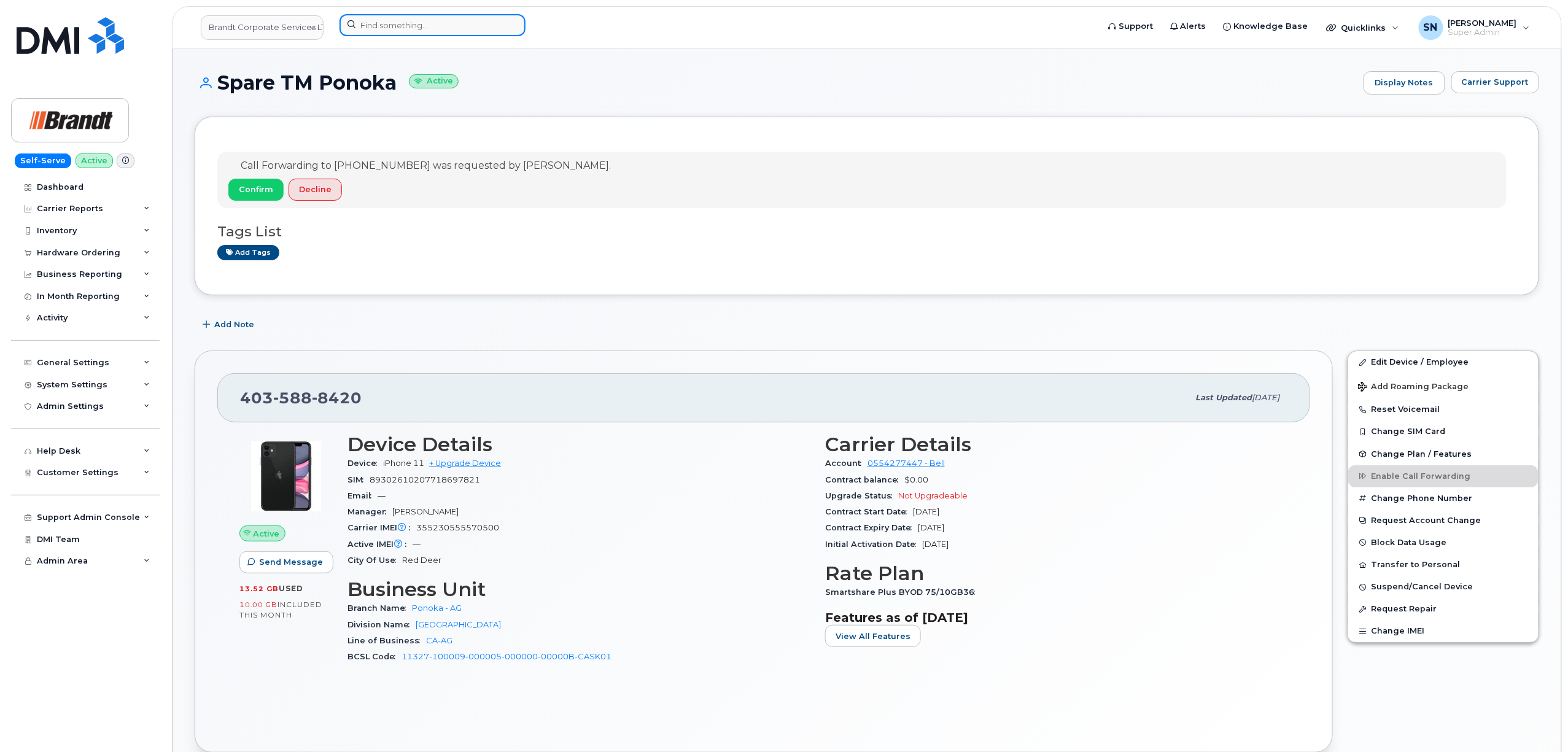
click at [401, 29] on input at bounding box center [432, 25] width 186 height 22
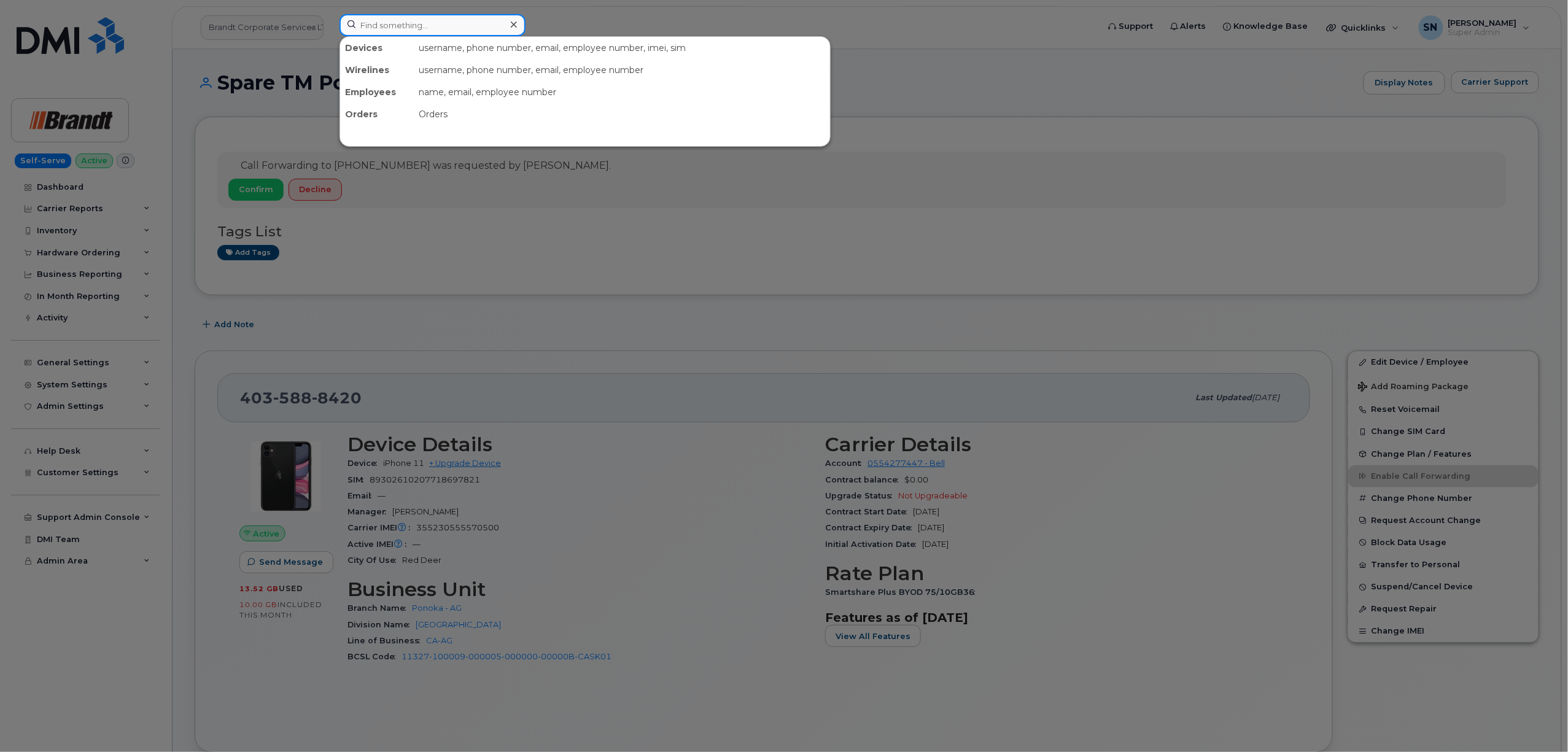
paste input "5063132258"
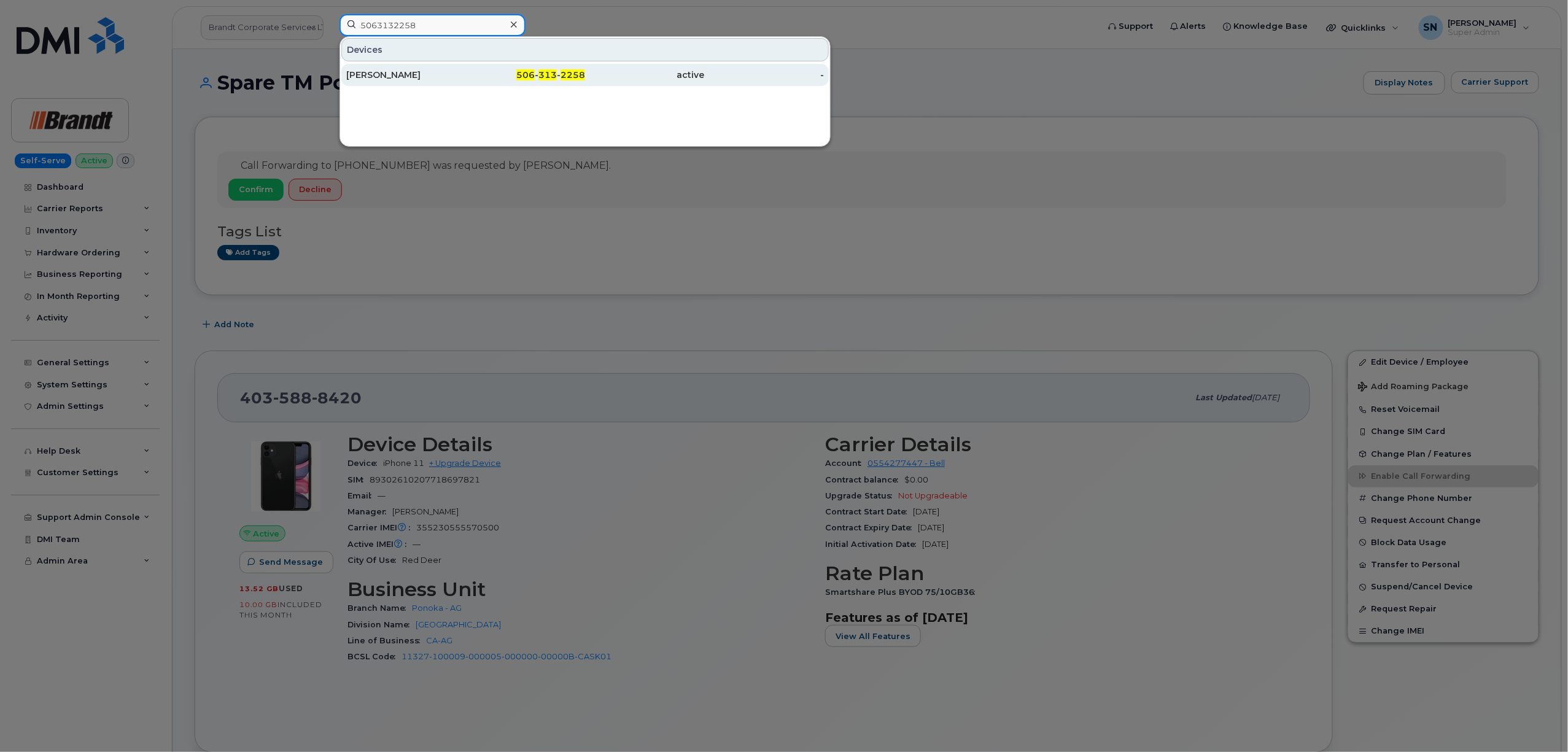
type input "5063132258"
click at [383, 75] on div "[PERSON_NAME]" at bounding box center [406, 75] width 120 height 13
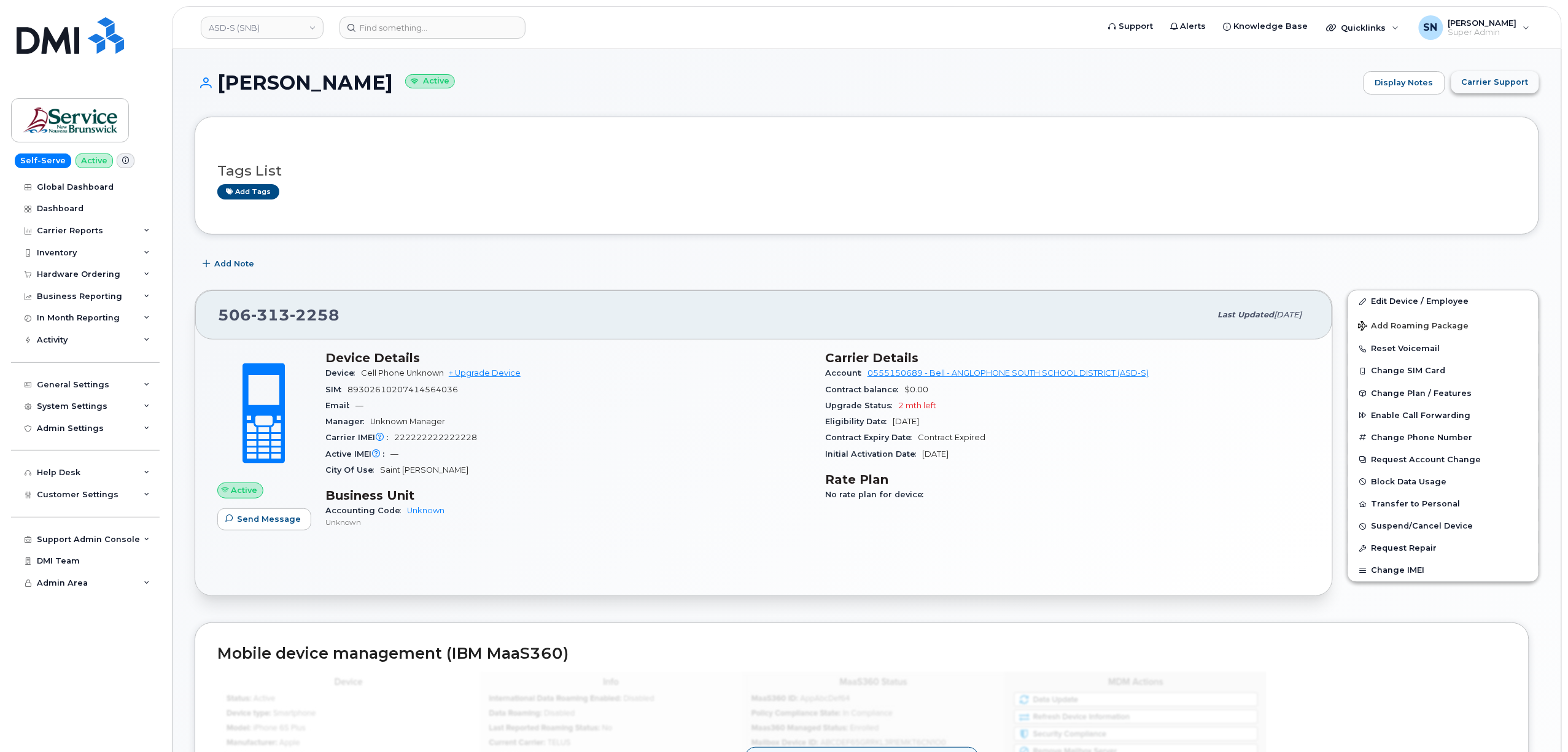
click at [1510, 76] on span "Carrier Support" at bounding box center [1495, 82] width 67 height 12
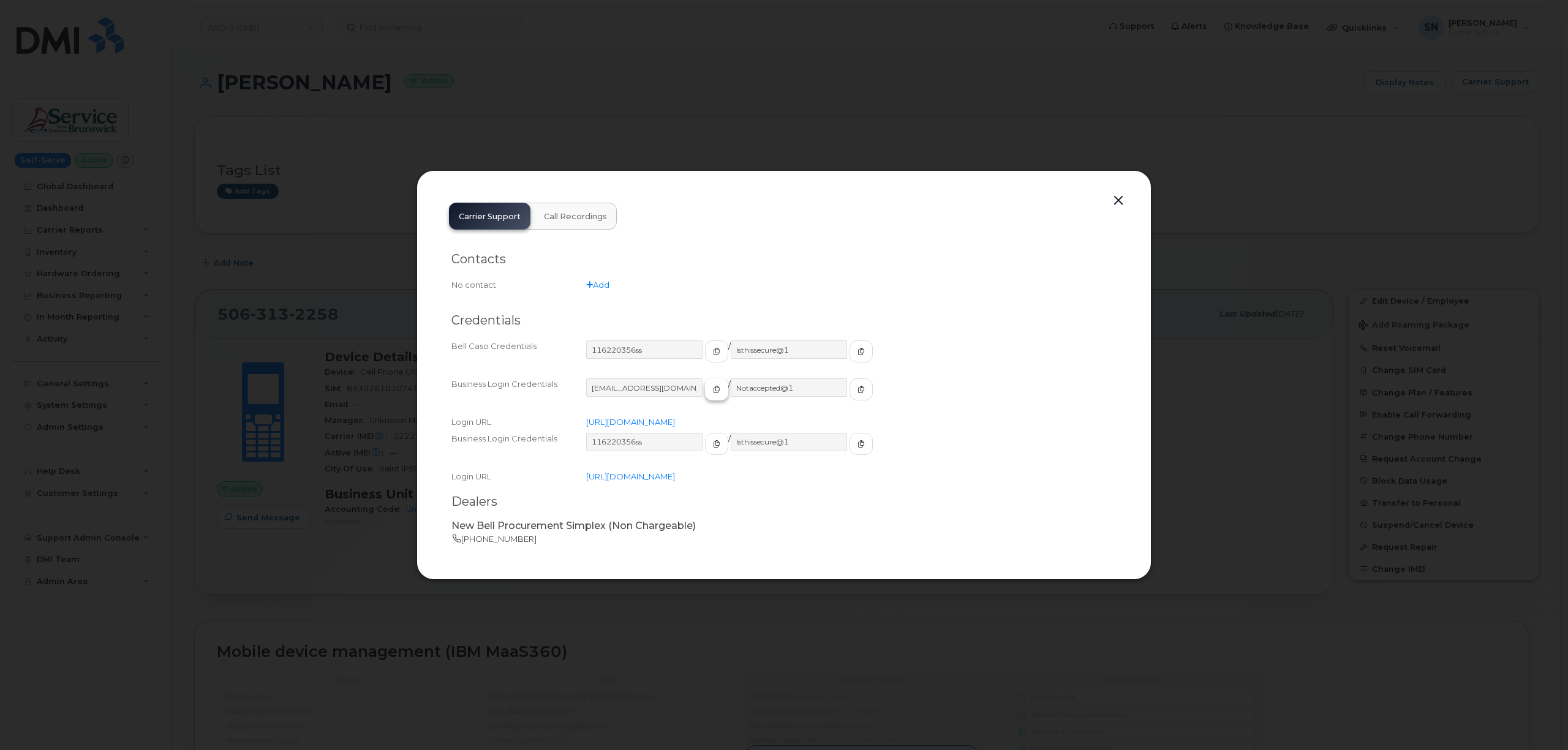
click at [705, 393] on button "button" at bounding box center [717, 389] width 23 height 22
drag, startPoint x: 845, startPoint y: 386, endPoint x: 840, endPoint y: 391, distance: 7.1
click at [849, 388] on button "button" at bounding box center [861, 389] width 23 height 22
click at [1113, 198] on button "button" at bounding box center [1118, 201] width 19 height 17
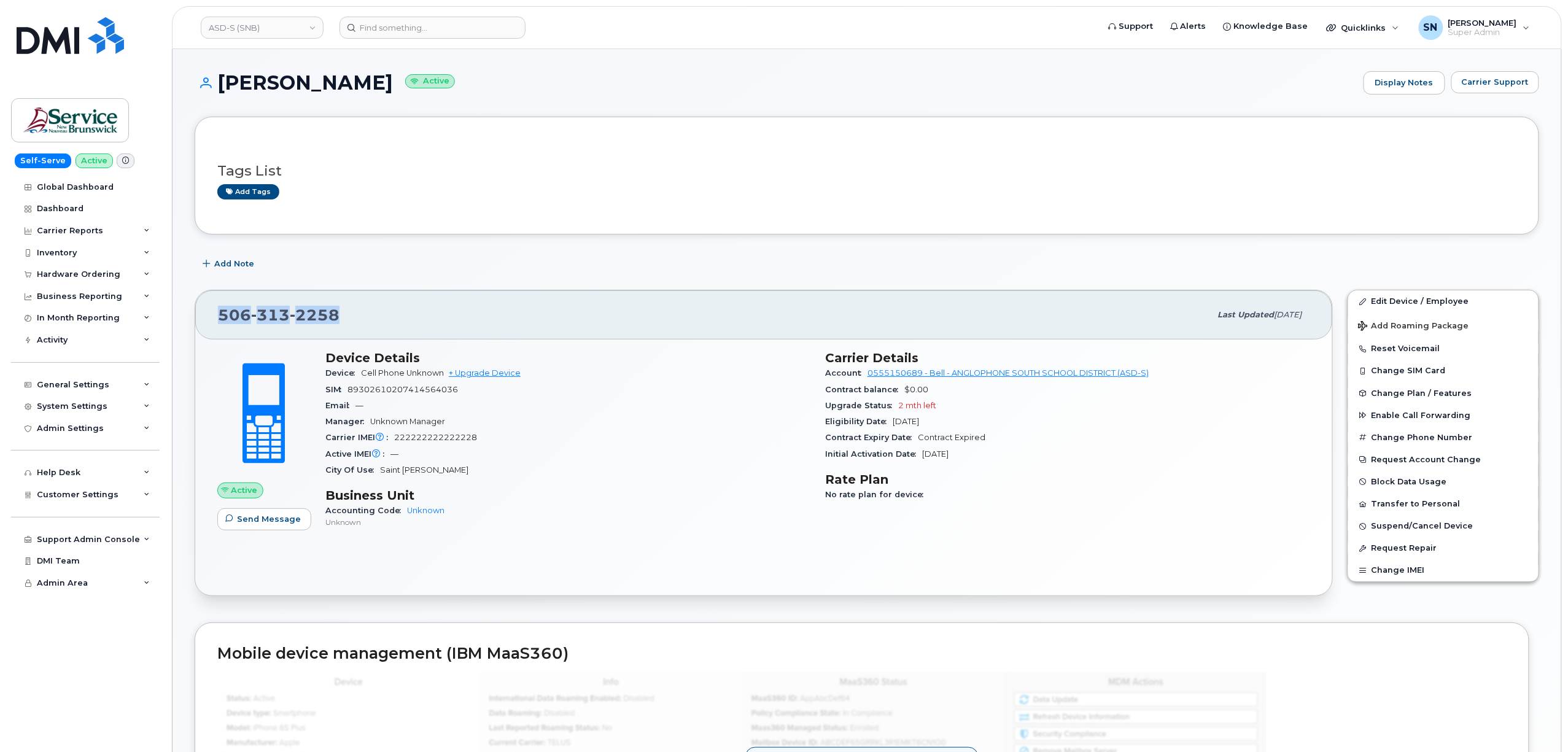
drag, startPoint x: 219, startPoint y: 313, endPoint x: 342, endPoint y: 314, distance: 123.0
click at [342, 314] on div "506 313 2258" at bounding box center [714, 315] width 993 height 26
copy span "506 313 2258"
click at [403, 22] on input at bounding box center [432, 27] width 186 height 22
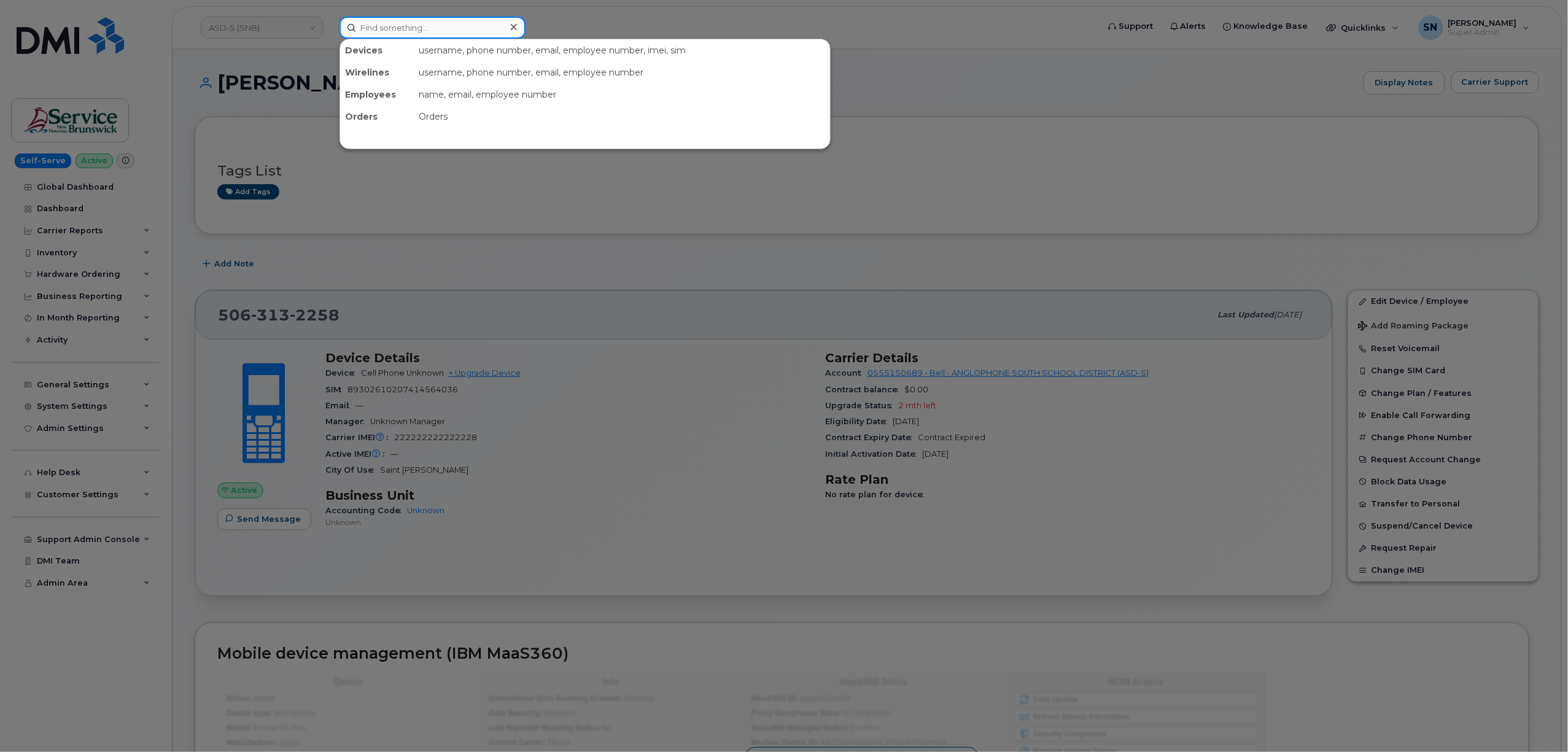
paste input "5876442972"
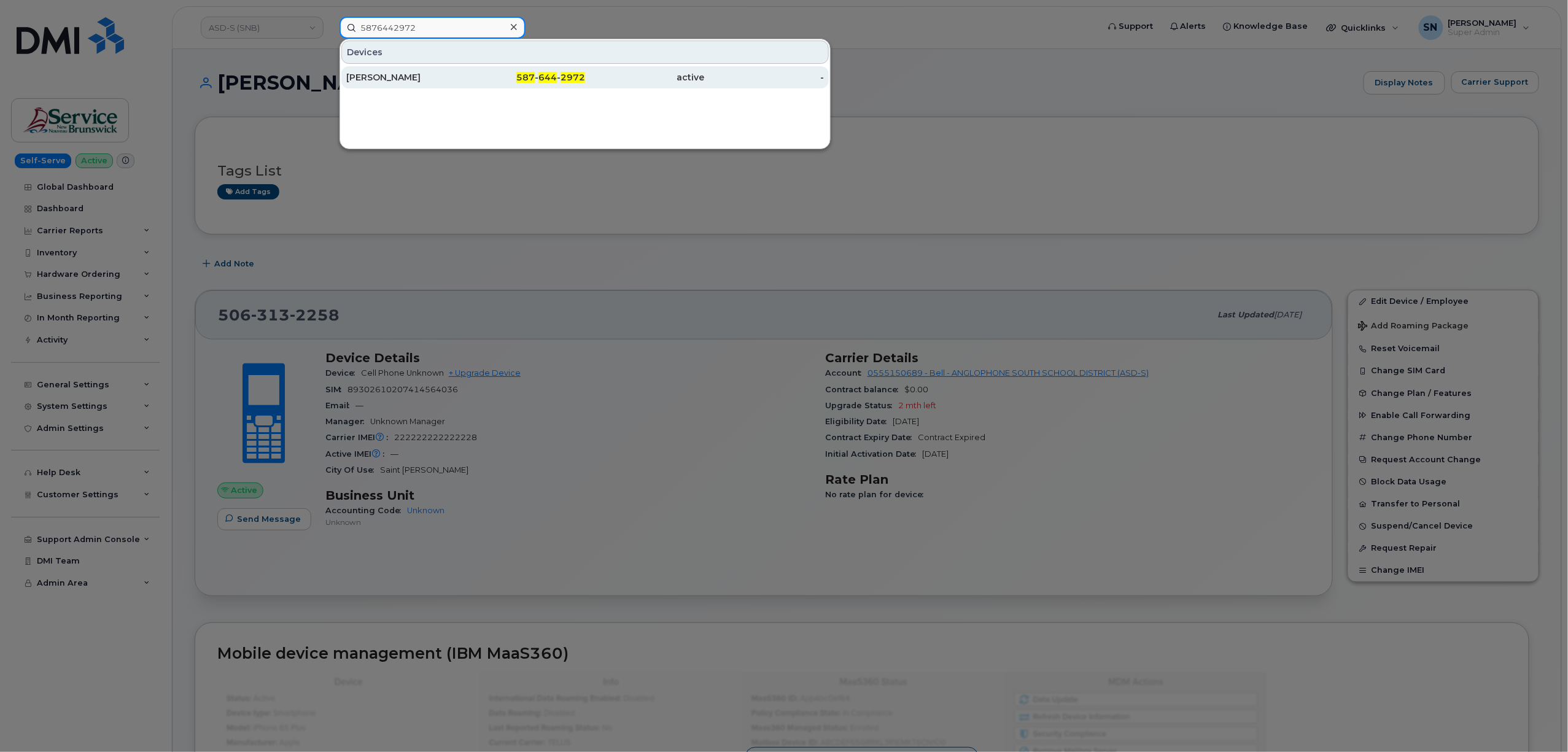
type input "5876442972"
click at [444, 67] on div "[PERSON_NAME]" at bounding box center [406, 77] width 120 height 22
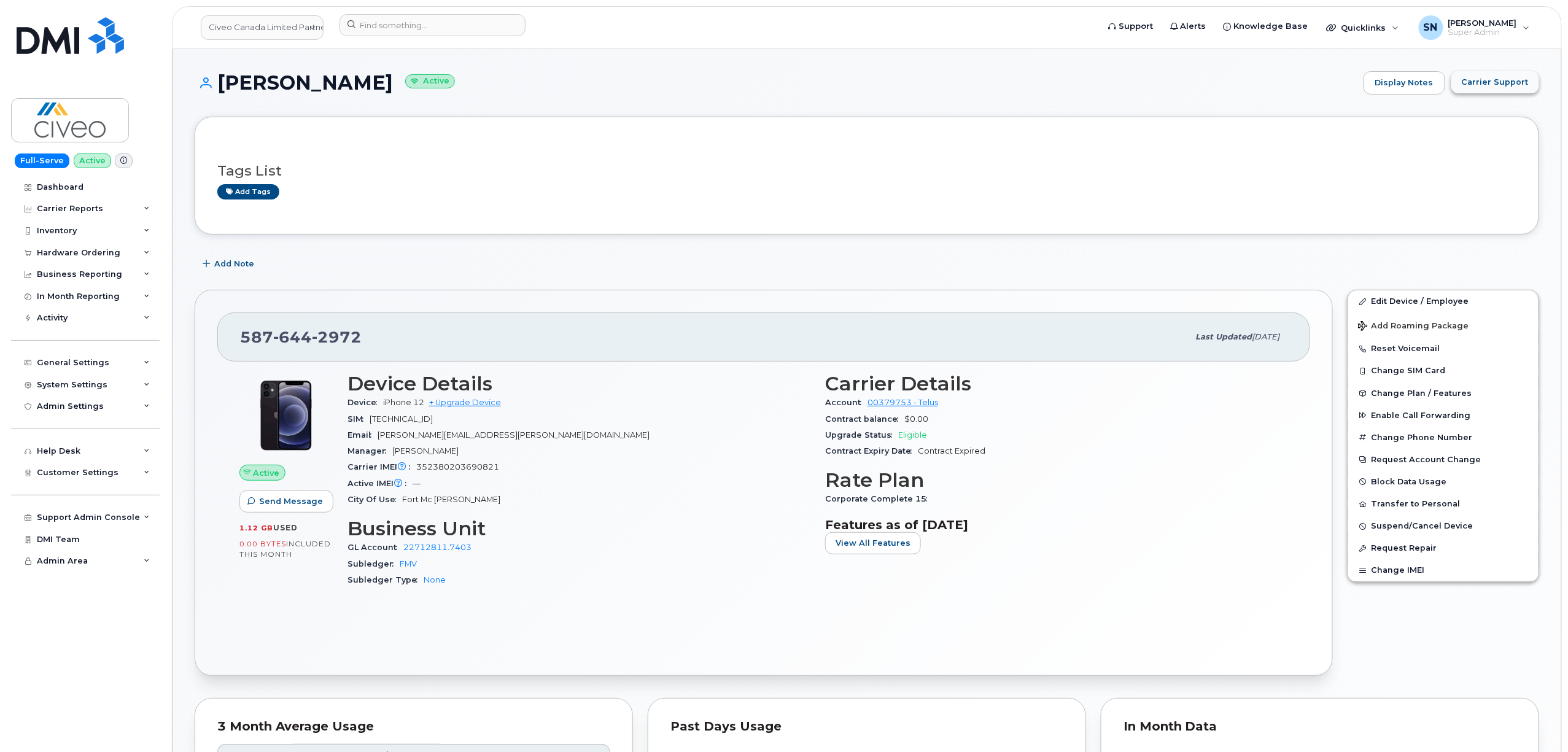
click at [1512, 88] on button "Carrier Support" at bounding box center [1495, 82] width 88 height 22
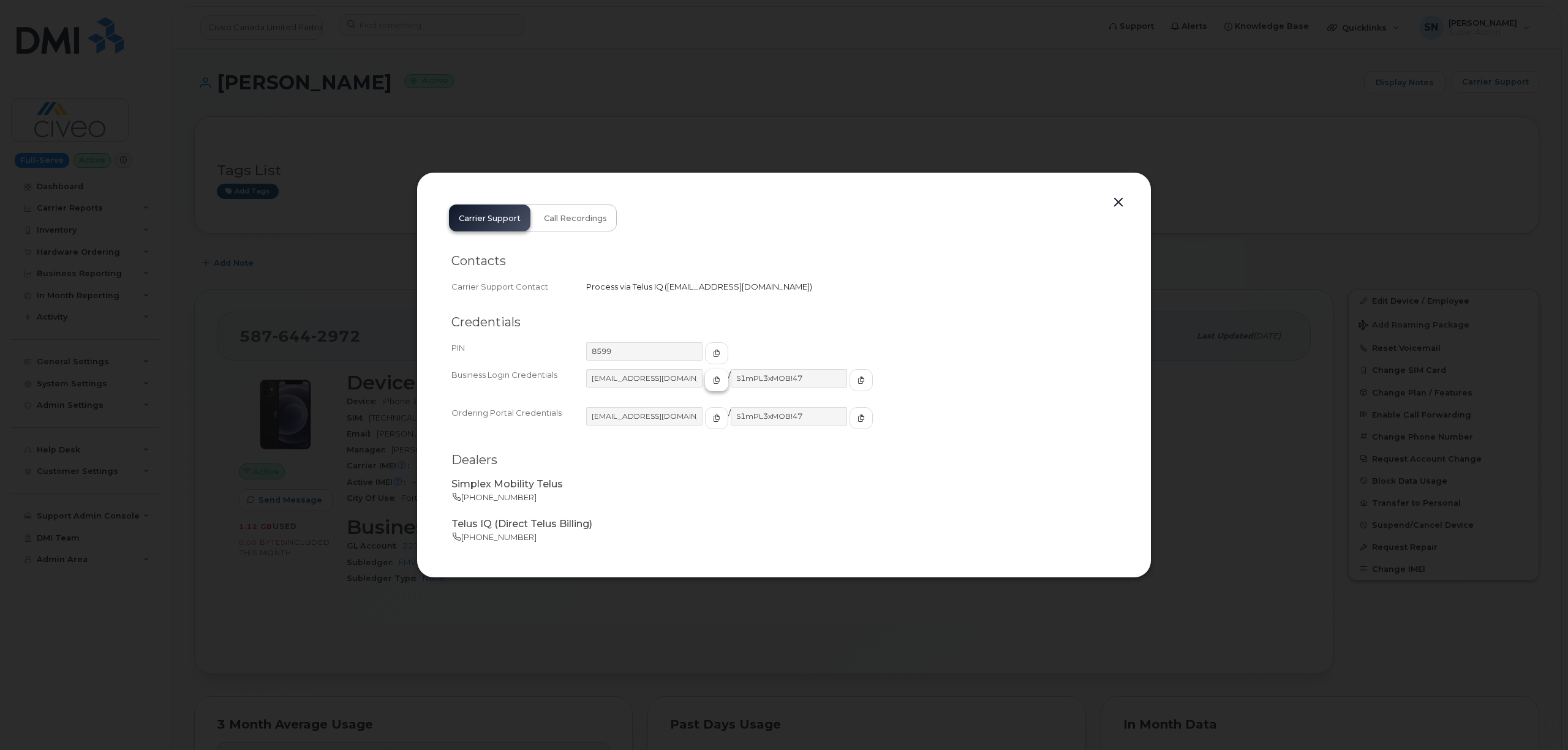
click at [708, 377] on button "button" at bounding box center [717, 380] width 23 height 22
click at [857, 380] on icon "button" at bounding box center [861, 380] width 7 height 7
click at [1124, 205] on button "button" at bounding box center [1118, 203] width 19 height 17
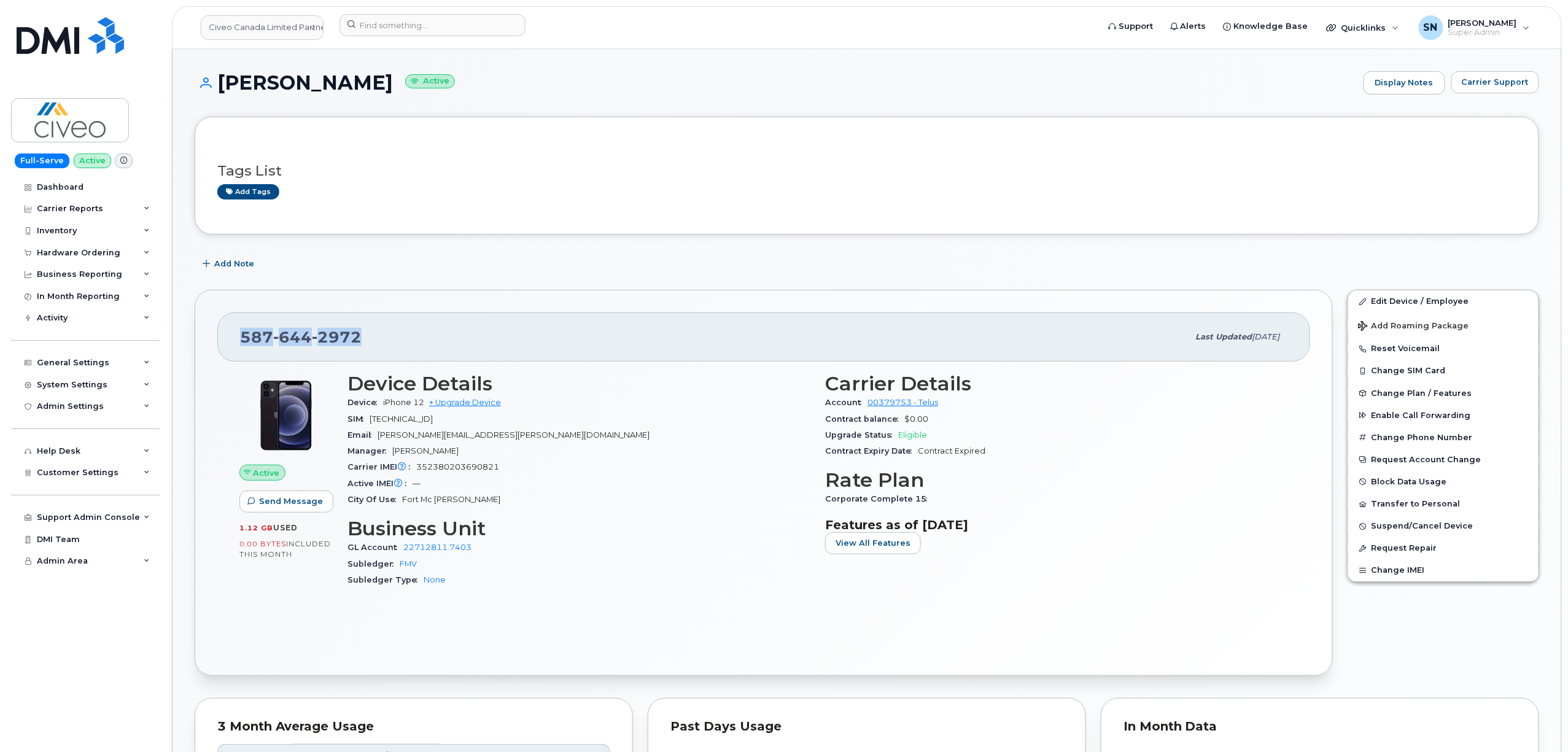
drag, startPoint x: 244, startPoint y: 338, endPoint x: 358, endPoint y: 345, distance: 114.2
click at [358, 345] on span "[PHONE_NUMBER]" at bounding box center [300, 337] width 121 height 19
copy span "[PHONE_NUMBER]"
click at [223, 28] on link "Civeo Canada Limited Partnership" at bounding box center [262, 27] width 123 height 25
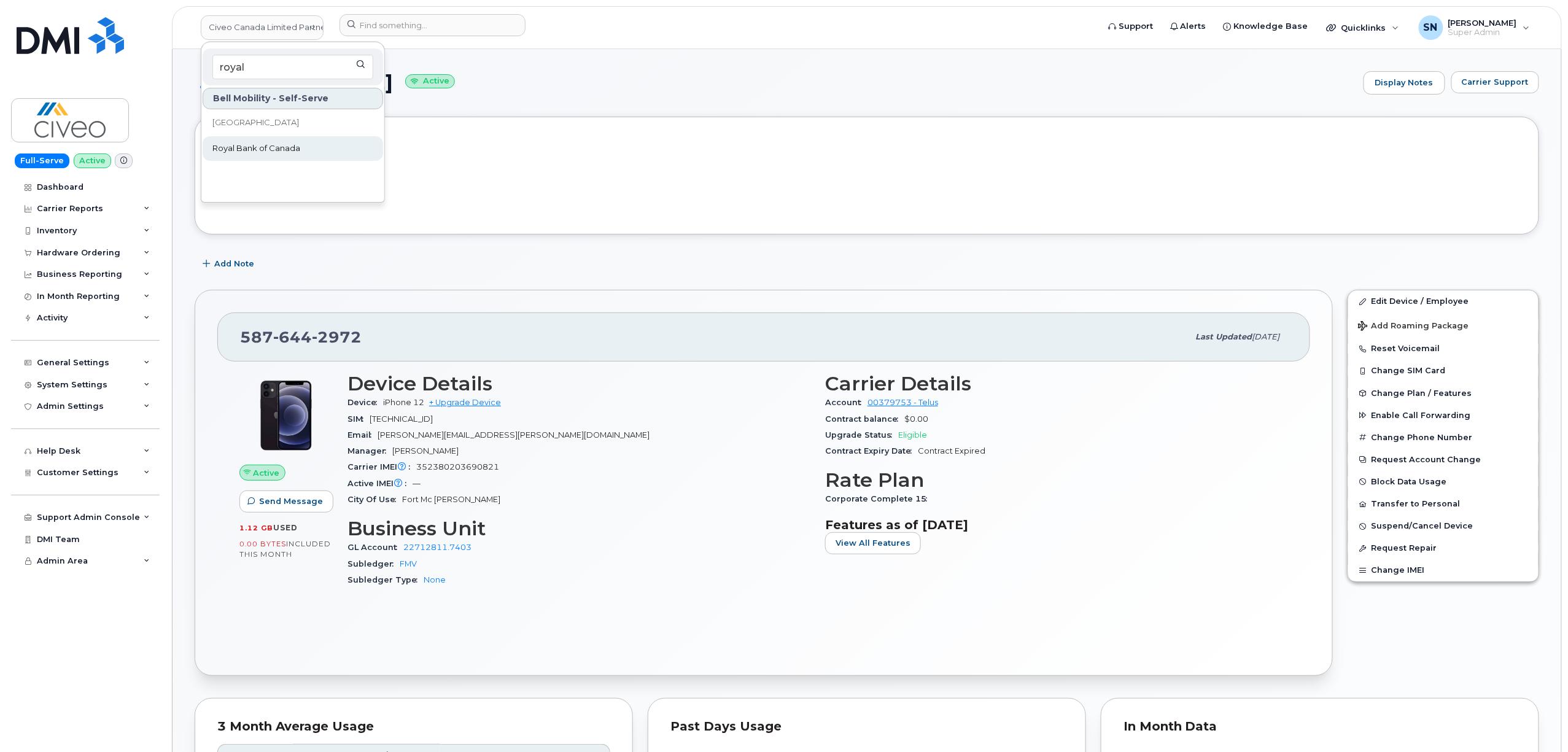
type input "royal"
click at [303, 136] on link "Royal Bank of Canada" at bounding box center [293, 148] width 180 height 25
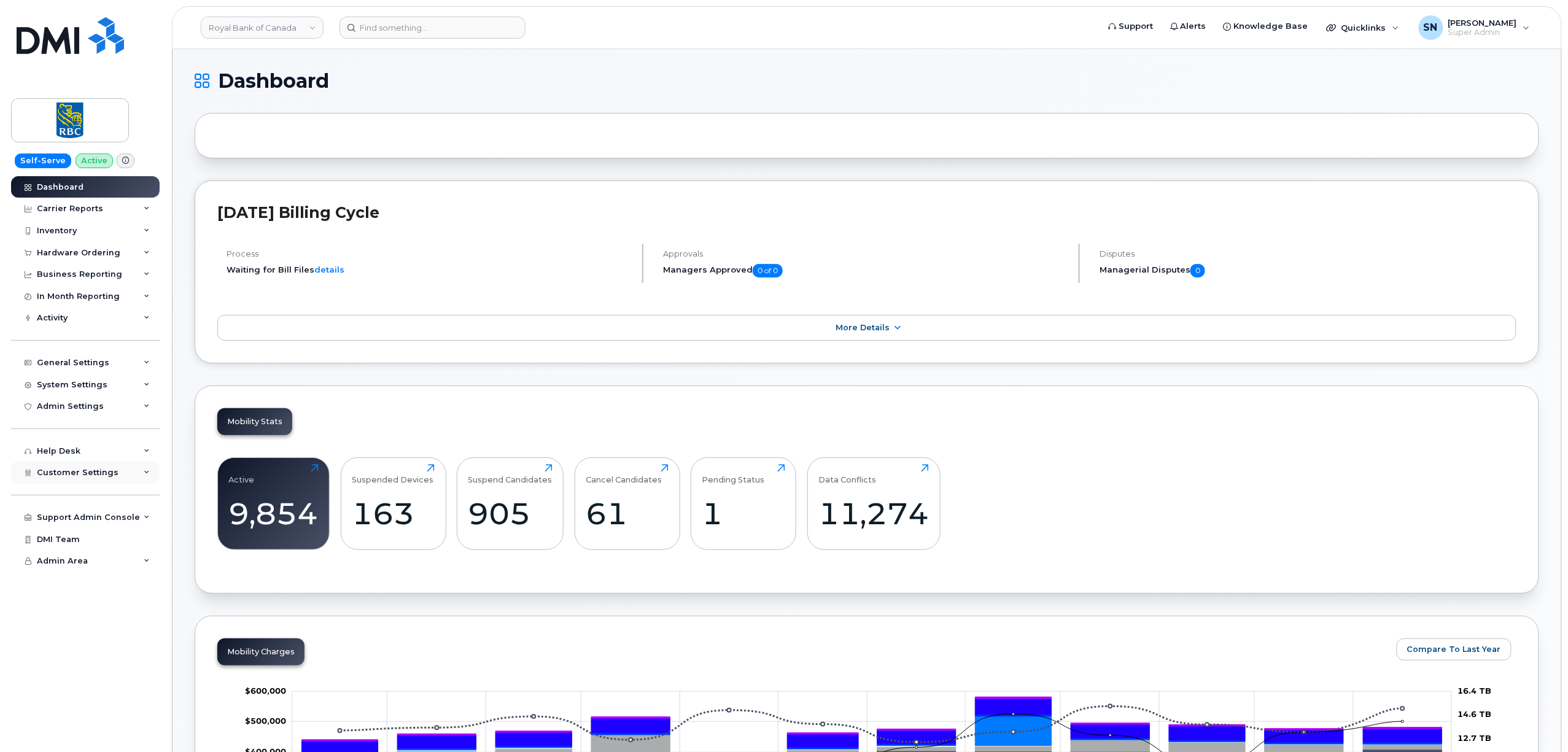
click at [81, 476] on span "Customer Settings" at bounding box center [78, 472] width 81 height 9
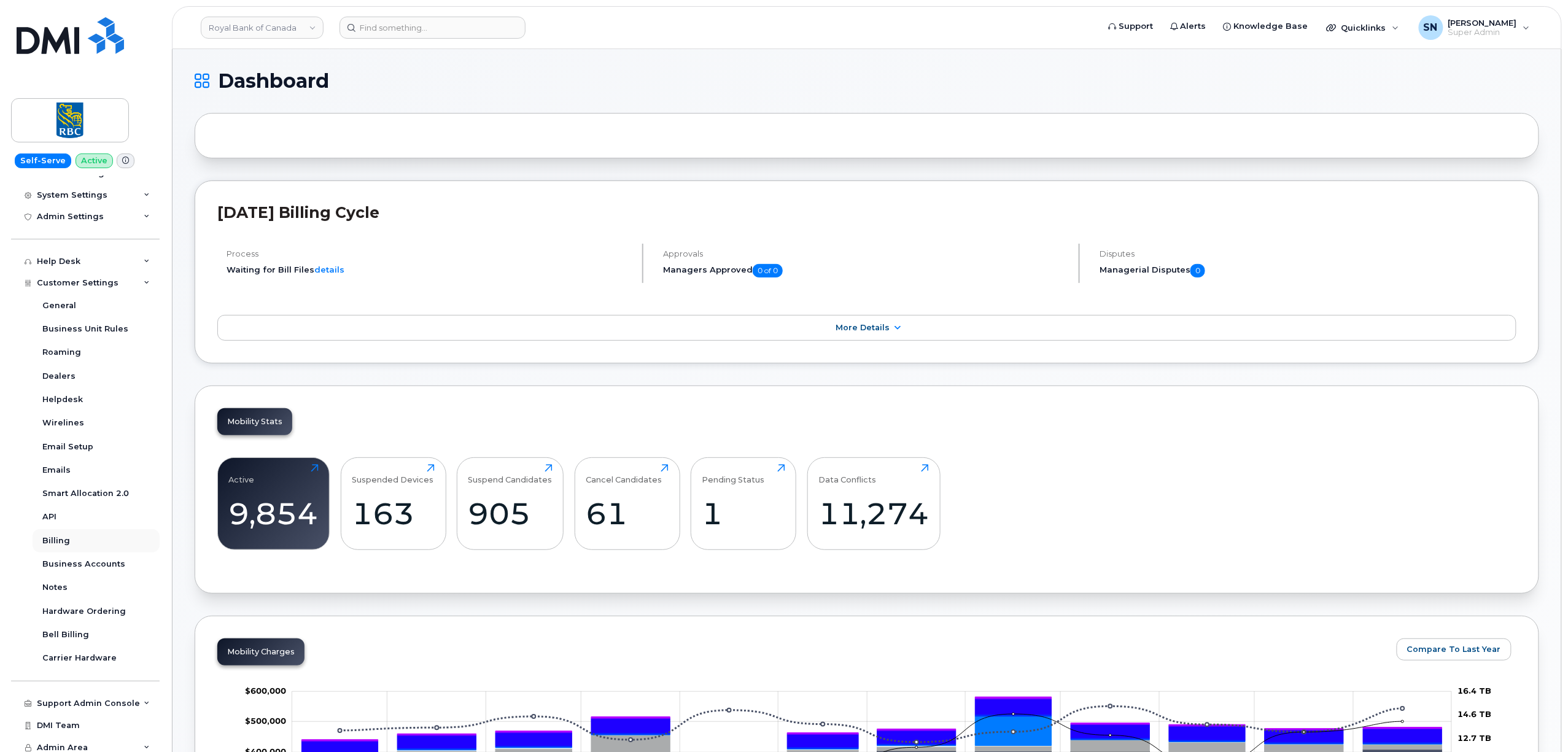
scroll to position [195, 0]
click at [93, 557] on div "Business Accounts" at bounding box center [83, 559] width 83 height 11
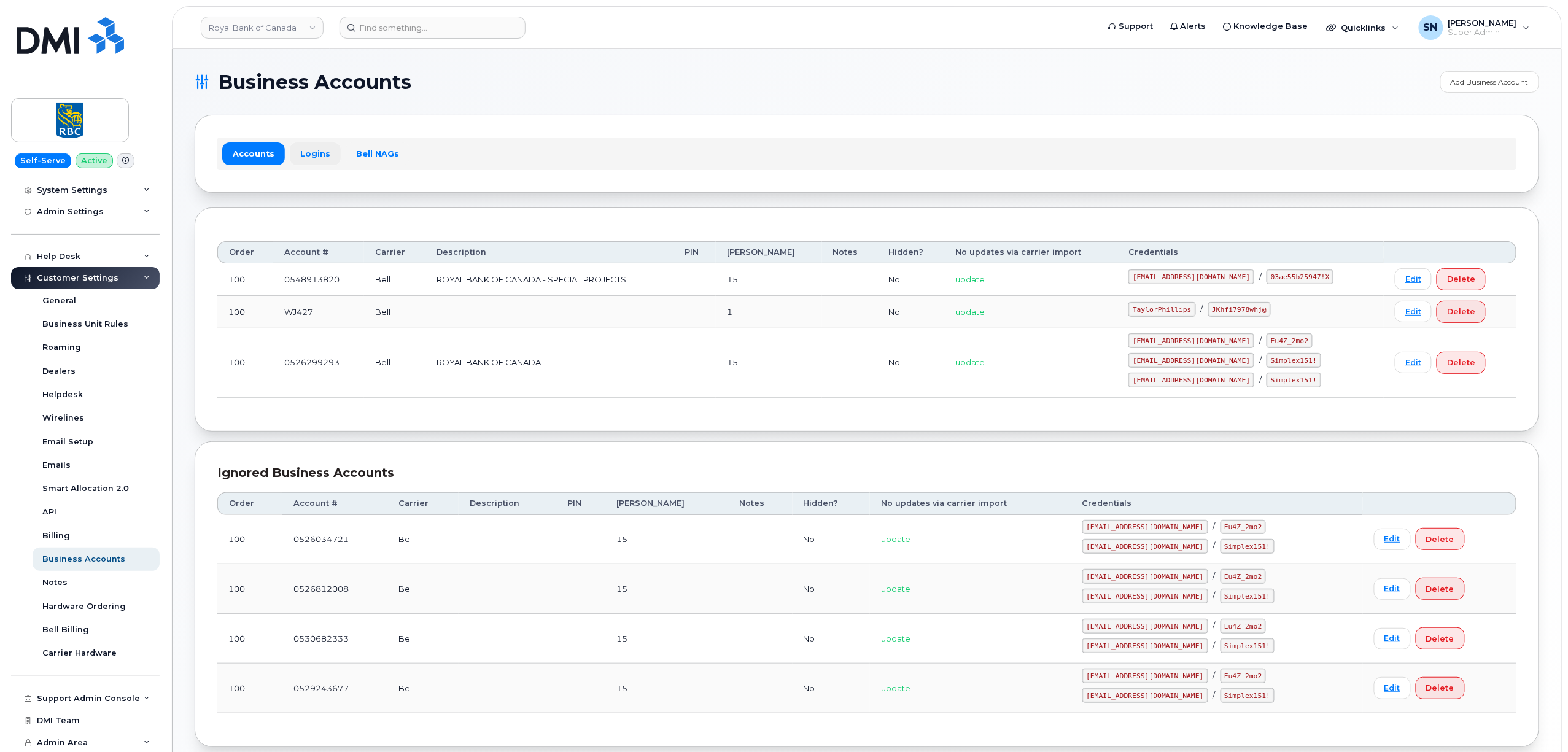
click at [320, 147] on link "Logins" at bounding box center [315, 153] width 51 height 22
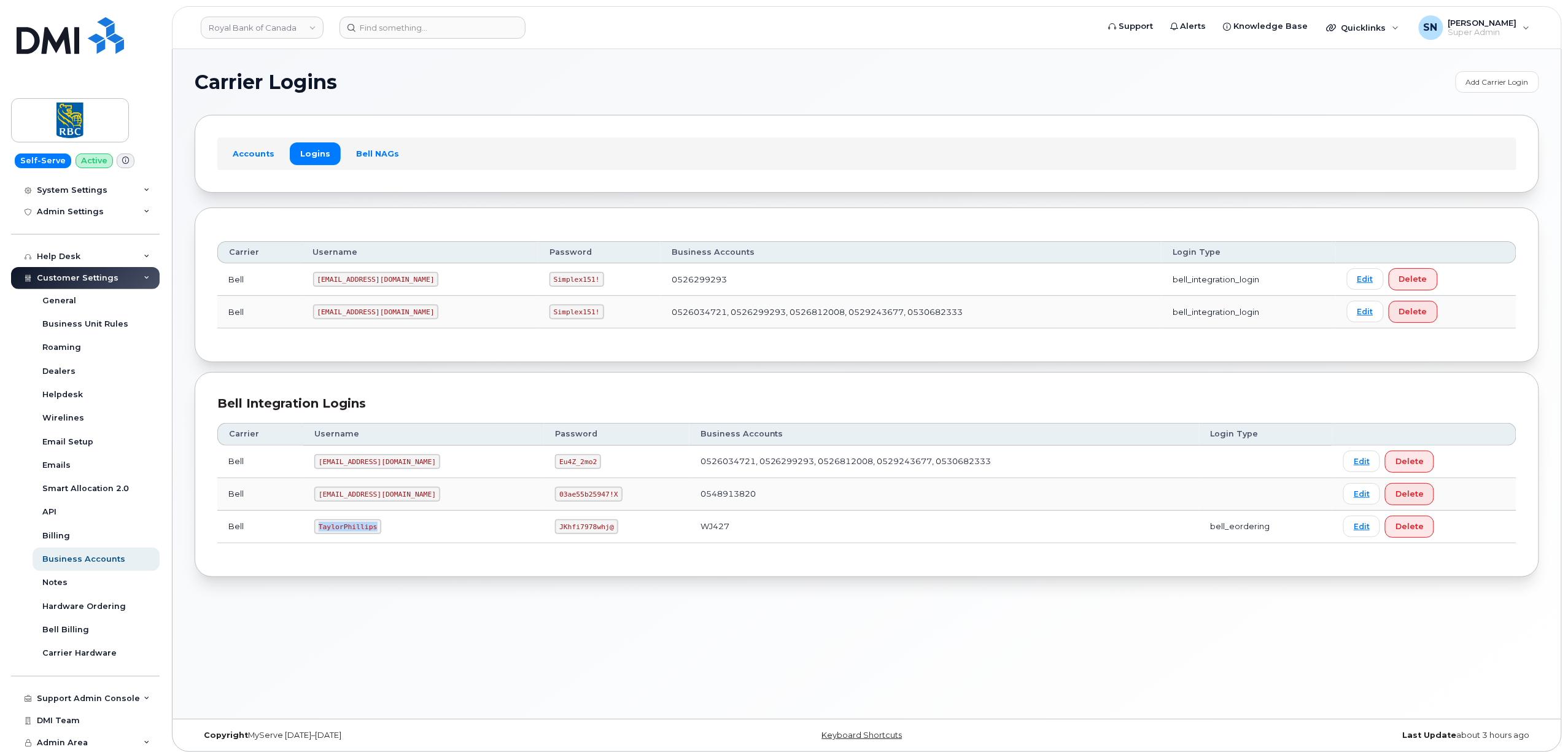
drag, startPoint x: 323, startPoint y: 533, endPoint x: 372, endPoint y: 536, distance: 49.1
click at [372, 534] on code "TaylorPhillips" at bounding box center [347, 527] width 67 height 15
copy code "TaylorPhillips"
drag, startPoint x: 511, startPoint y: 532, endPoint x: 572, endPoint y: 532, distance: 61.0
click at [572, 532] on td "JKhfi7978whj@" at bounding box center [616, 527] width 145 height 32
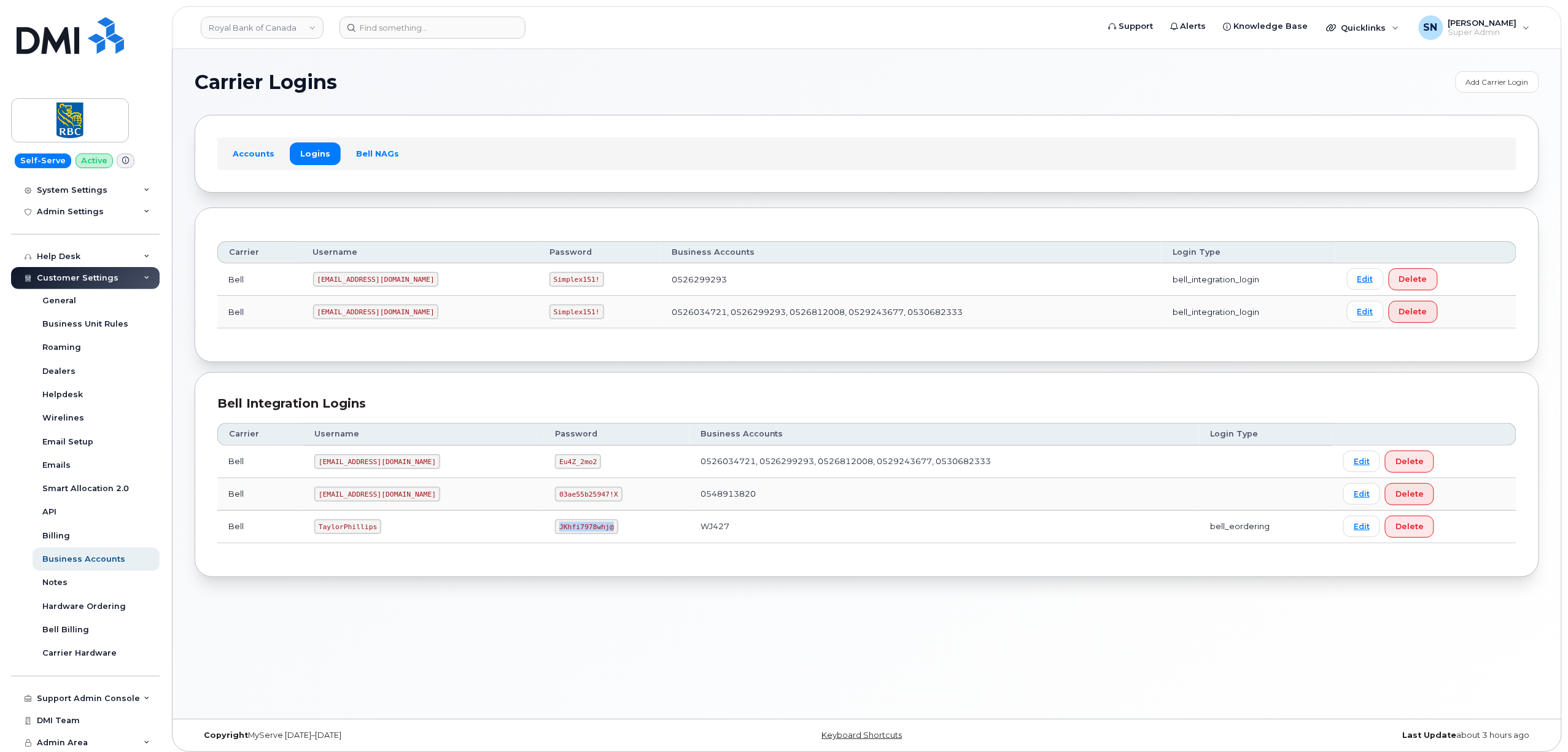
copy code "JKhfi7978whj@"
click at [276, 20] on link "Royal Bank of Canada" at bounding box center [262, 27] width 123 height 22
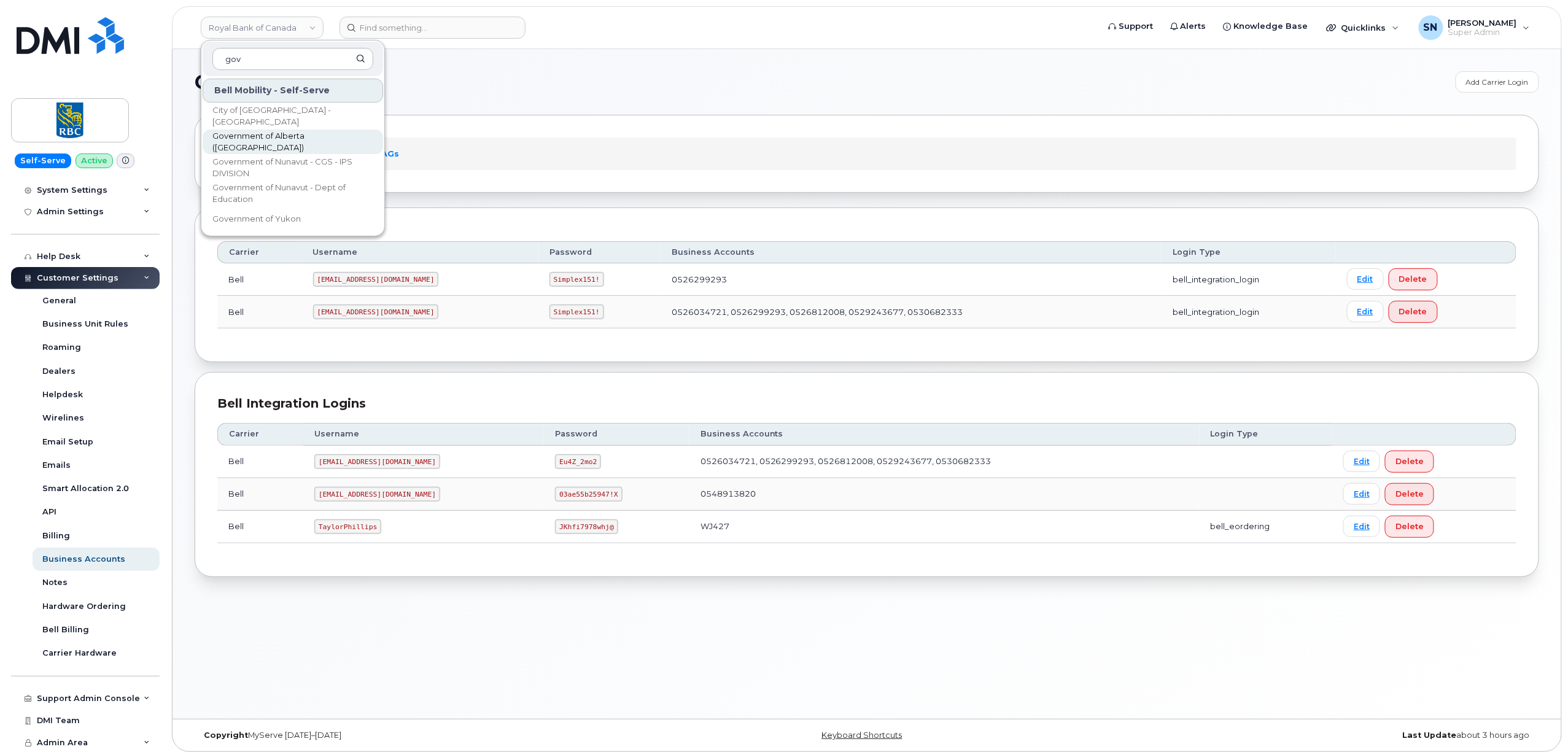
type input "gov"
click at [308, 134] on link "Government of Alberta (GOA)" at bounding box center [293, 142] width 180 height 25
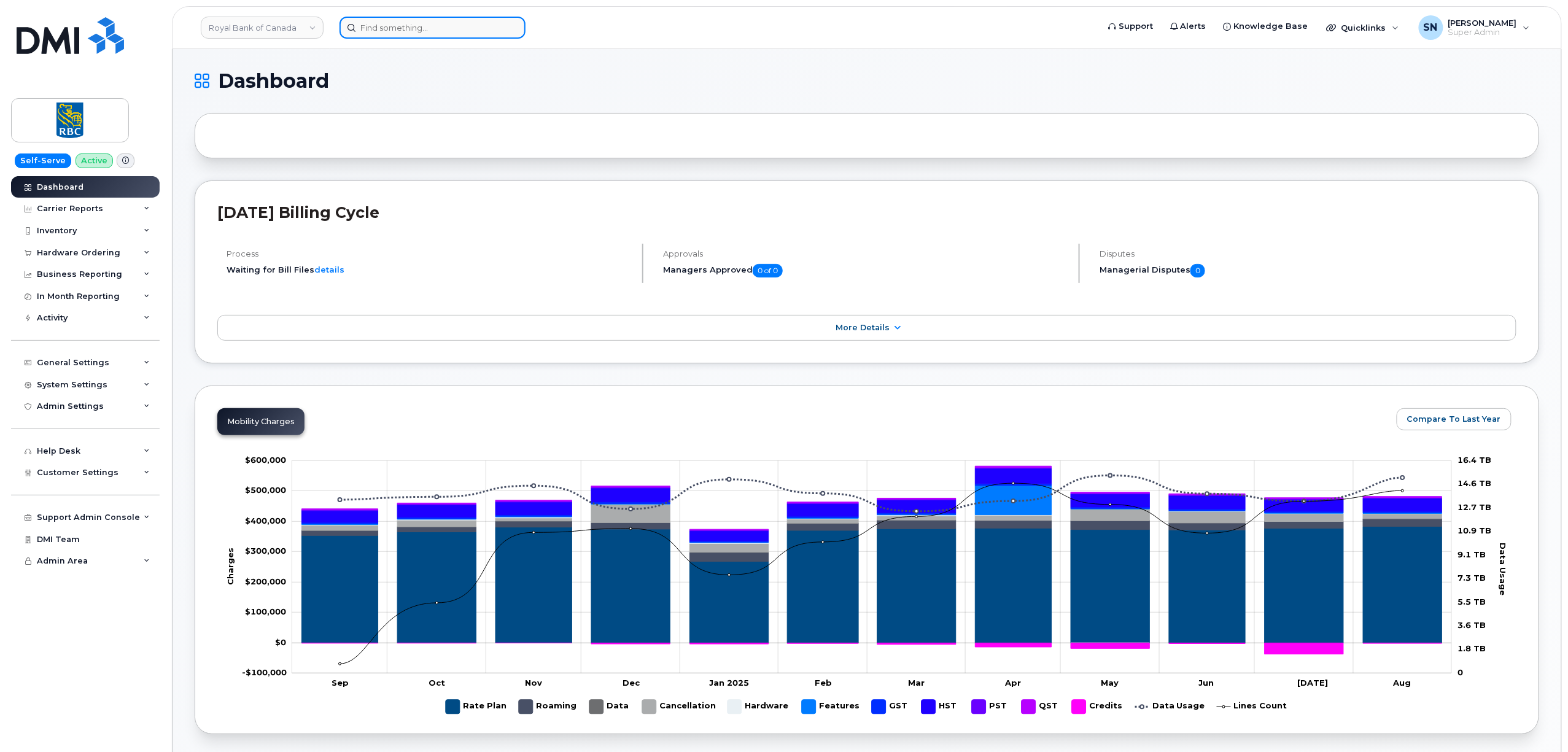
click at [390, 28] on input at bounding box center [432, 27] width 186 height 22
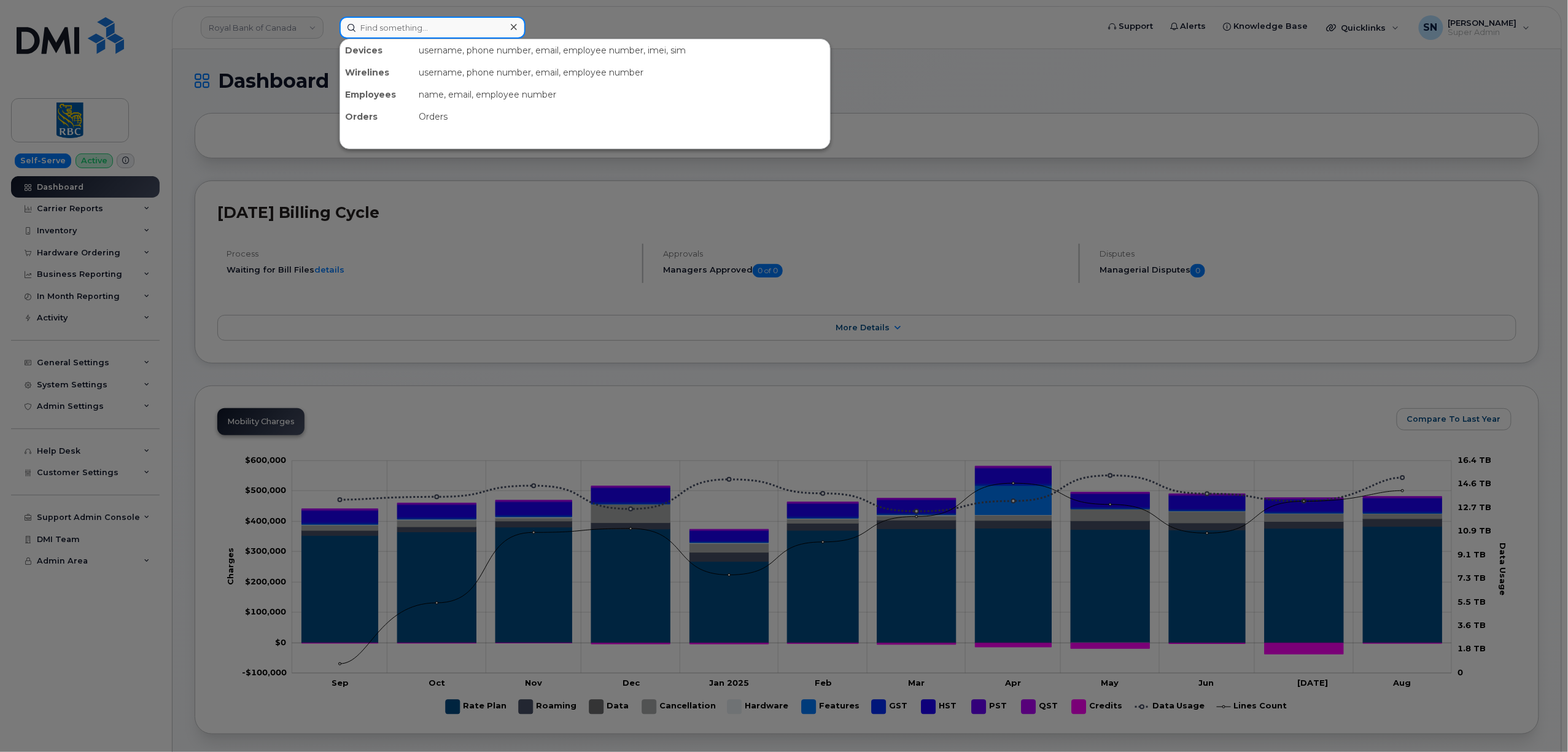
paste input "300198"
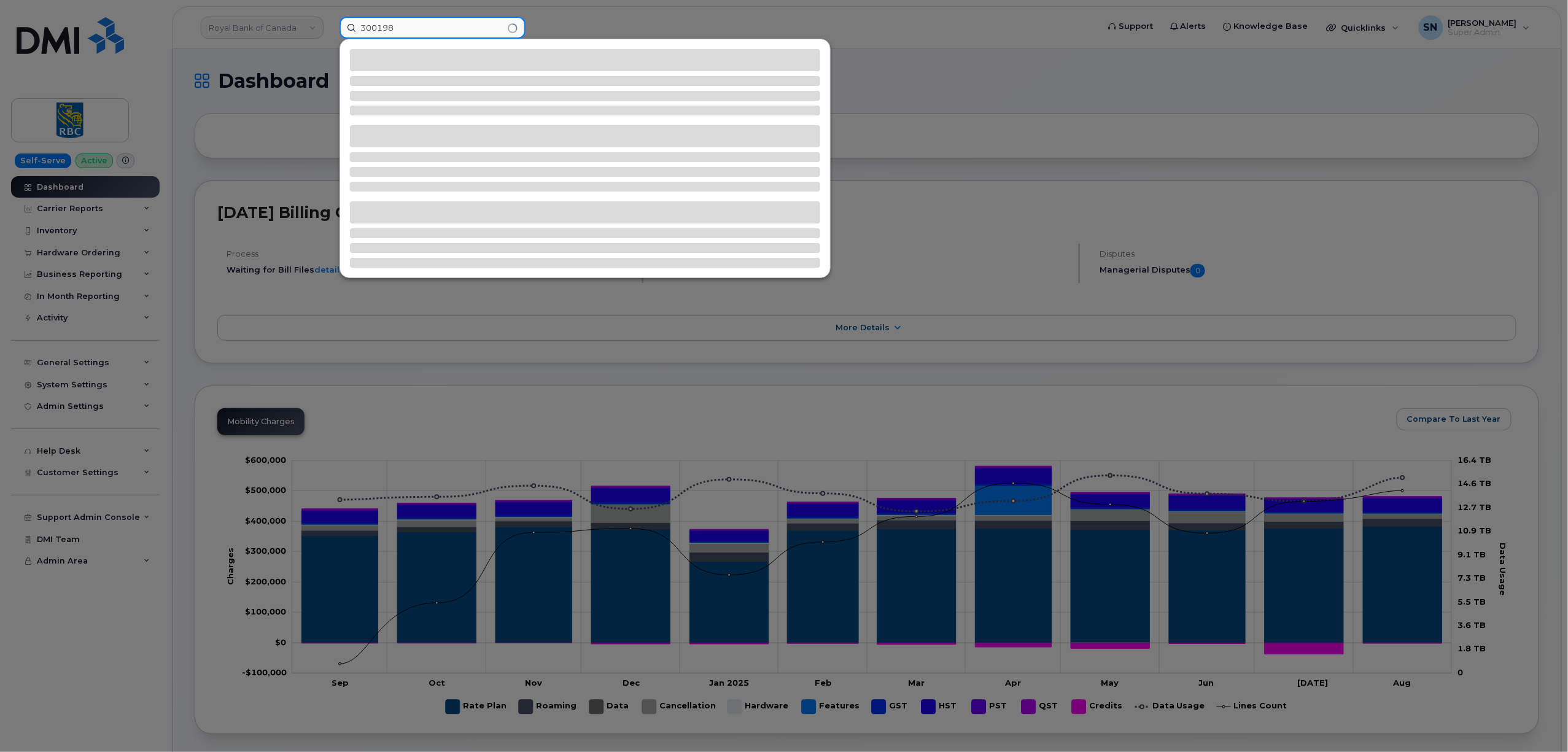
type input "300198"
click at [79, 251] on div at bounding box center [784, 376] width 1568 height 752
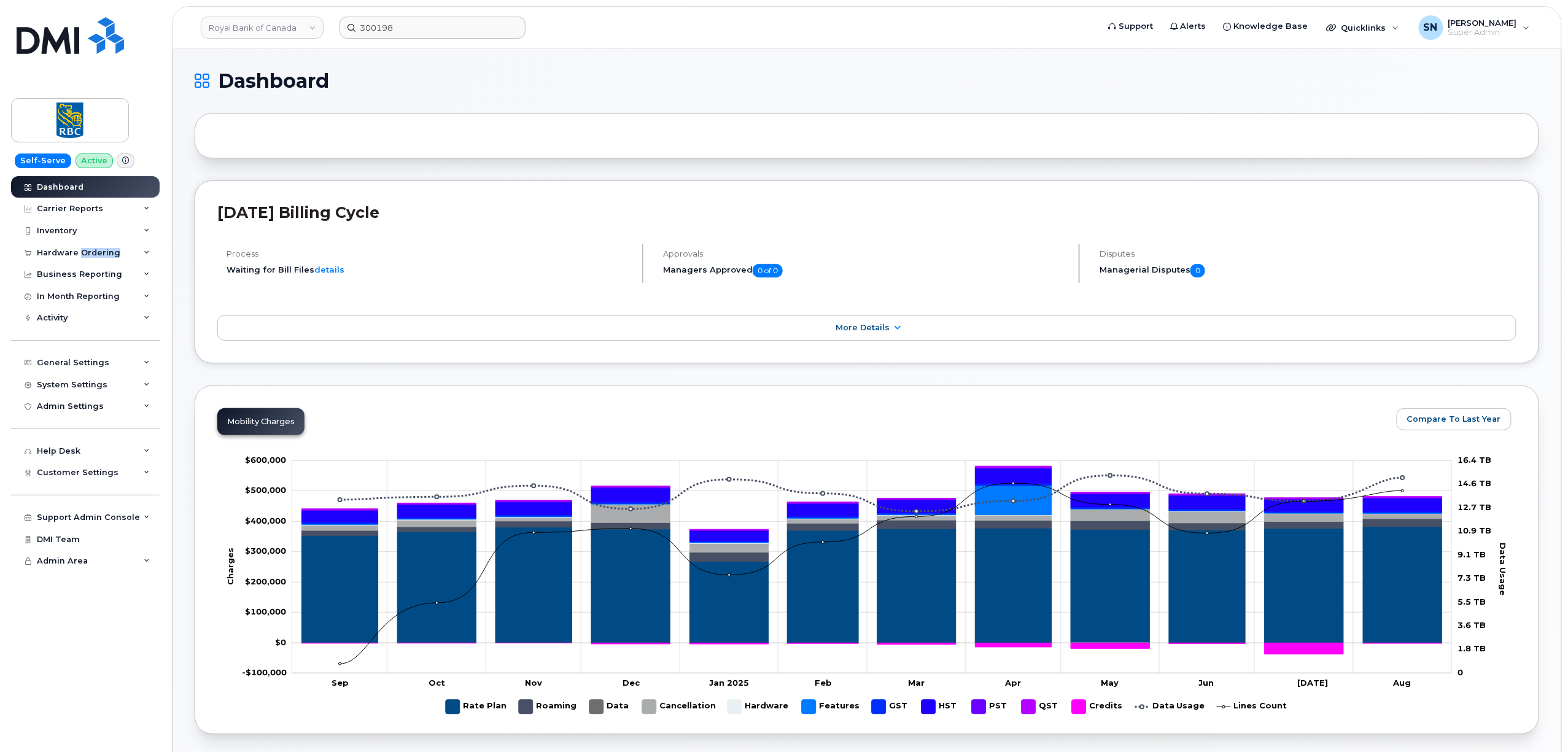
click at [79, 251] on div "Hardware Ordering" at bounding box center [79, 252] width 83 height 10
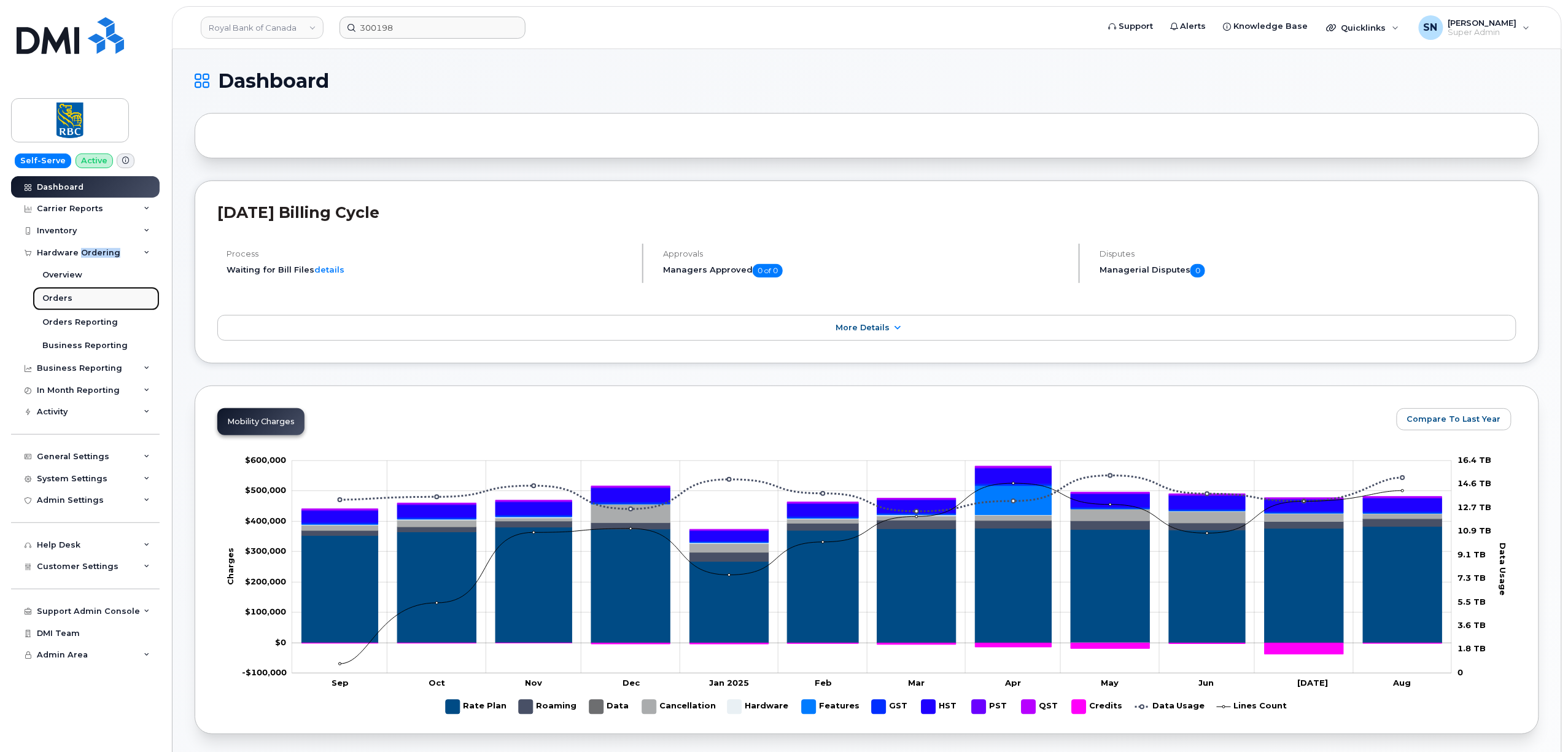
click at [72, 297] on link "Orders" at bounding box center [96, 298] width 127 height 23
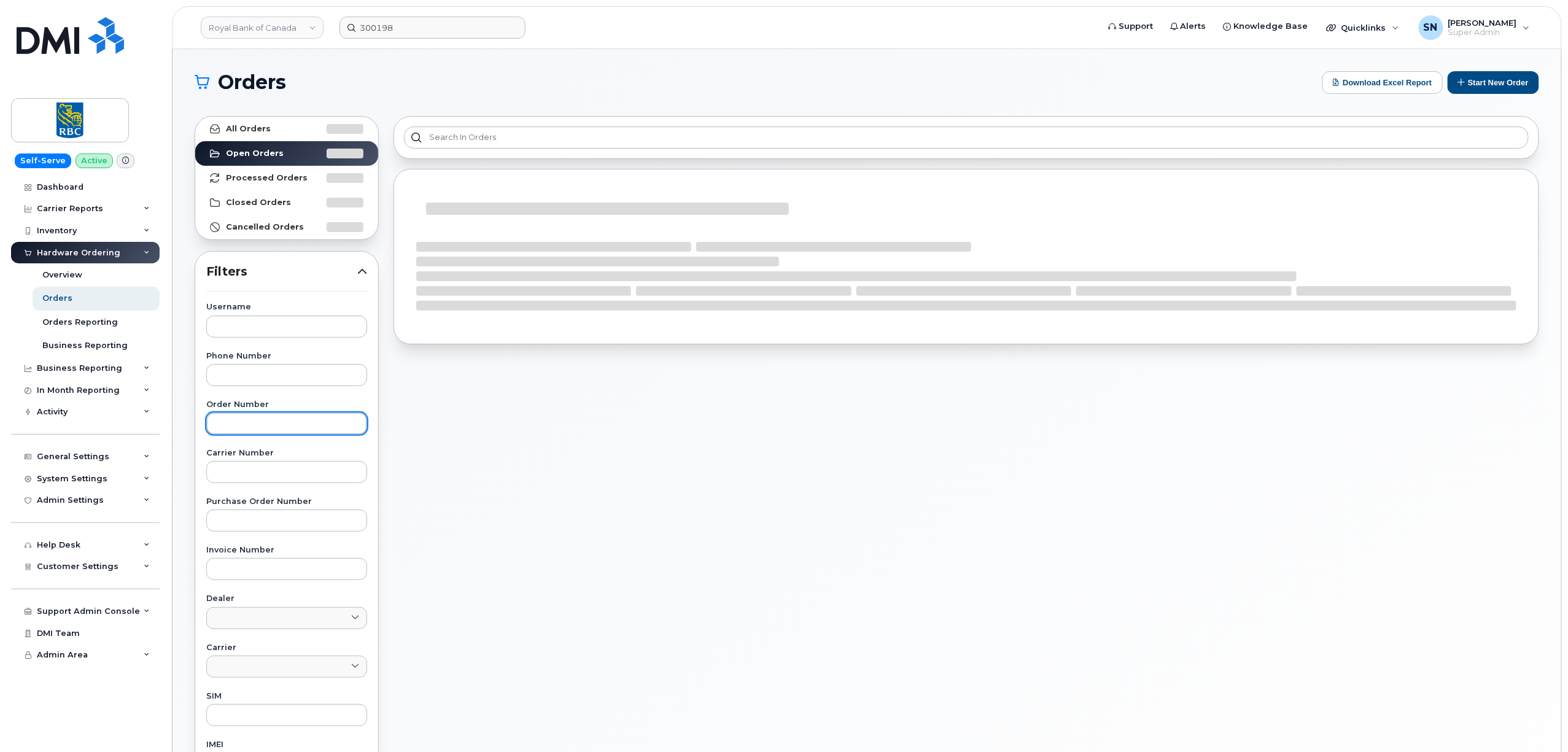
click at [308, 423] on input "text" at bounding box center [286, 423] width 161 height 22
paste input "300198"
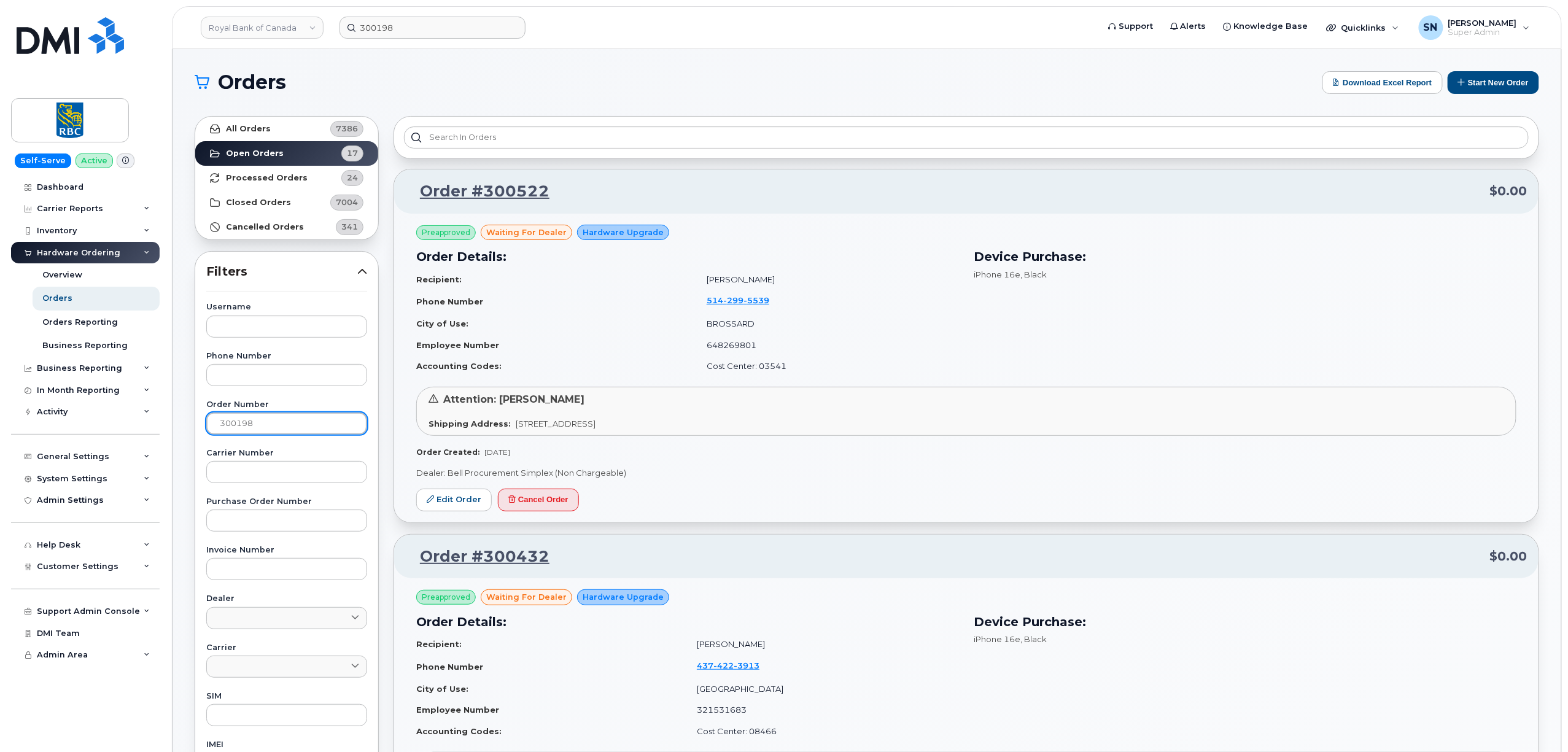
type input "300198"
click at [297, 128] on link "All Orders 7386" at bounding box center [287, 129] width 183 height 25
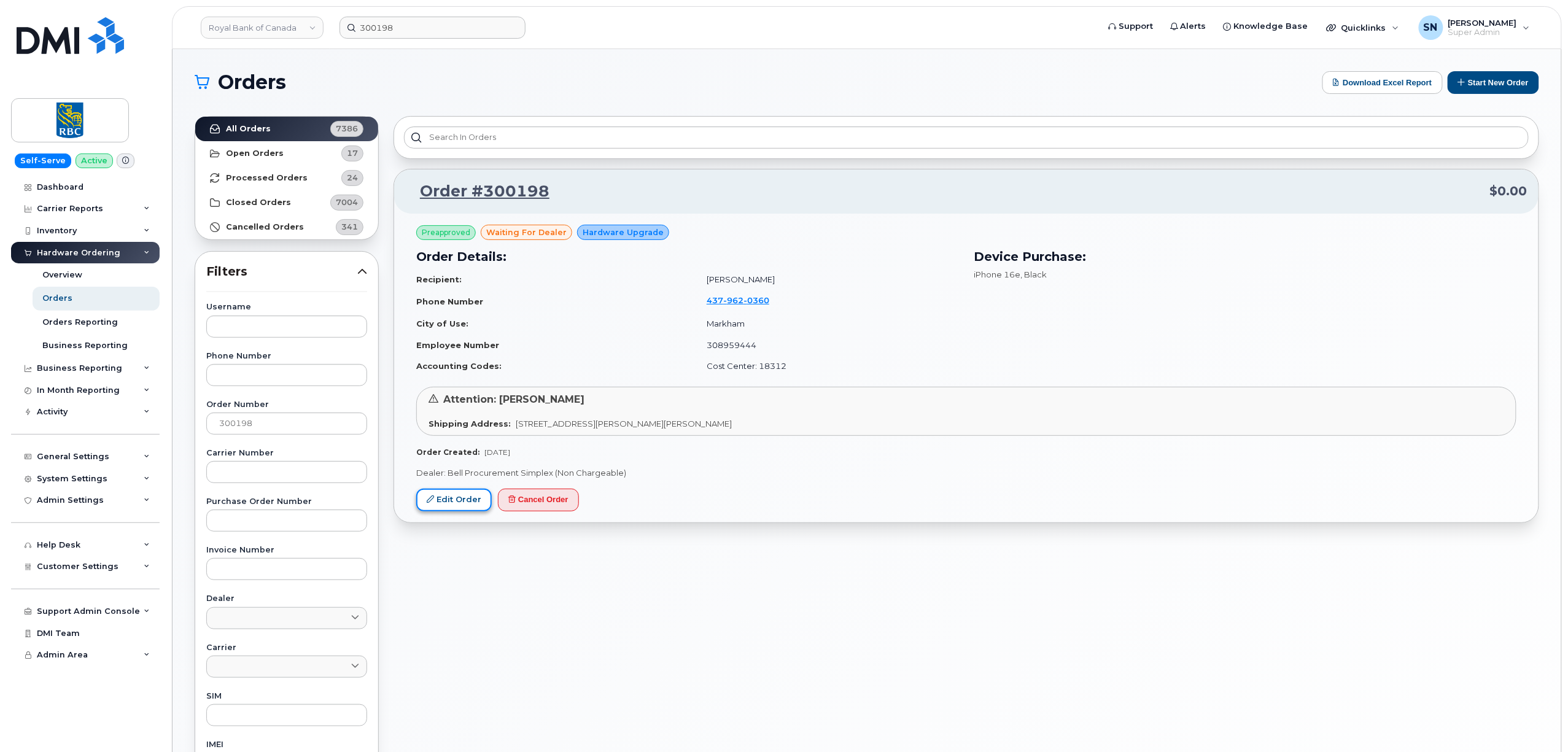
click at [450, 505] on link "Edit Order" at bounding box center [454, 500] width 76 height 23
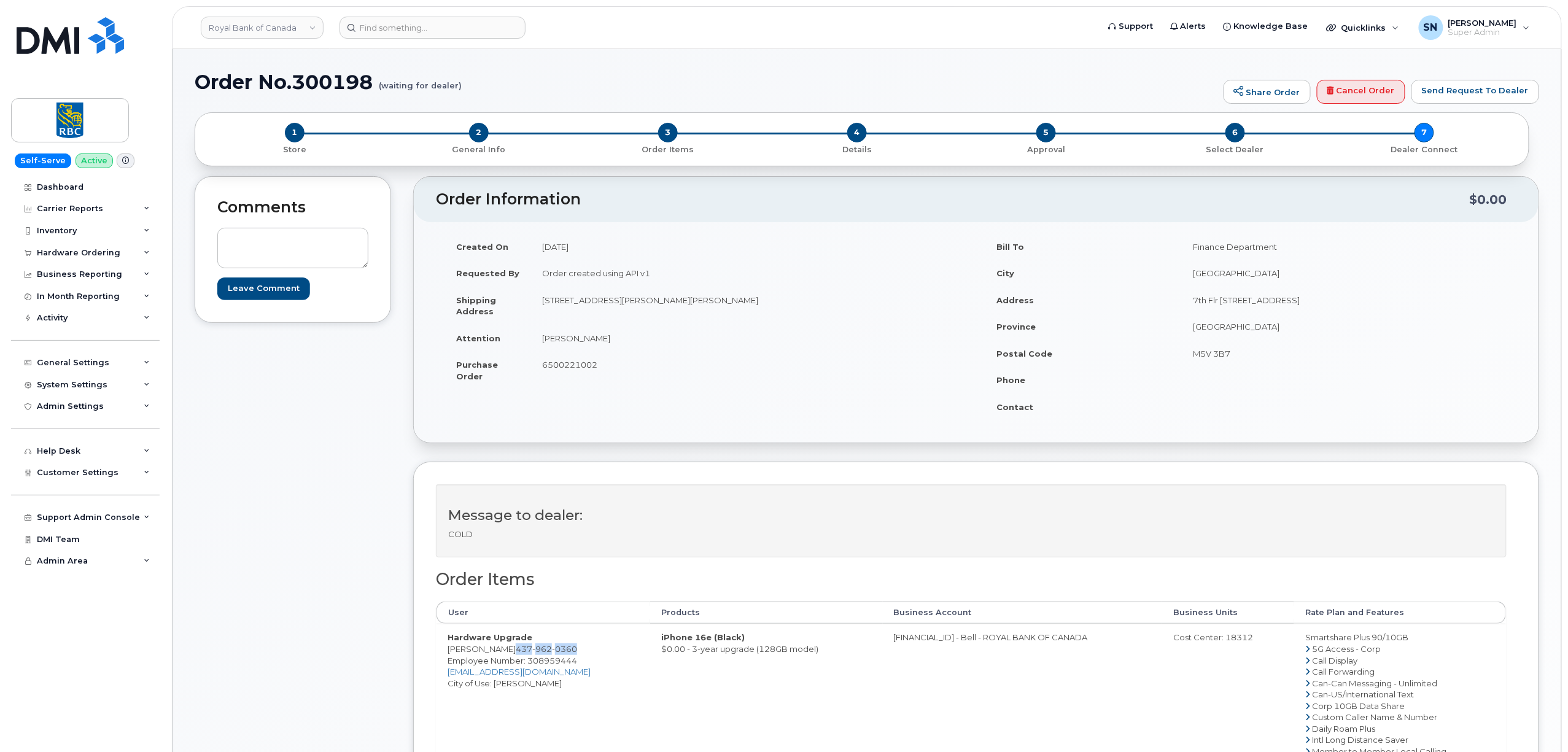
drag, startPoint x: 490, startPoint y: 651, endPoint x: 551, endPoint y: 652, distance: 61.0
click at [551, 652] on td "Hardware Upgrade [PERSON_NAME] [PHONE_NUMBER] Employee Number: 308959444 [EMAIL…" at bounding box center [543, 745] width 214 height 243
copy span "[PHONE_NUMBER]"
drag, startPoint x: 529, startPoint y: 675, endPoint x: 449, endPoint y: 679, distance: 80.1
click at [449, 679] on td "Hardware Upgrade [PERSON_NAME] [PHONE_NUMBER] Employee Number: 308959444 [EMAIL…" at bounding box center [543, 745] width 214 height 243
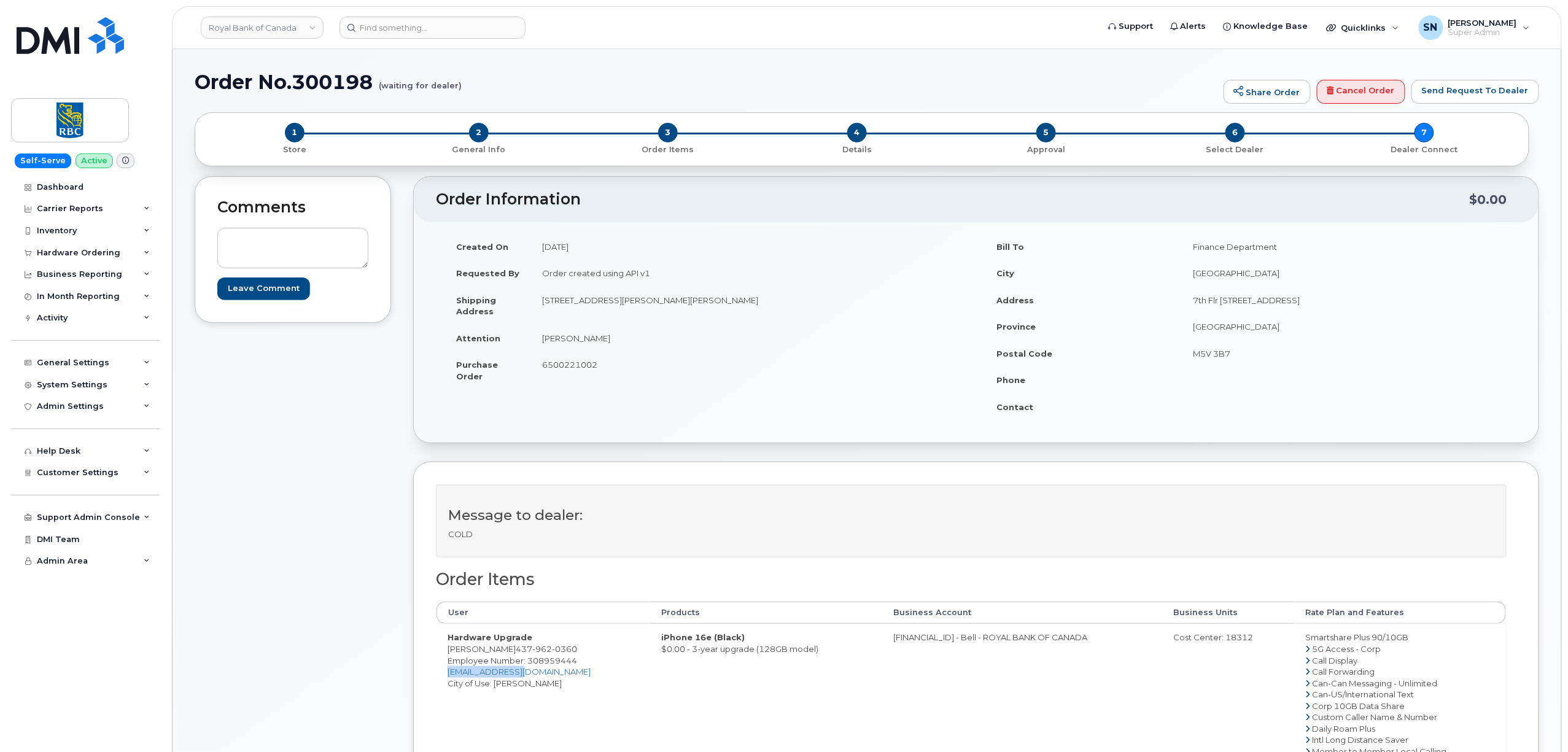
copy link "[EMAIL_ADDRESS][DOMAIN_NAME]"
drag, startPoint x: 491, startPoint y: 652, endPoint x: 549, endPoint y: 649, distance: 58.1
click at [549, 649] on span "[PHONE_NUMBER]" at bounding box center [546, 649] width 62 height 10
copy span "[PHONE_NUMBER]"
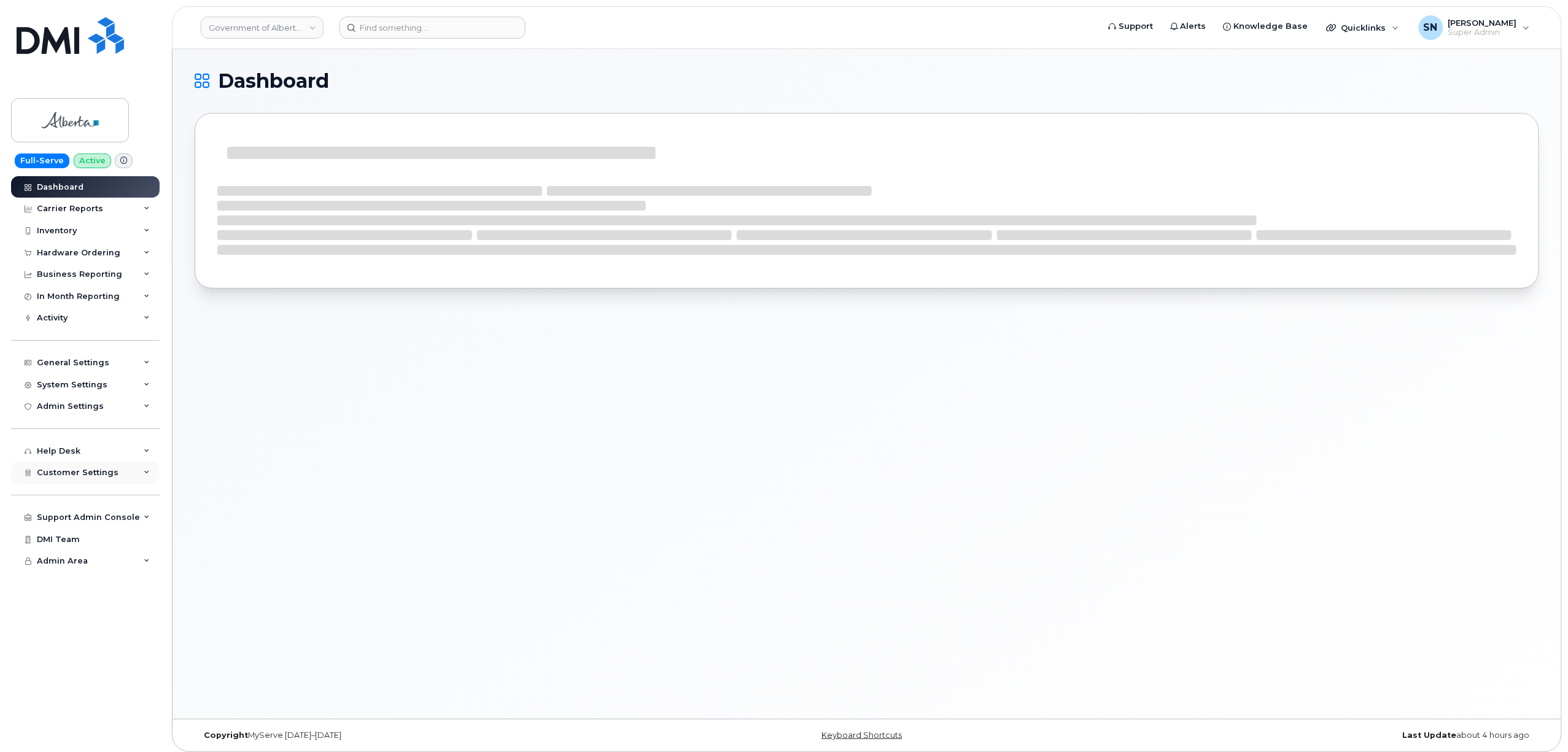
click at [99, 480] on div "Customer Settings" at bounding box center [85, 472] width 148 height 22
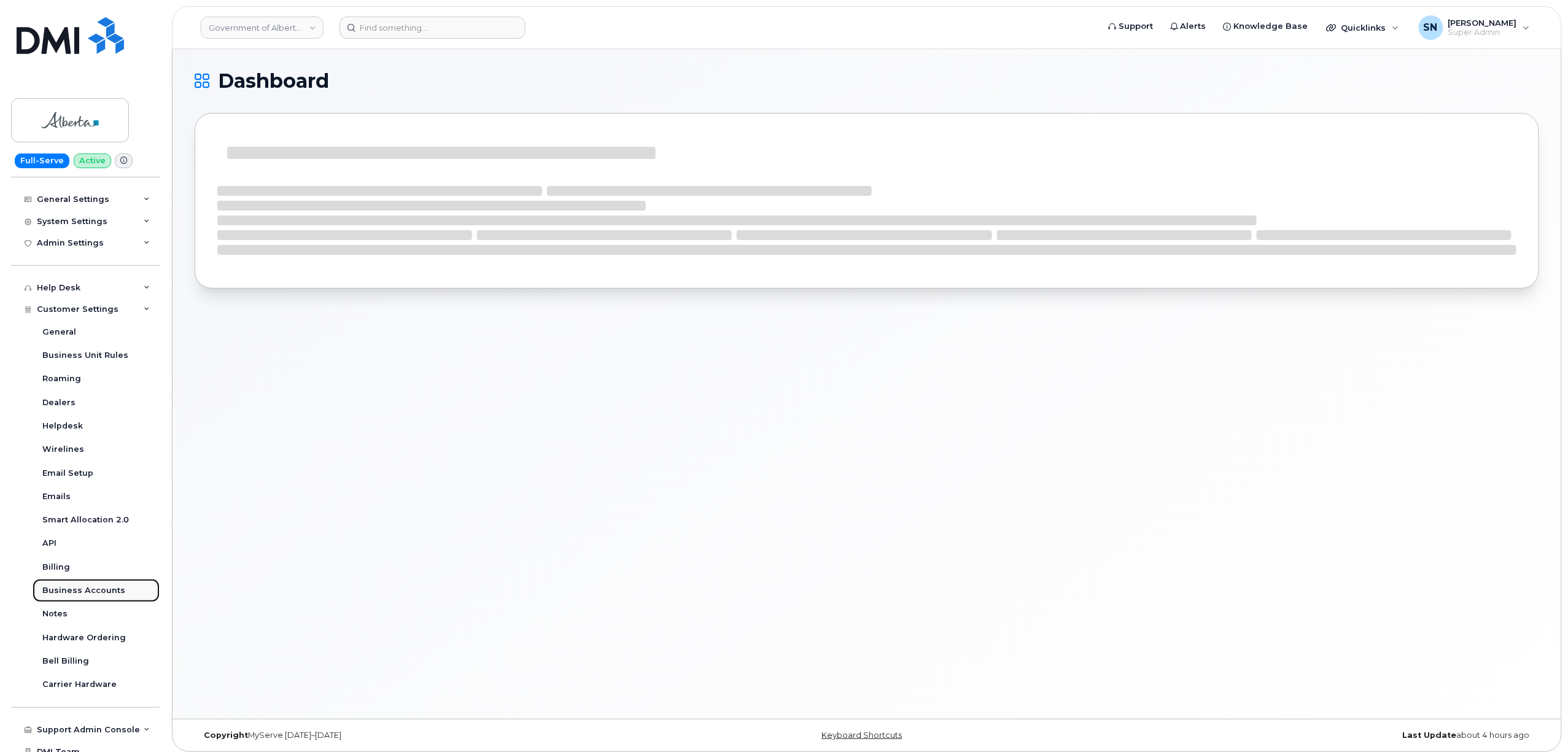
click at [108, 586] on div "Business Accounts" at bounding box center [83, 590] width 83 height 11
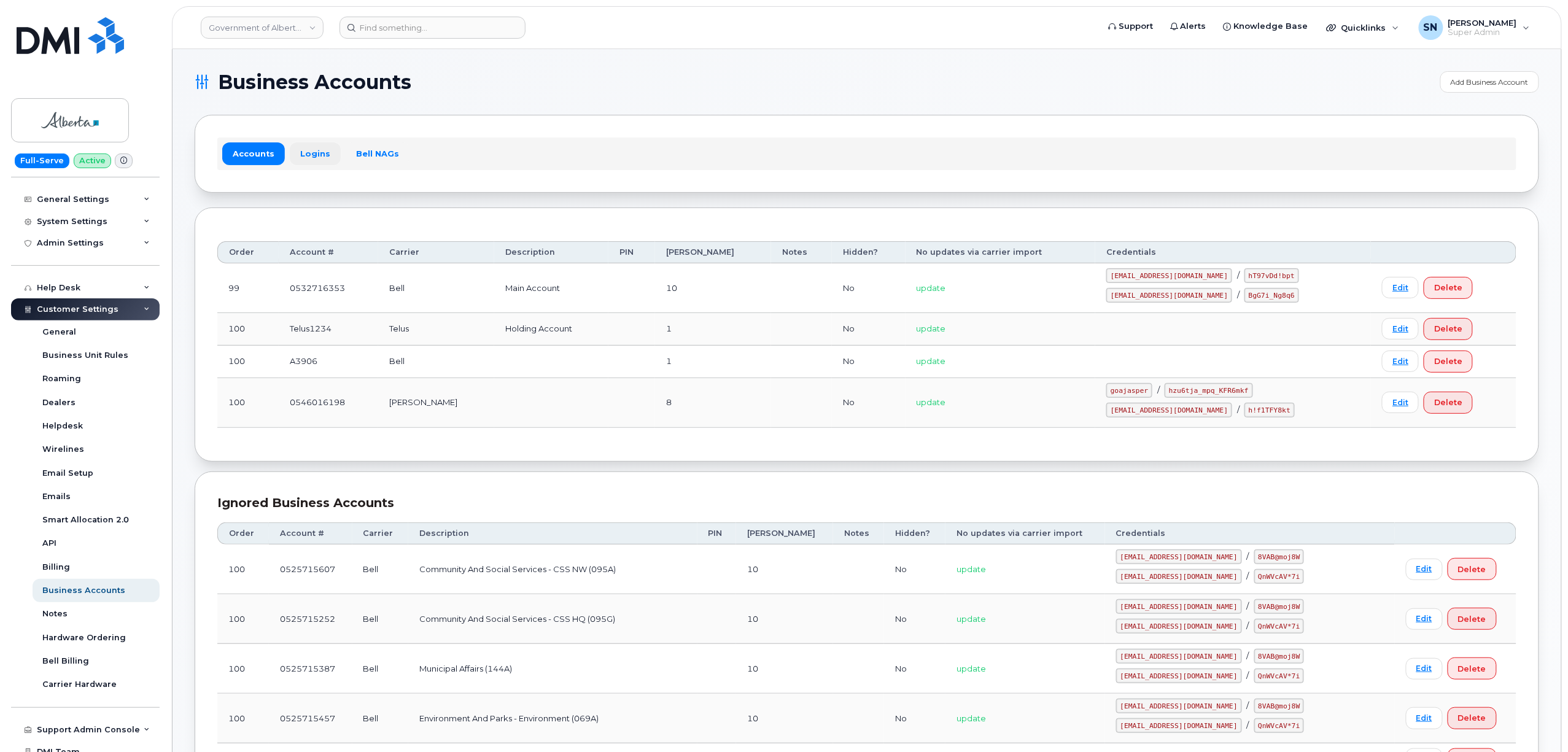
click at [300, 154] on link "Logins" at bounding box center [315, 153] width 51 height 22
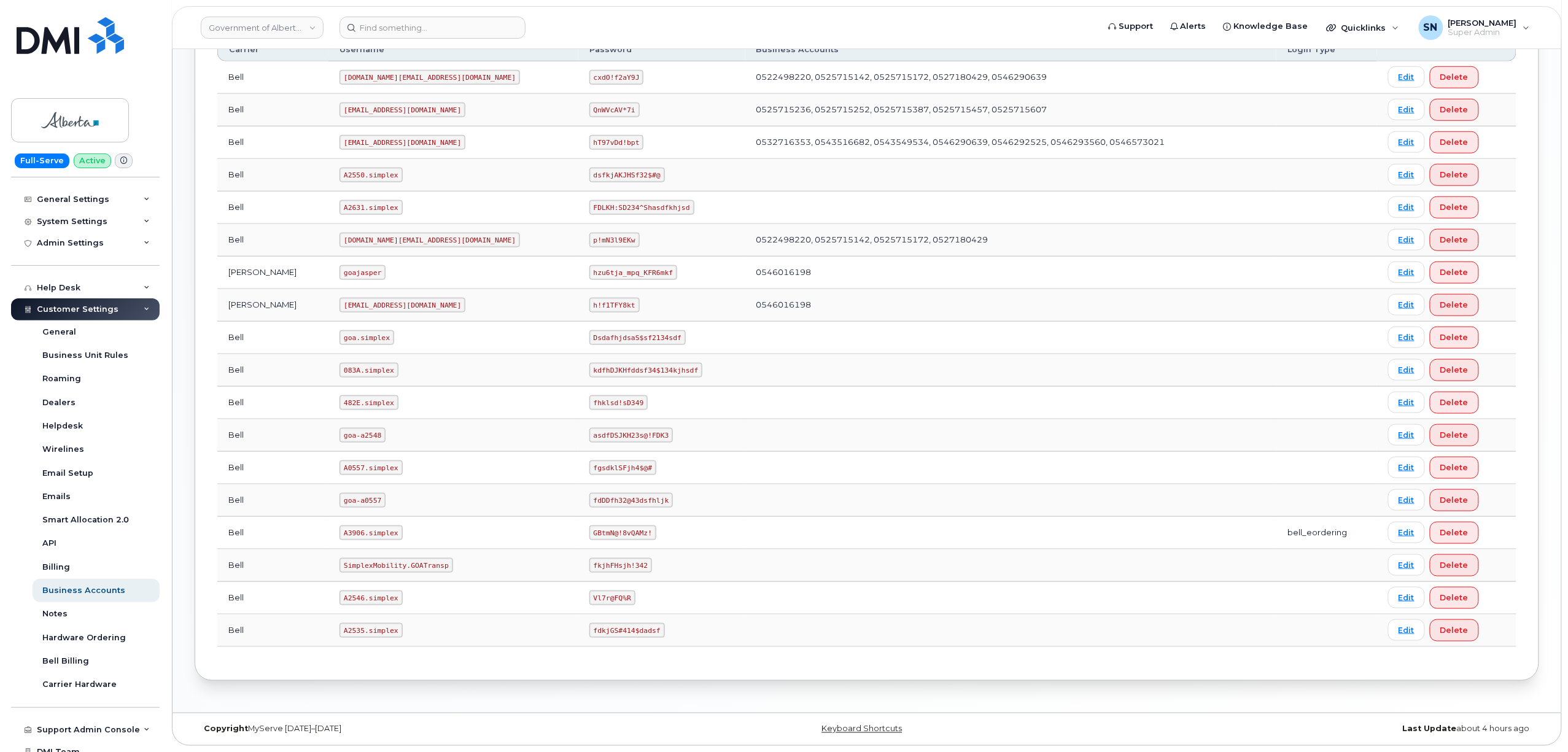
scroll to position [522, 0]
drag, startPoint x: 321, startPoint y: 531, endPoint x: 373, endPoint y: 539, distance: 52.6
click at [373, 539] on code "A3906.simplex" at bounding box center [370, 533] width 63 height 15
copy code "A3906.simplex"
drag, startPoint x: 497, startPoint y: 533, endPoint x: 550, endPoint y: 537, distance: 53.2
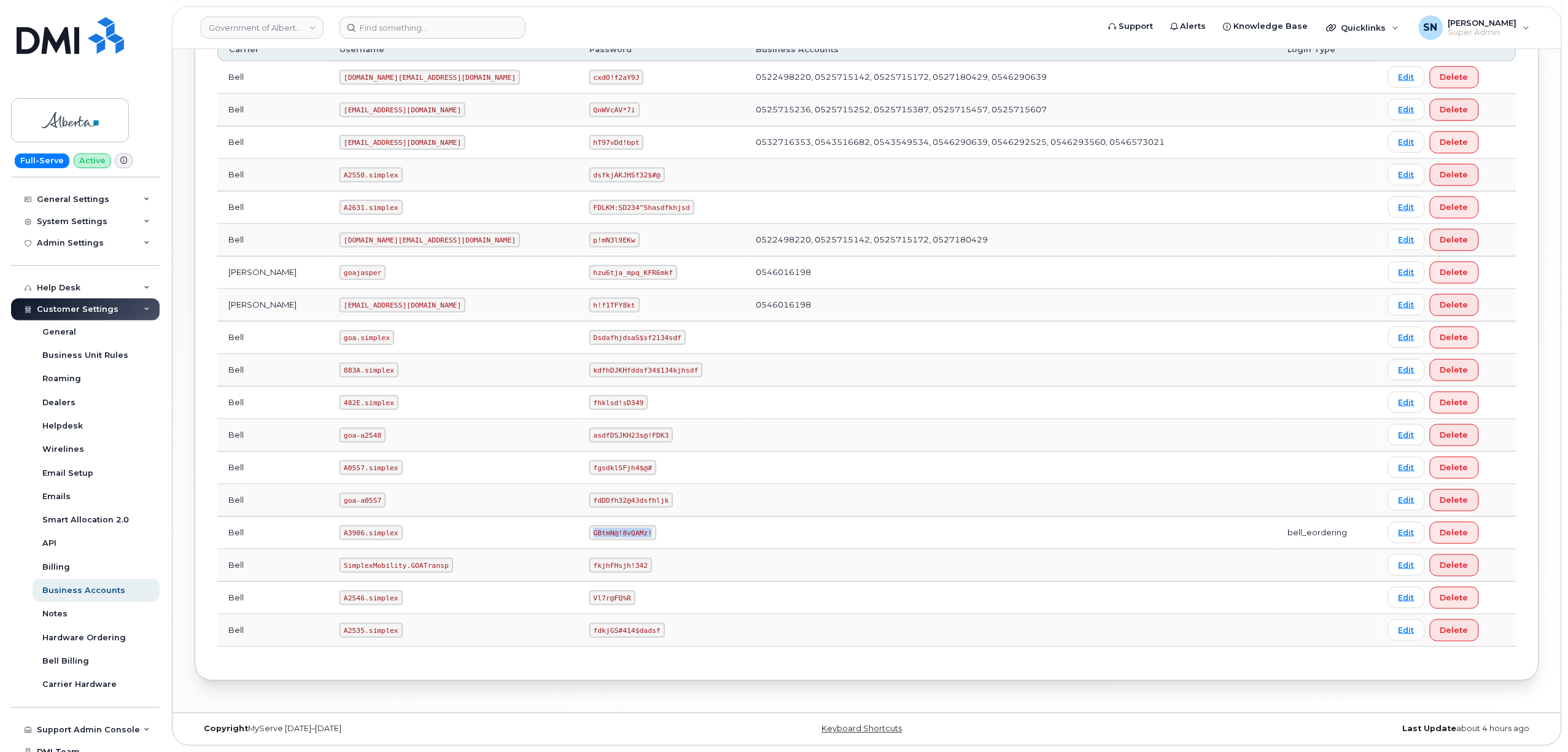
click at [590, 537] on code "GBtmN@!8vQAMz!" at bounding box center [623, 533] width 67 height 15
copy code "GBtmN@!8vQAMz!"
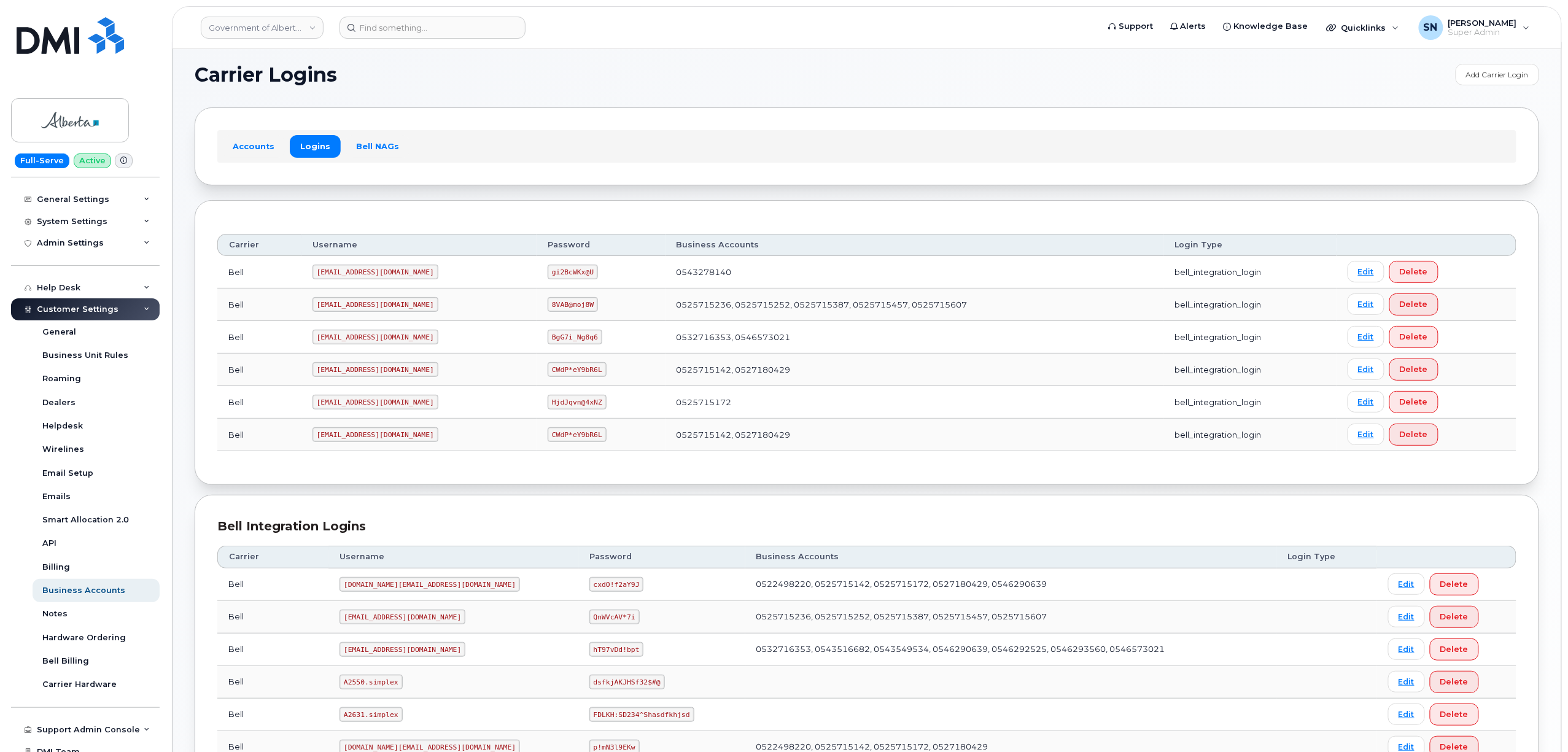
scroll to position [0, 0]
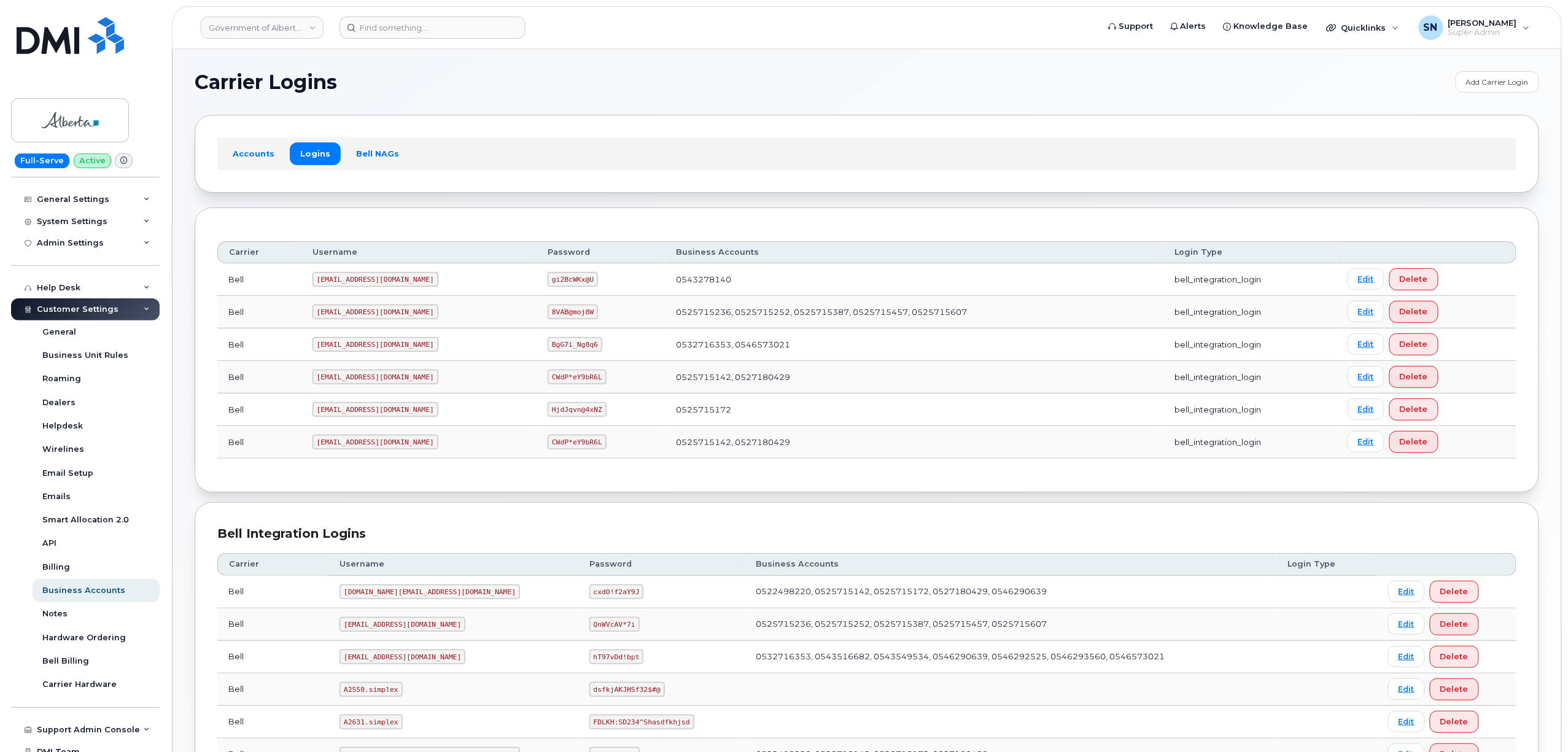
click at [1064, 197] on section "Carrier Logins Add Carrier Login Accounts Logins Bell NAGs Carrier Username Pas…" at bounding box center [867, 633] width 1345 height 1124
drag, startPoint x: 850, startPoint y: 143, endPoint x: 497, endPoint y: 3, distance: 379.7
click at [835, 133] on div "Accounts Logins Bell NAGs" at bounding box center [867, 153] width 1345 height 78
click at [558, 148] on div "Accounts Logins Bell NAGs" at bounding box center [866, 154] width 1299 height 32
click at [706, 178] on div "Accounts Logins Bell NAGs" at bounding box center [867, 153] width 1345 height 78
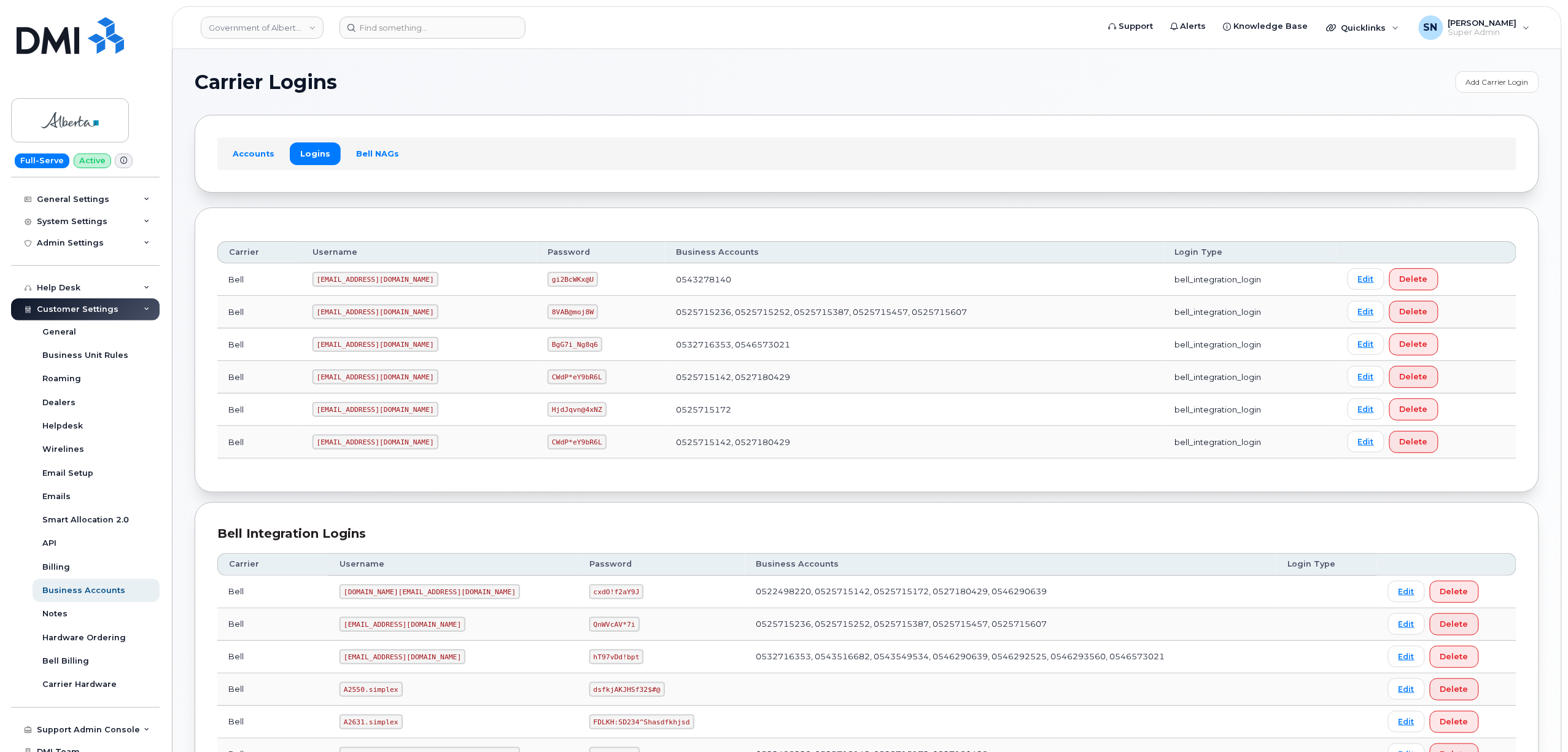
click at [447, 96] on section "Carrier Logins Add Carrier Login Accounts Logins Bell NAGs Carrier Username Pas…" at bounding box center [867, 633] width 1345 height 1124
click at [449, 96] on section "Carrier Logins Add Carrier Login Accounts Logins Bell NAGs Carrier Username Pas…" at bounding box center [867, 633] width 1345 height 1124
click at [287, 37] on link "Government of Alberta (GOA)" at bounding box center [262, 27] width 123 height 22
type input "ROYAL"
click at [293, 133] on link "Royal Bank of Canada" at bounding box center [293, 142] width 180 height 25
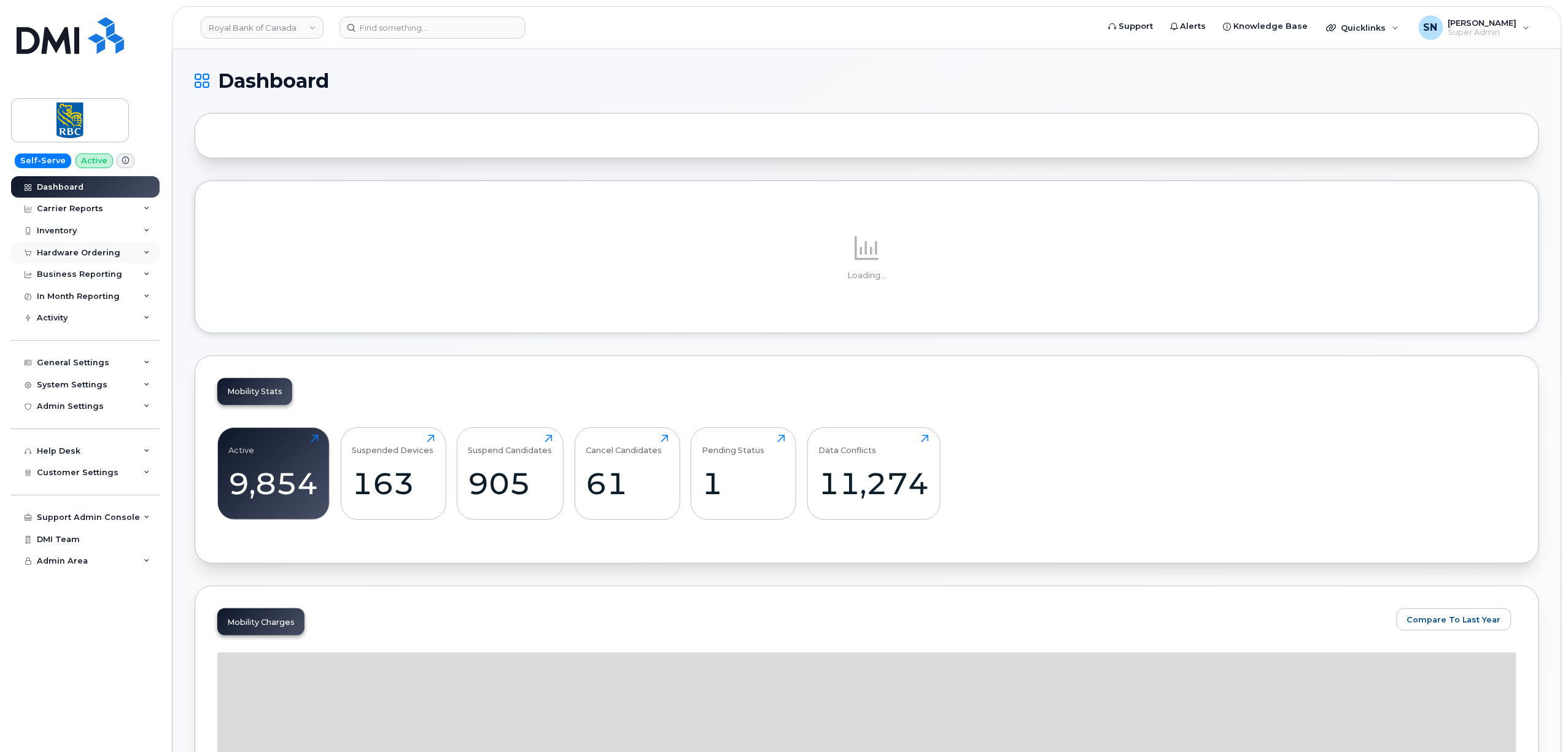
click at [113, 256] on div "Hardware Ordering" at bounding box center [79, 252] width 83 height 10
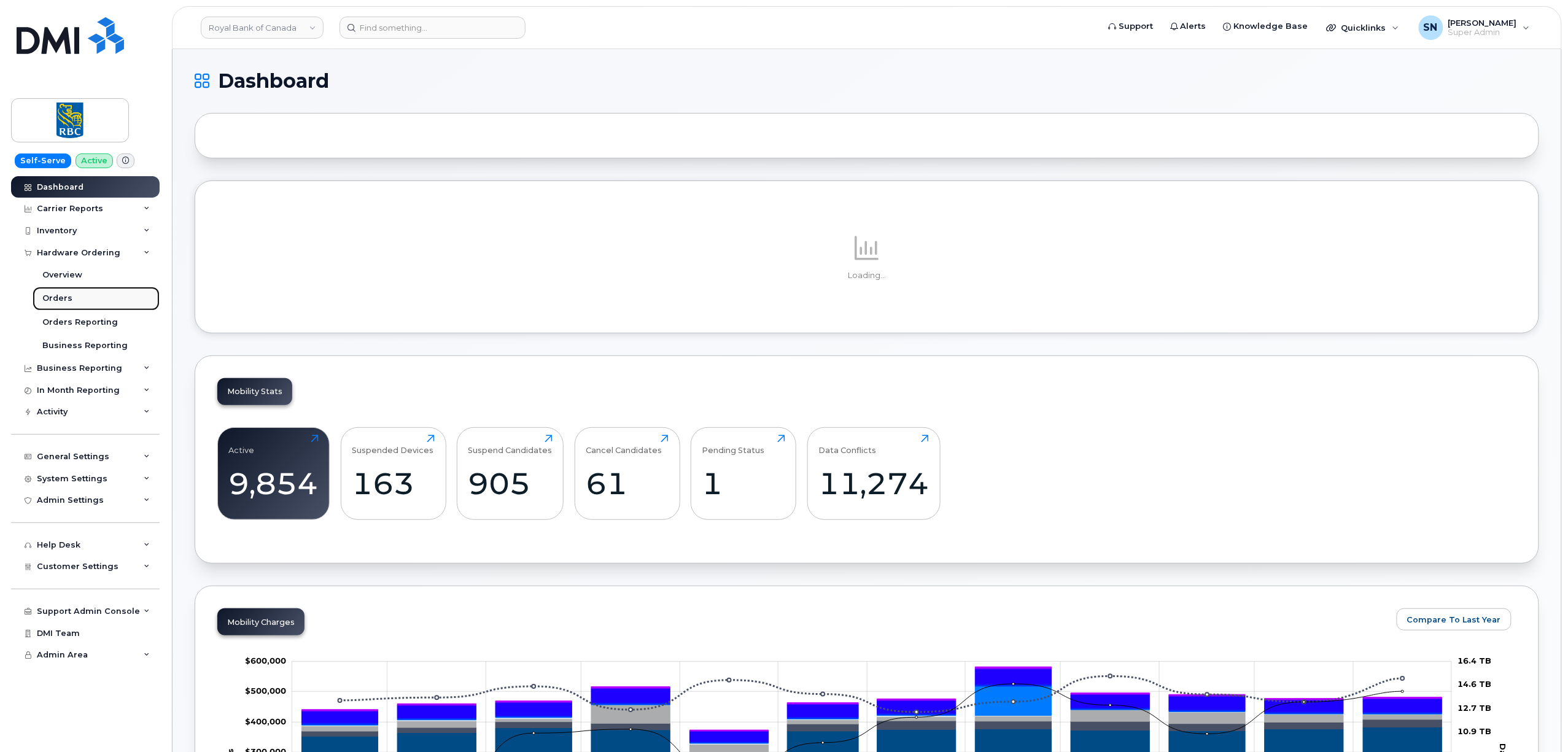
click at [81, 295] on link "Orders" at bounding box center [96, 298] width 127 height 23
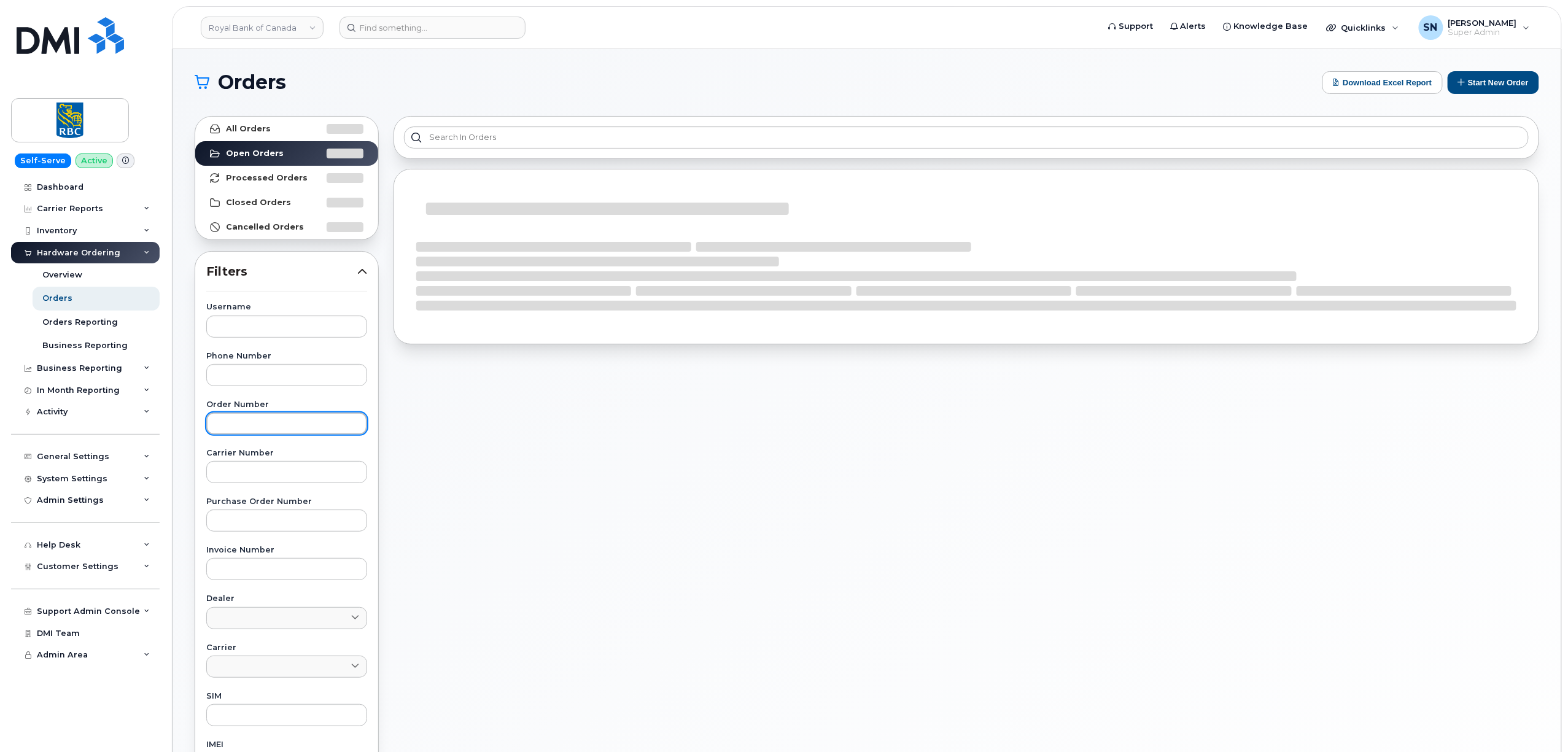
click at [272, 420] on input "text" at bounding box center [286, 423] width 161 height 22
paste input "300522"
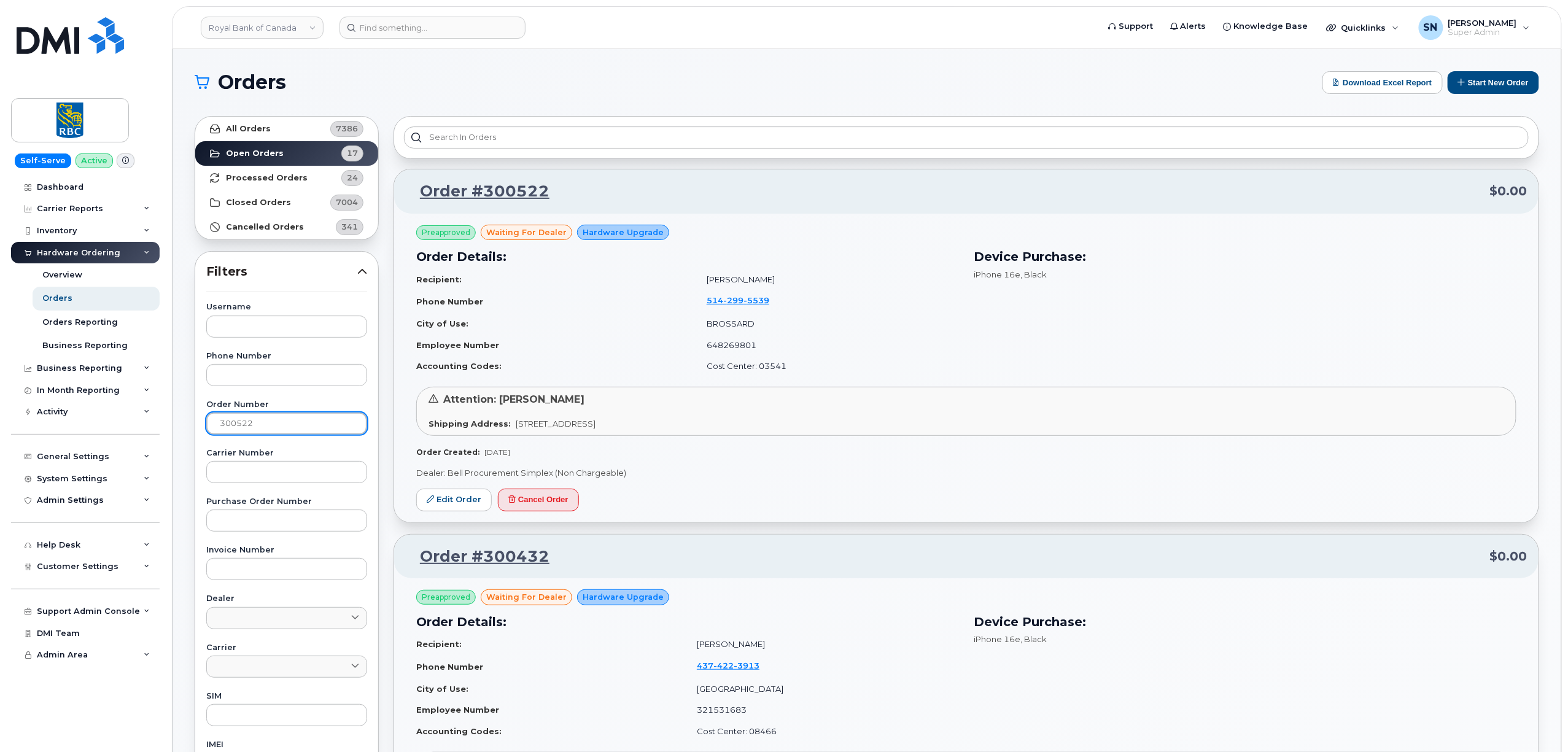
type input "300522"
click at [272, 121] on link "All Orders 7386" at bounding box center [287, 129] width 183 height 25
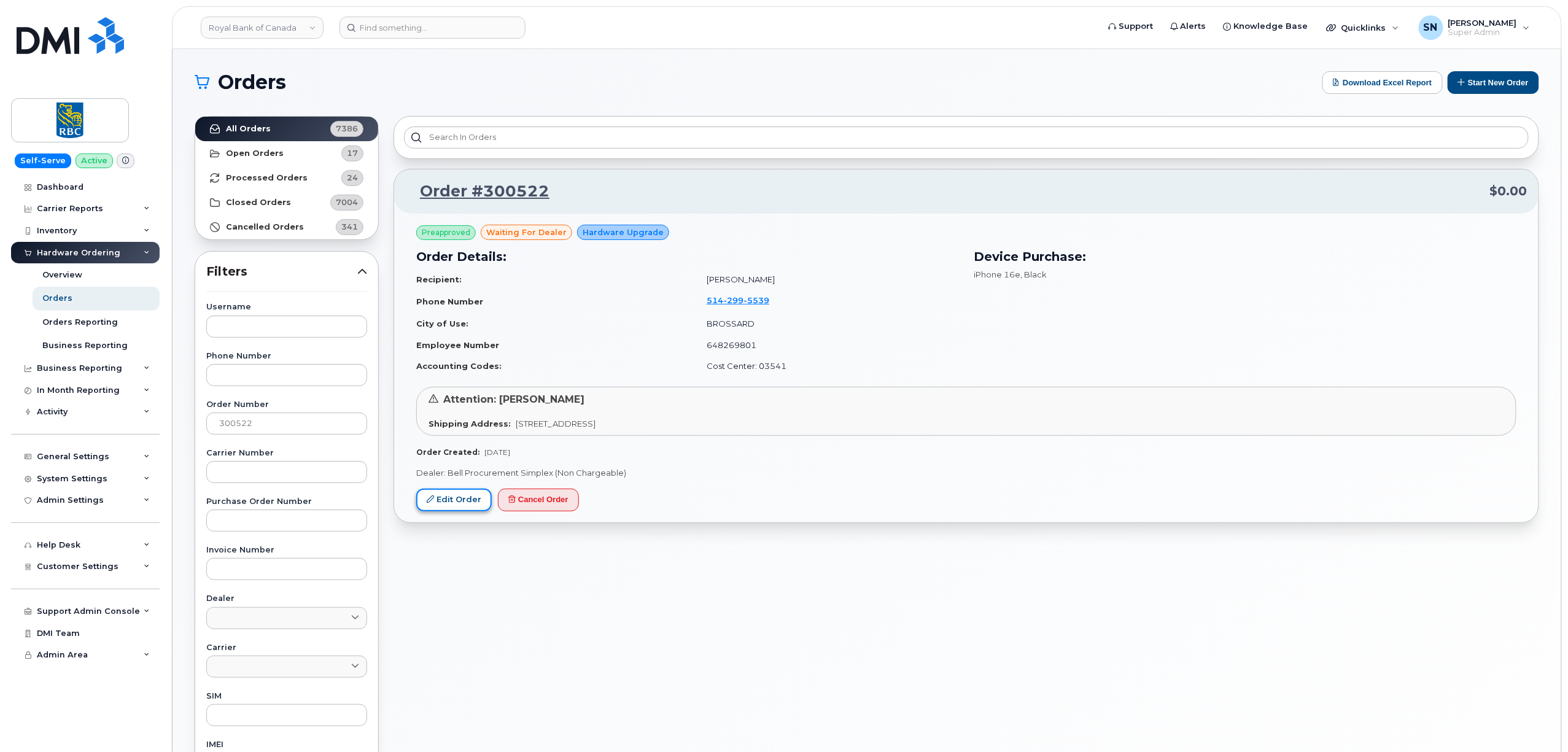
click at [477, 500] on link "Edit Order" at bounding box center [454, 500] width 76 height 23
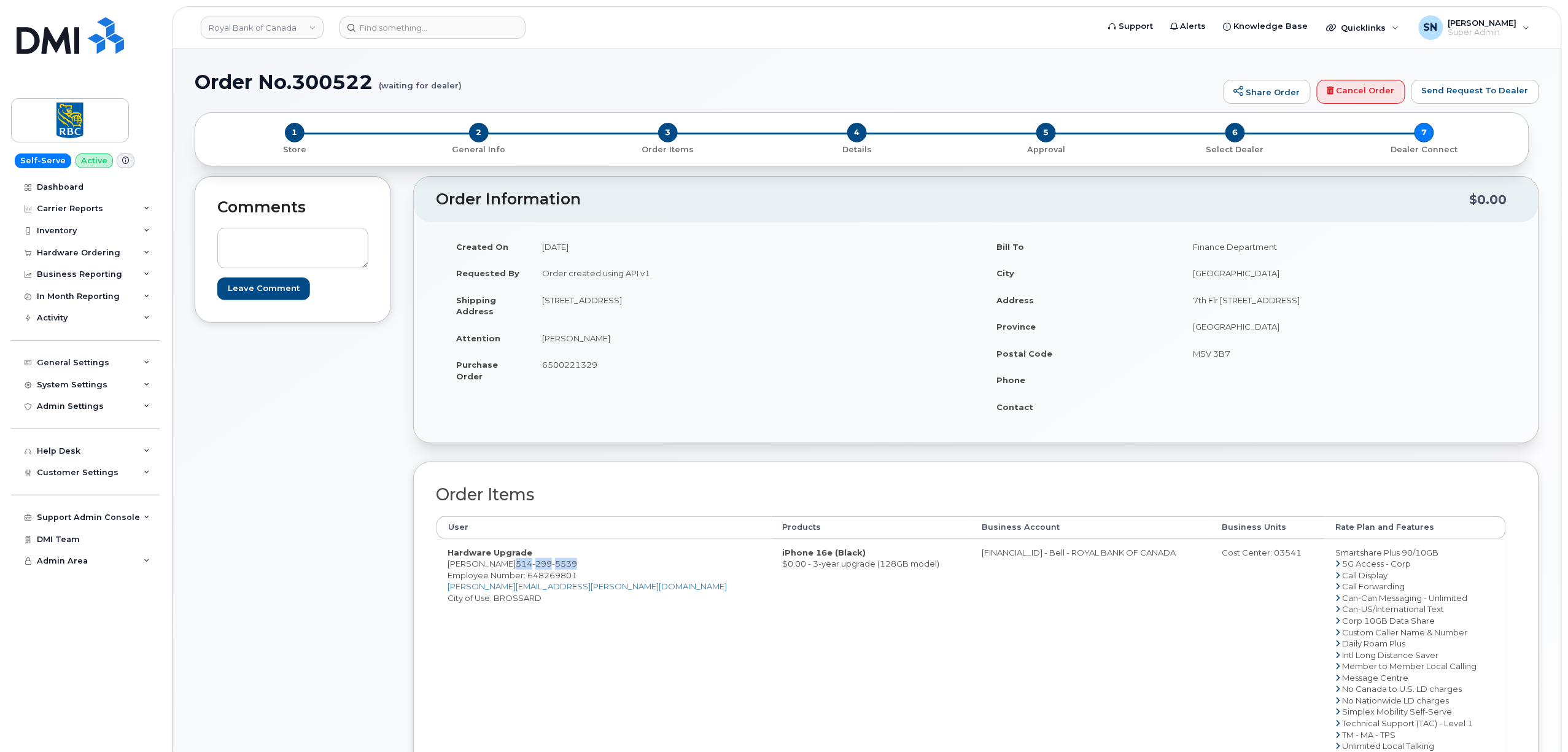
drag, startPoint x: 511, startPoint y: 568, endPoint x: 582, endPoint y: 568, distance: 71.0
click at [582, 568] on td "Hardware Upgrade Francis Richard 514 299 5539 Employee Number: 648269801 franci…" at bounding box center [604, 661] width 335 height 243
copy span "514 299 5539"
click at [113, 470] on div "Customer Settings" at bounding box center [85, 472] width 148 height 22
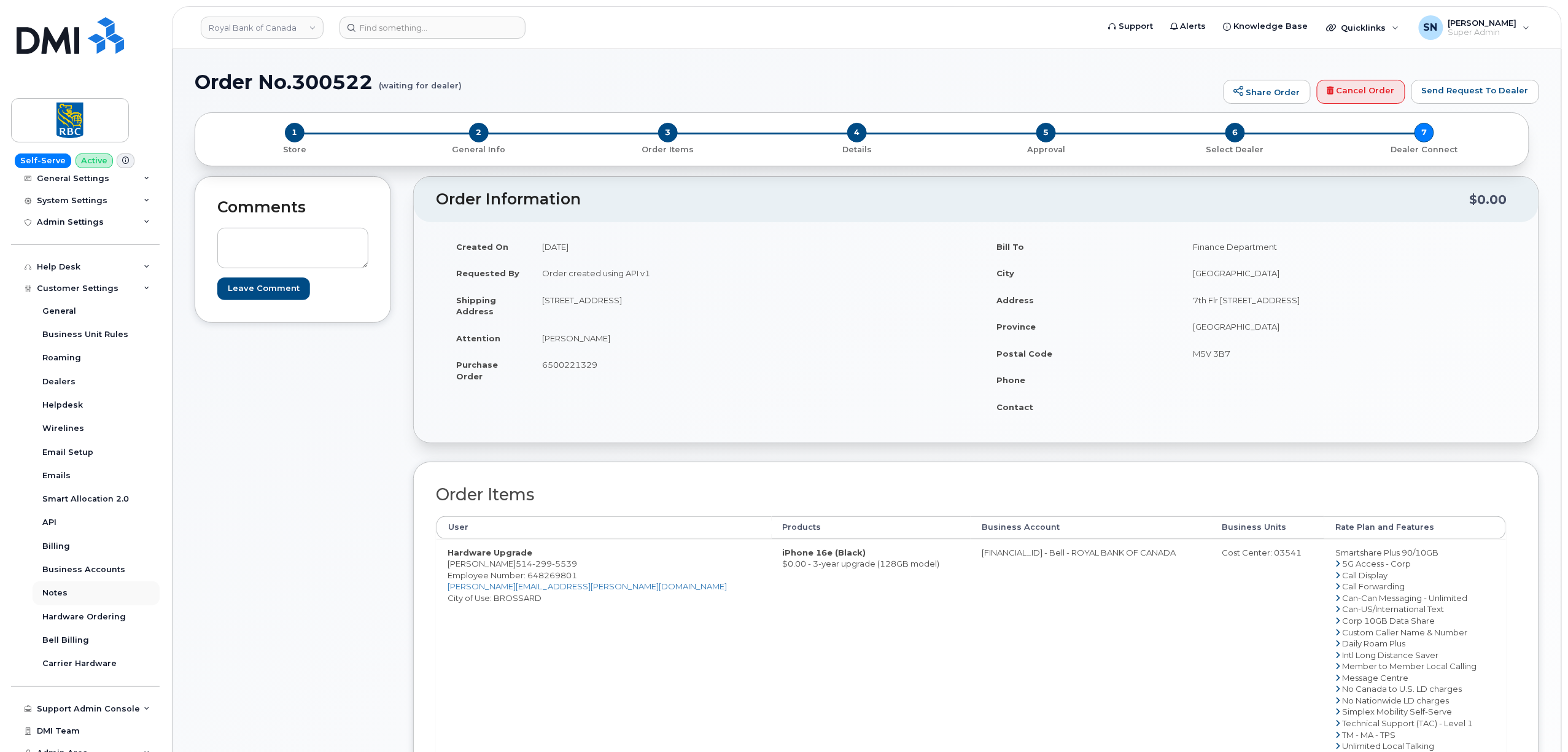
scroll to position [195, 0]
click at [98, 559] on div "Business Accounts" at bounding box center [83, 559] width 83 height 11
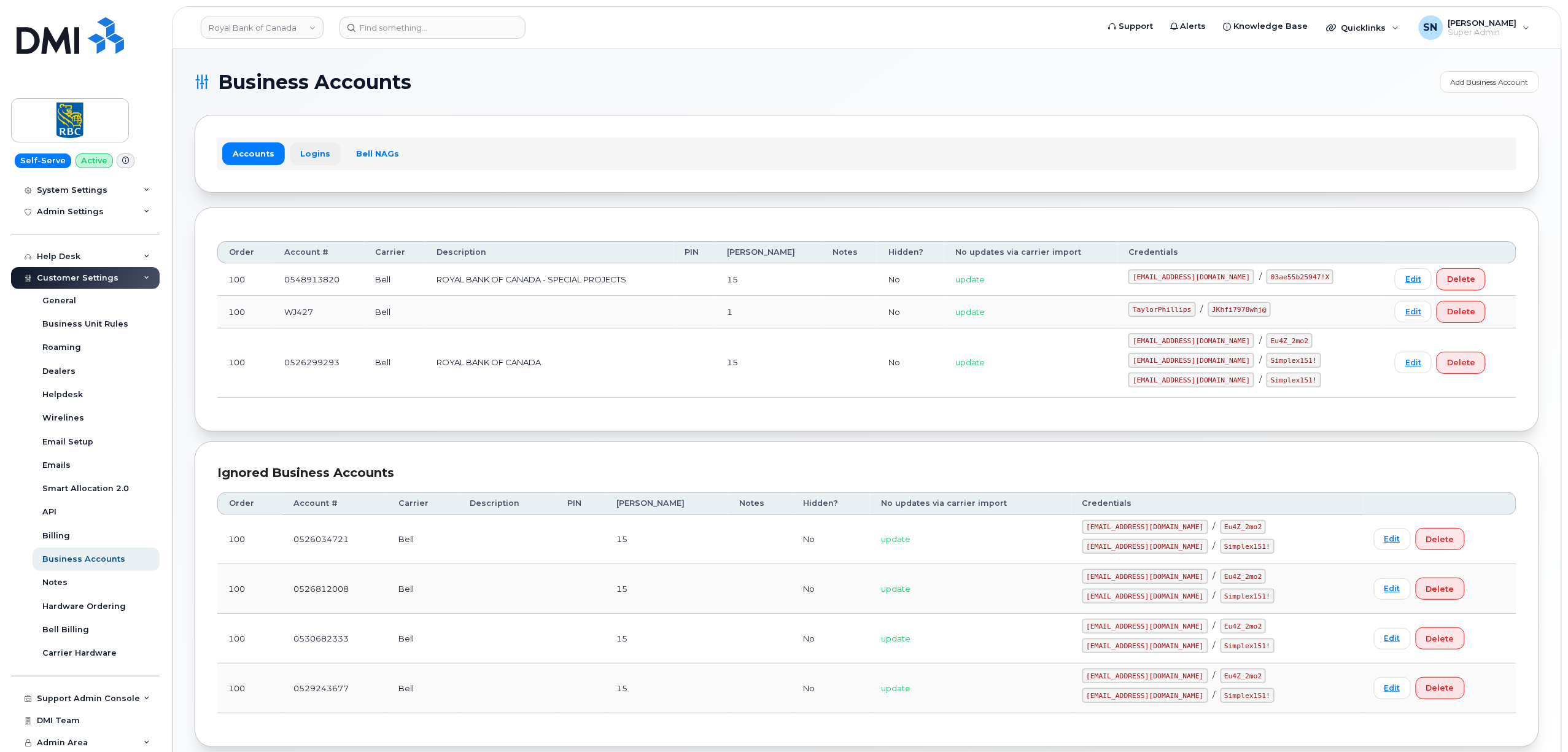
click at [328, 157] on link "Logins" at bounding box center [315, 153] width 51 height 22
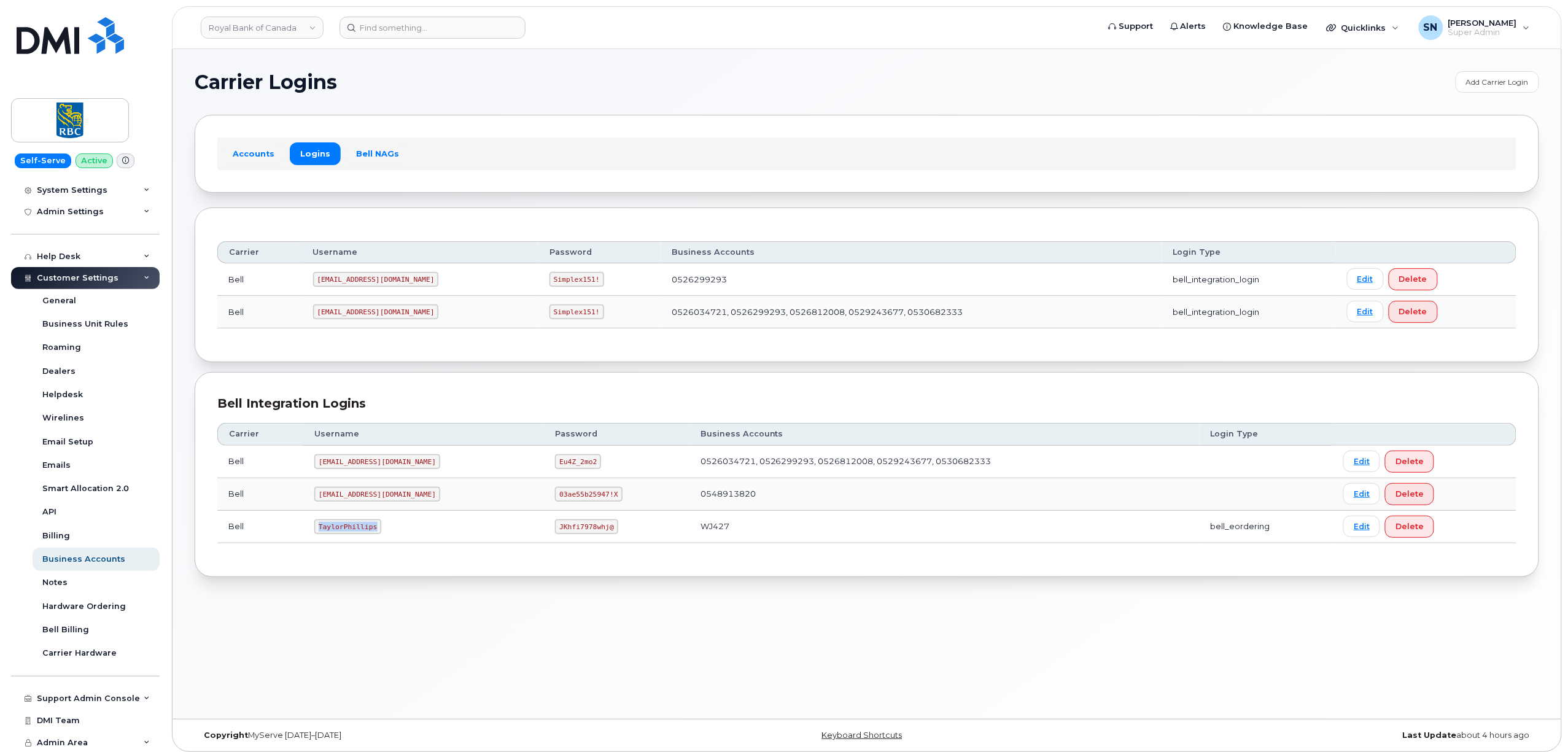
drag, startPoint x: 319, startPoint y: 535, endPoint x: 374, endPoint y: 535, distance: 55.0
click at [374, 534] on code "TaylorPhillips" at bounding box center [347, 527] width 67 height 15
copy code "TaylorPhillips"
drag, startPoint x: 513, startPoint y: 532, endPoint x: 578, endPoint y: 533, distance: 65.0
click at [578, 533] on td "JKhfi7978whj@" at bounding box center [616, 527] width 145 height 32
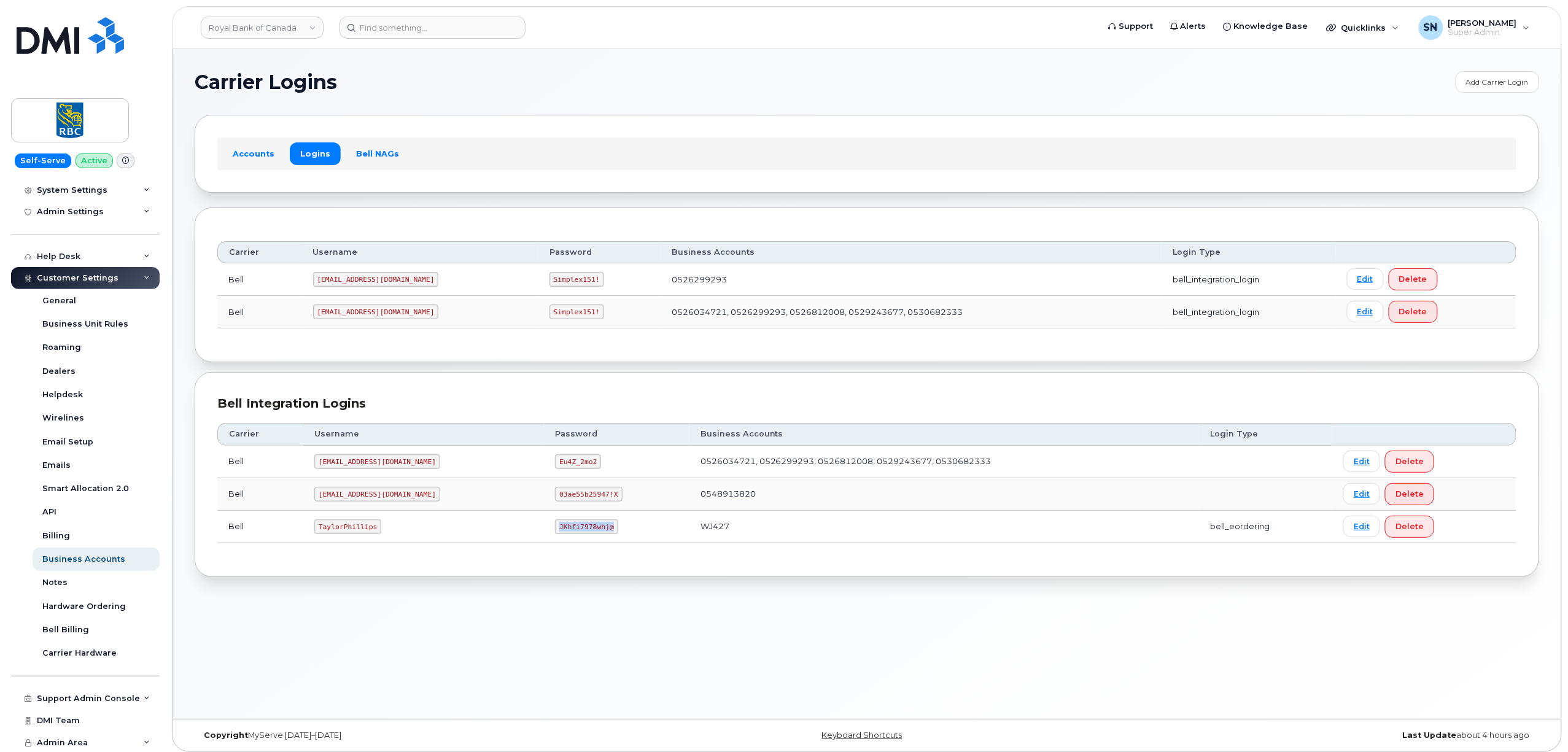
copy code "JKhfi7978whj@"
